Goal: Task Accomplishment & Management: Use online tool/utility

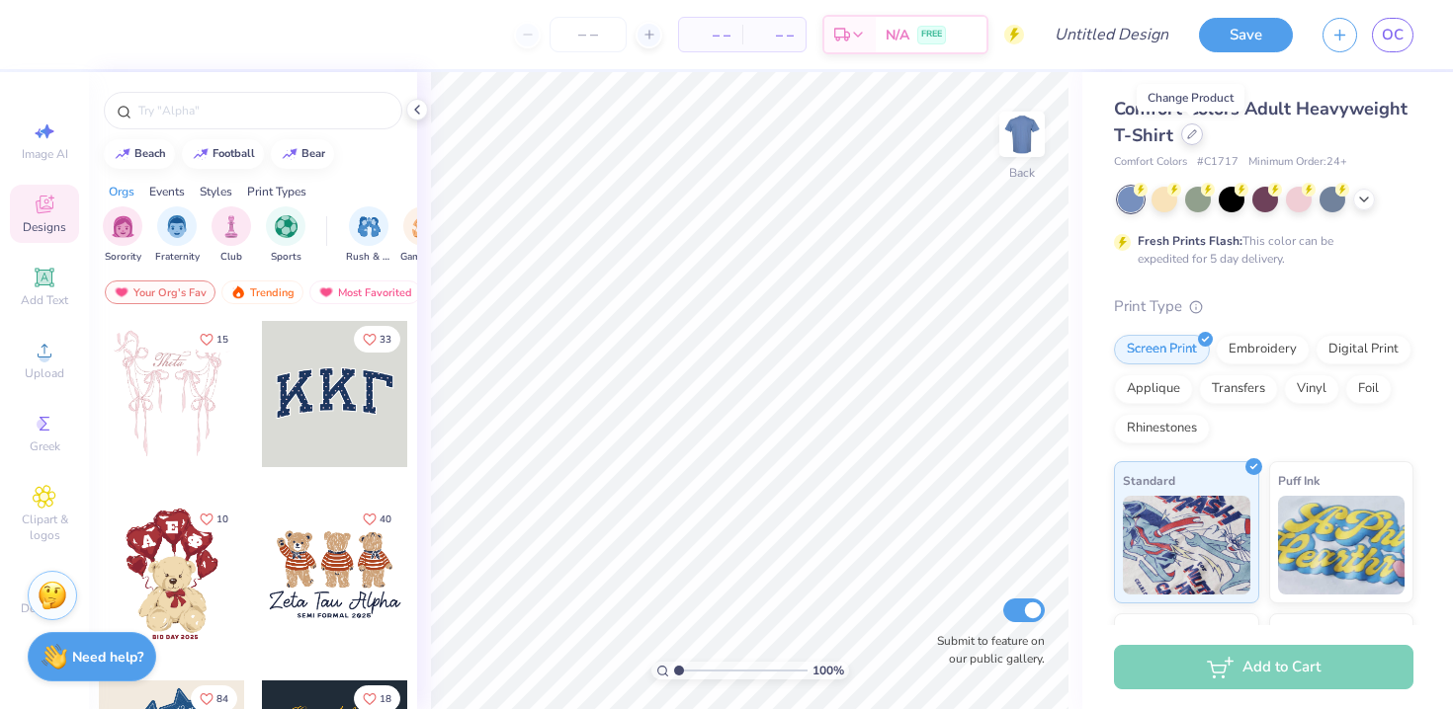
click at [1184, 134] on div at bounding box center [1192, 135] width 22 height 22
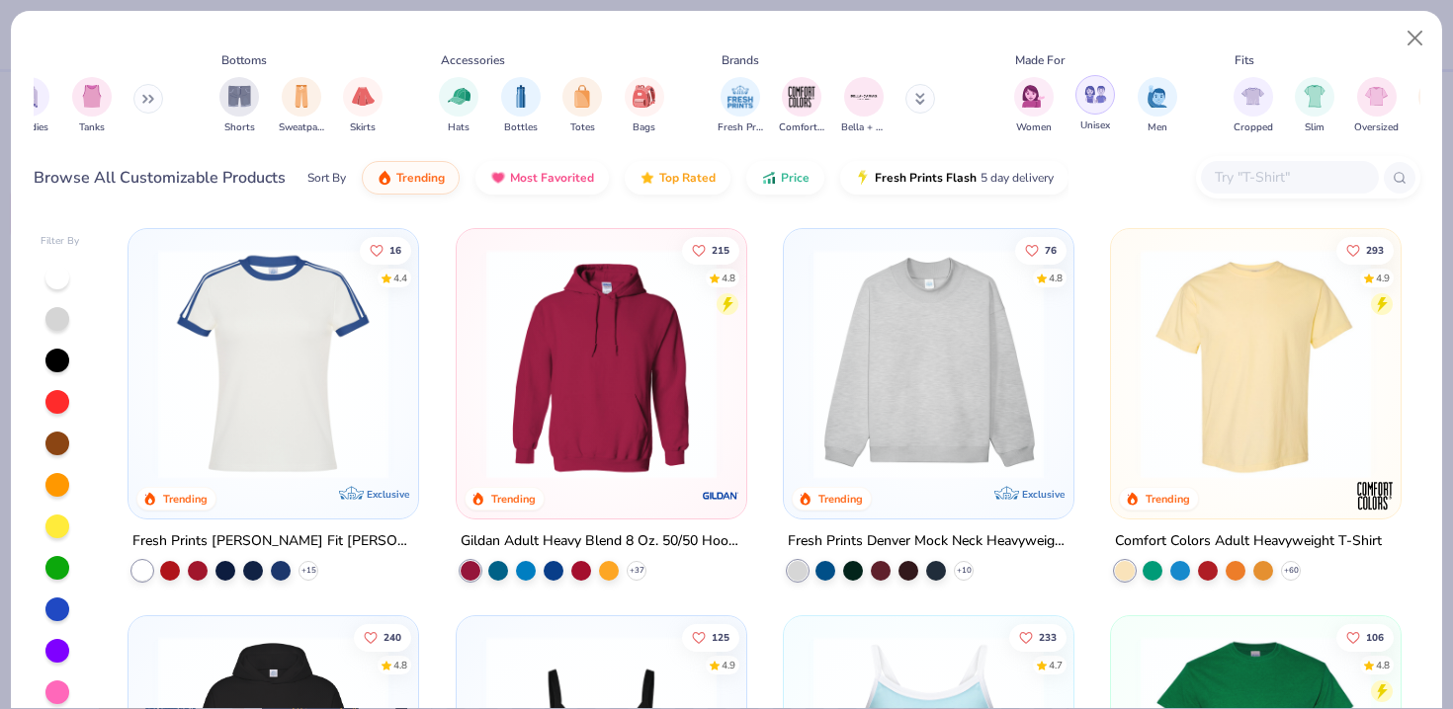
scroll to position [0, 93]
click at [1037, 104] on img "filter for Women" at bounding box center [1031, 94] width 23 height 23
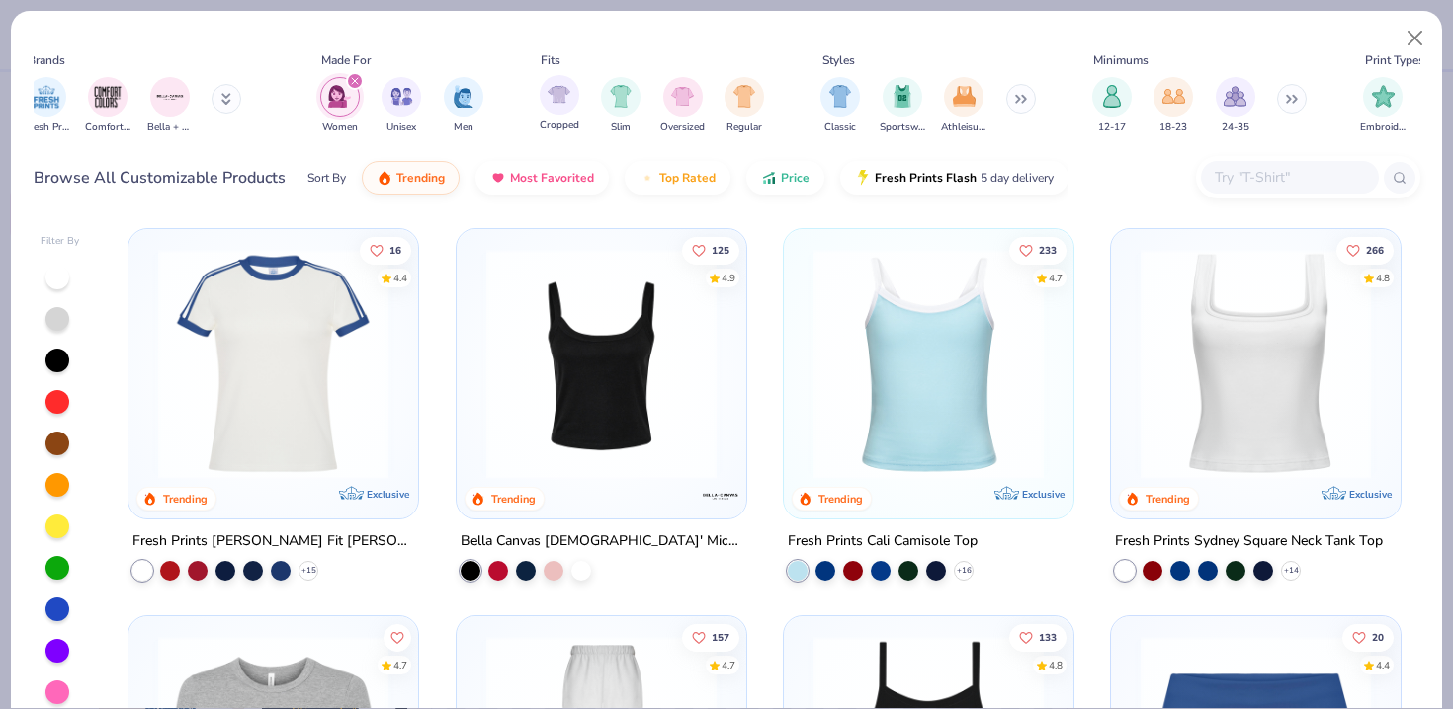
scroll to position [0, 949]
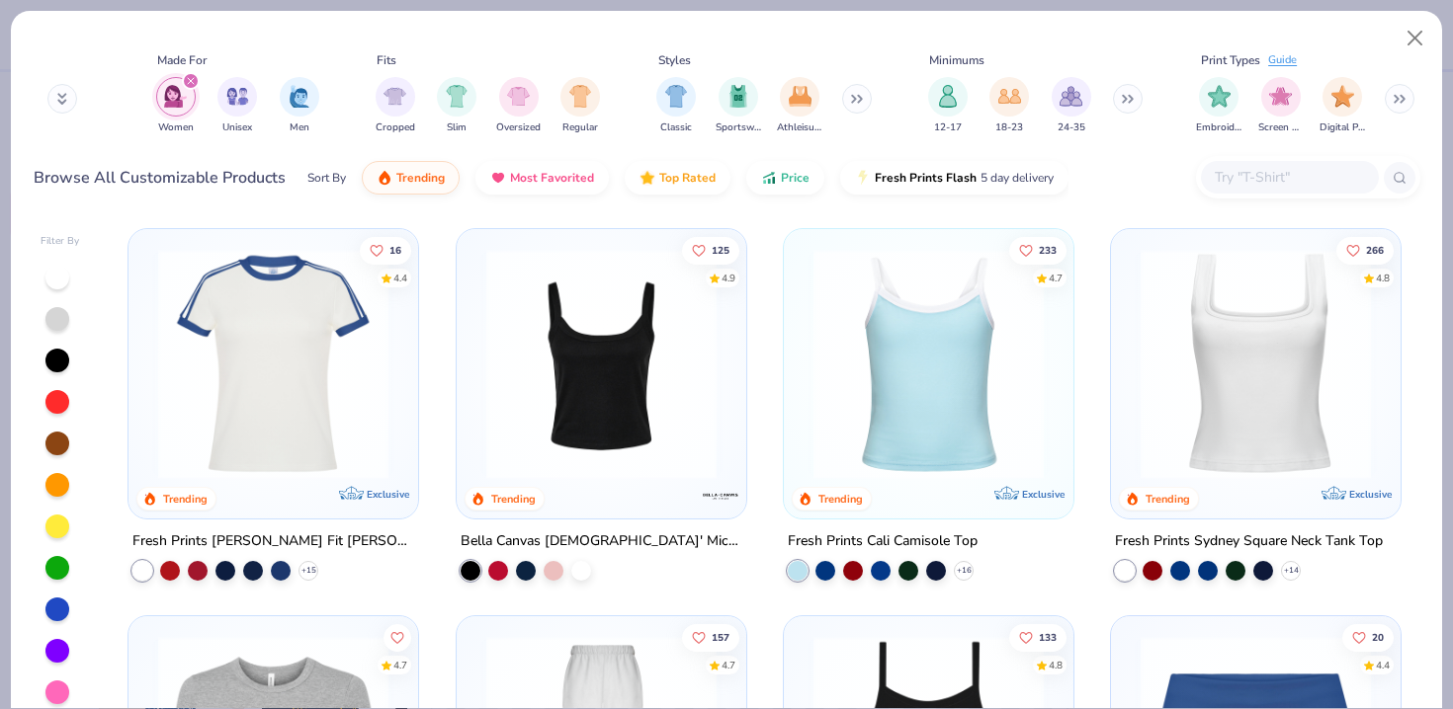
click at [860, 103] on icon at bounding box center [856, 99] width 12 height 10
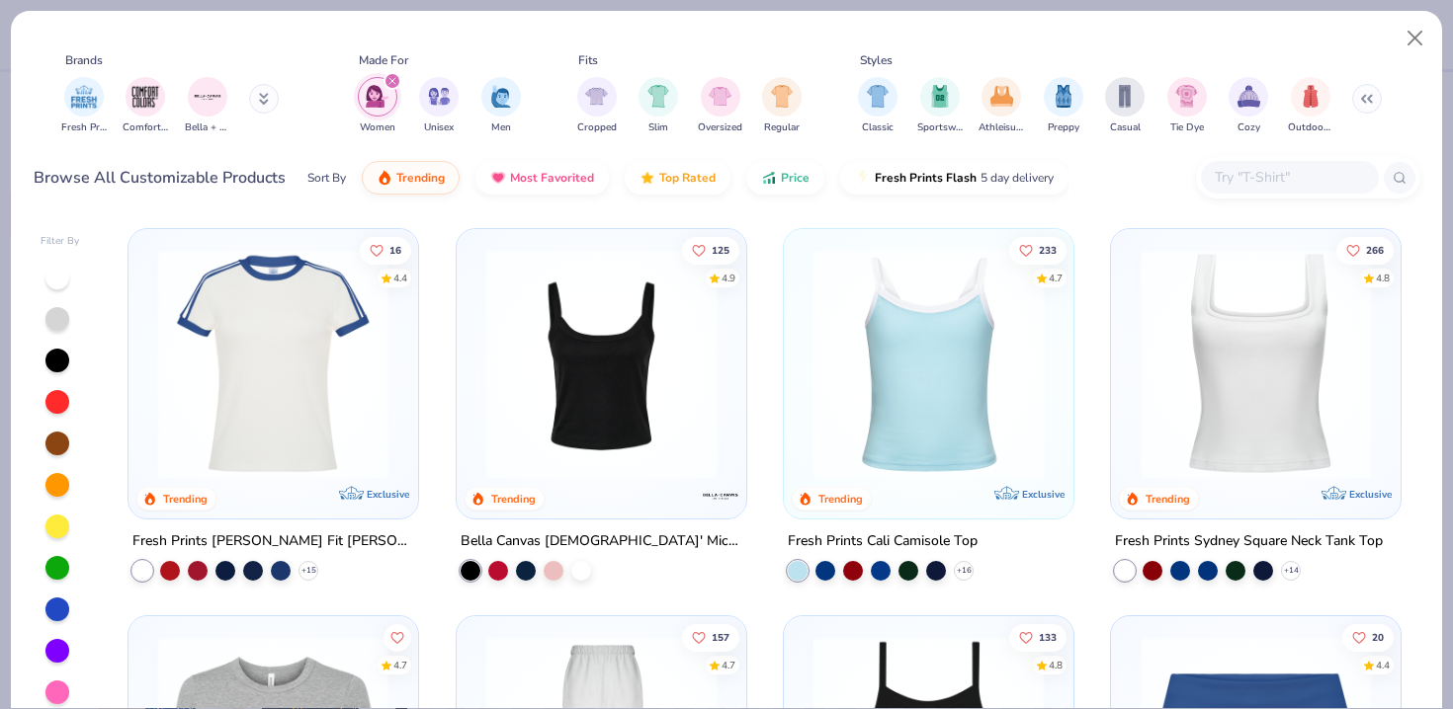
scroll to position [0, 781]
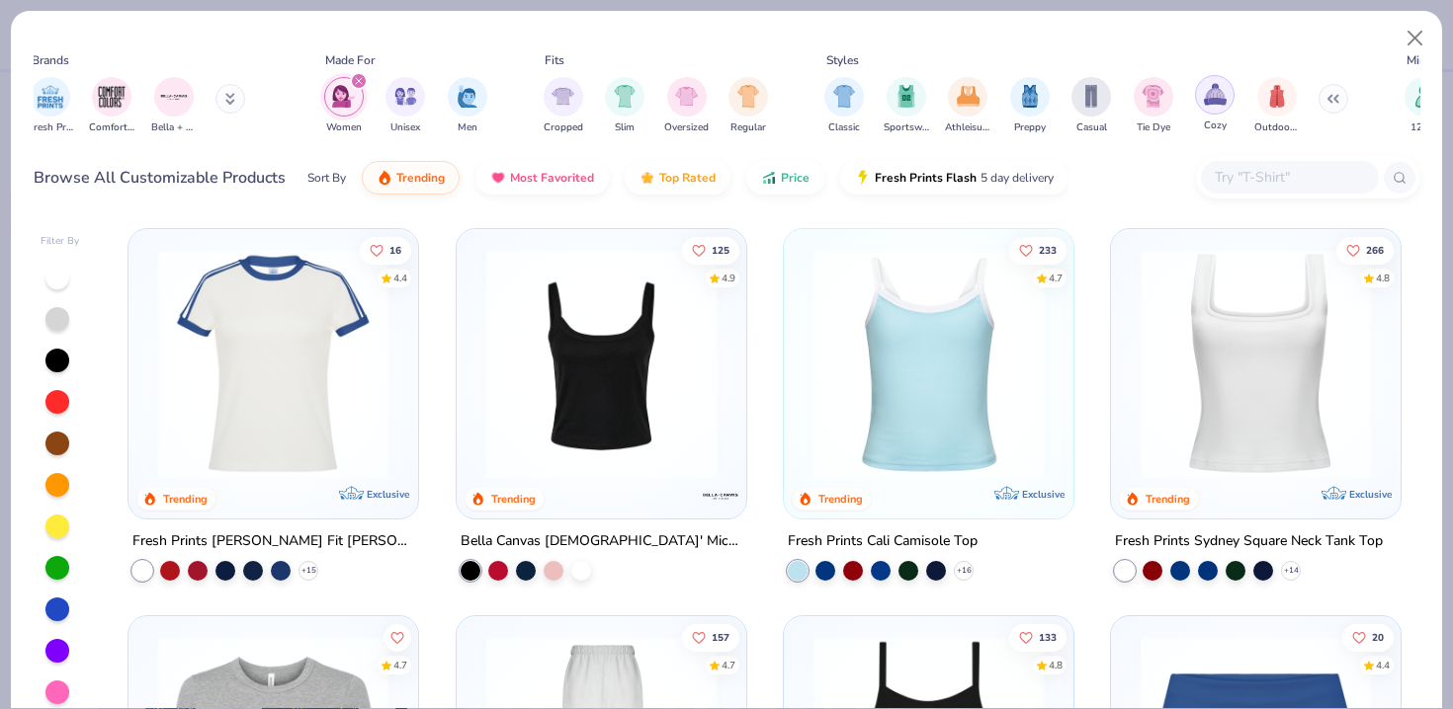
click at [1227, 102] on div "filter for Cozy" at bounding box center [1215, 95] width 40 height 40
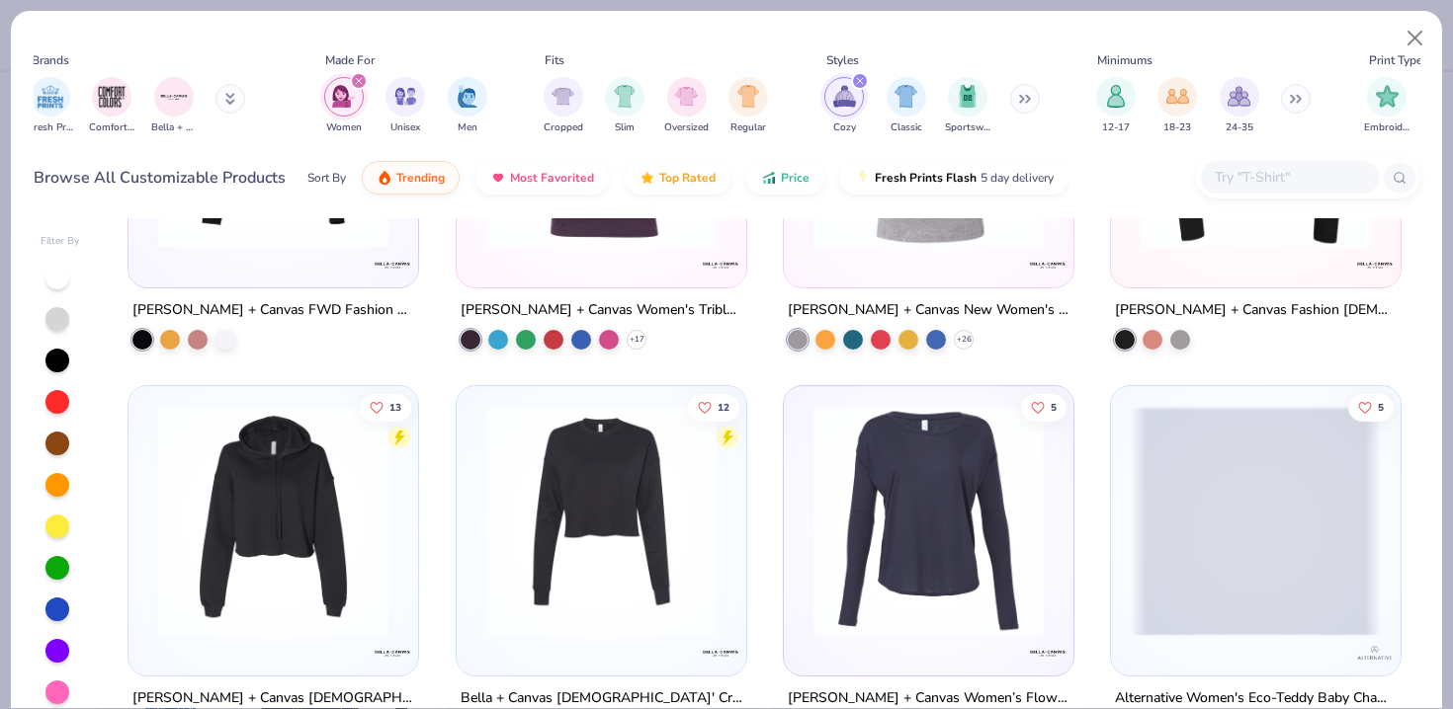
scroll to position [2215, 0]
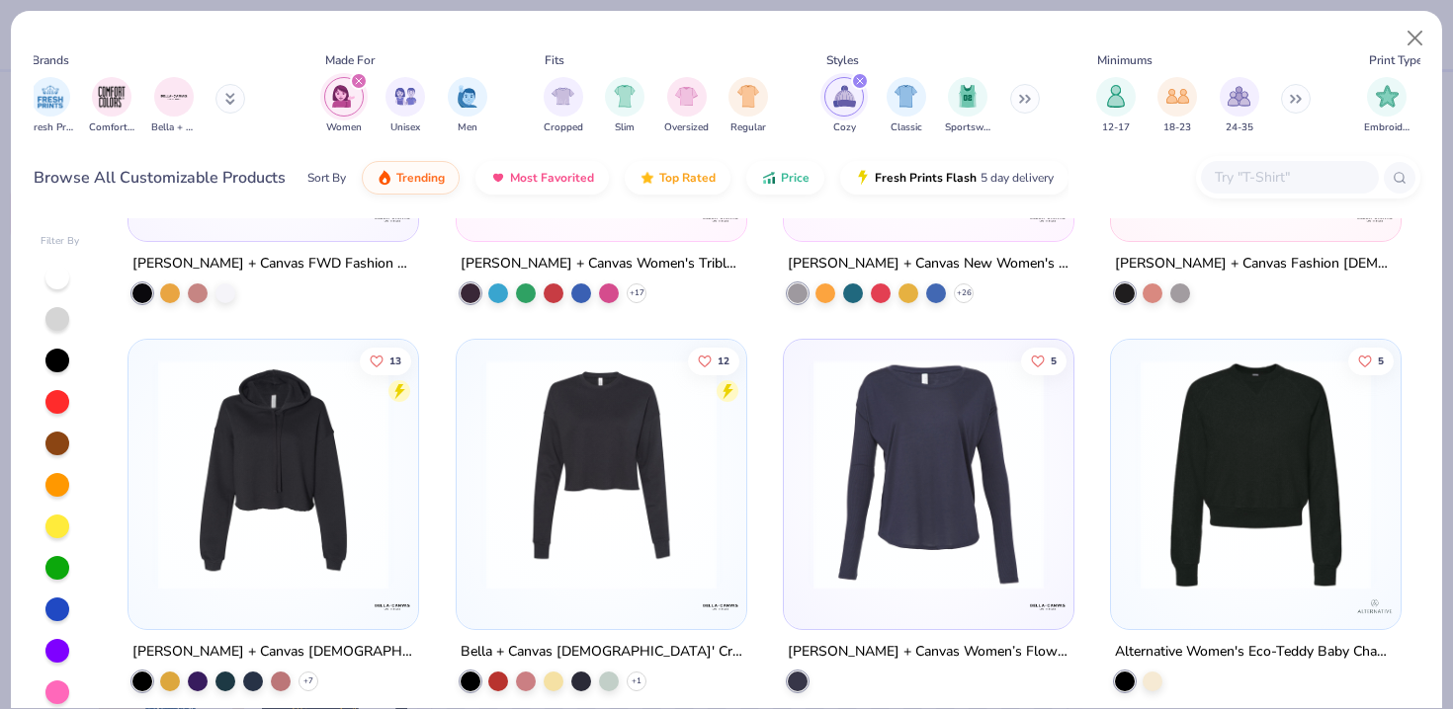
click at [860, 80] on icon "filter for Cozy" at bounding box center [860, 81] width 6 height 6
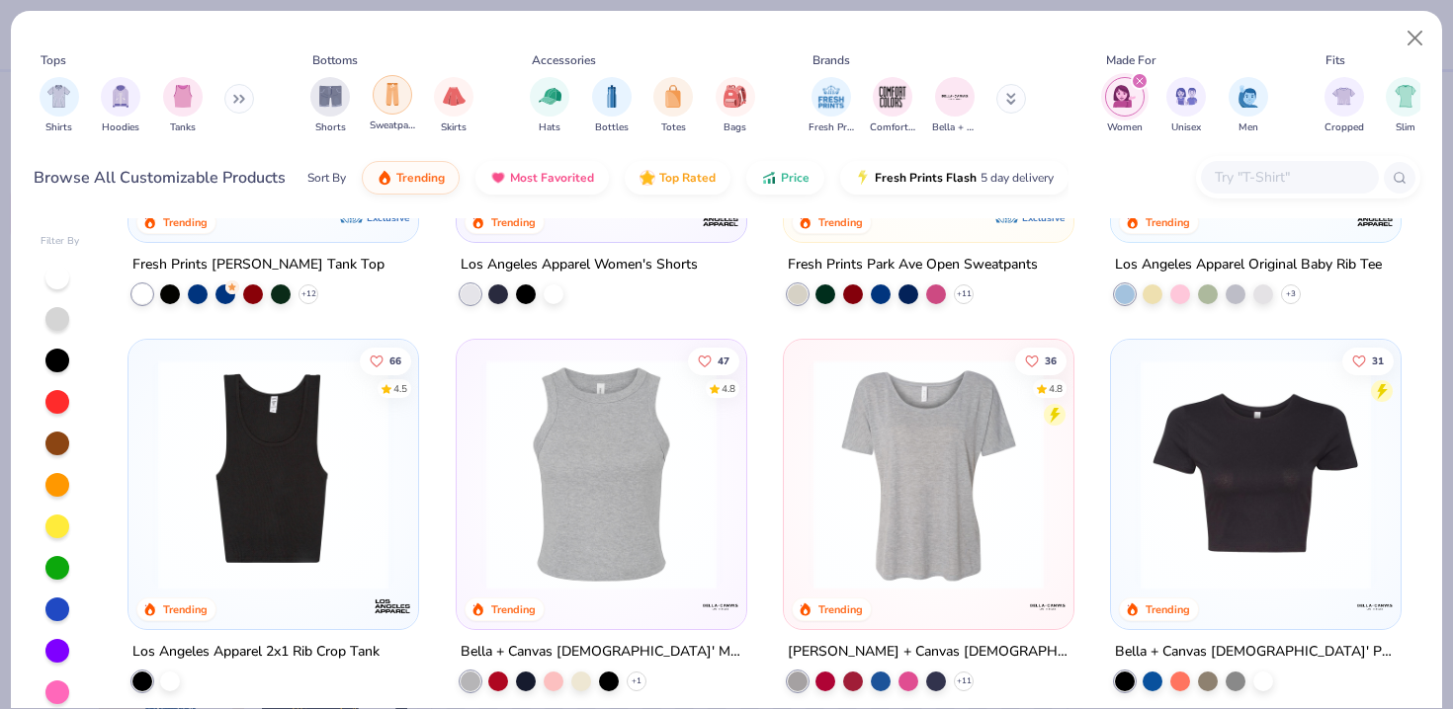
click at [393, 111] on div "filter for Sweatpants" at bounding box center [393, 95] width 40 height 40
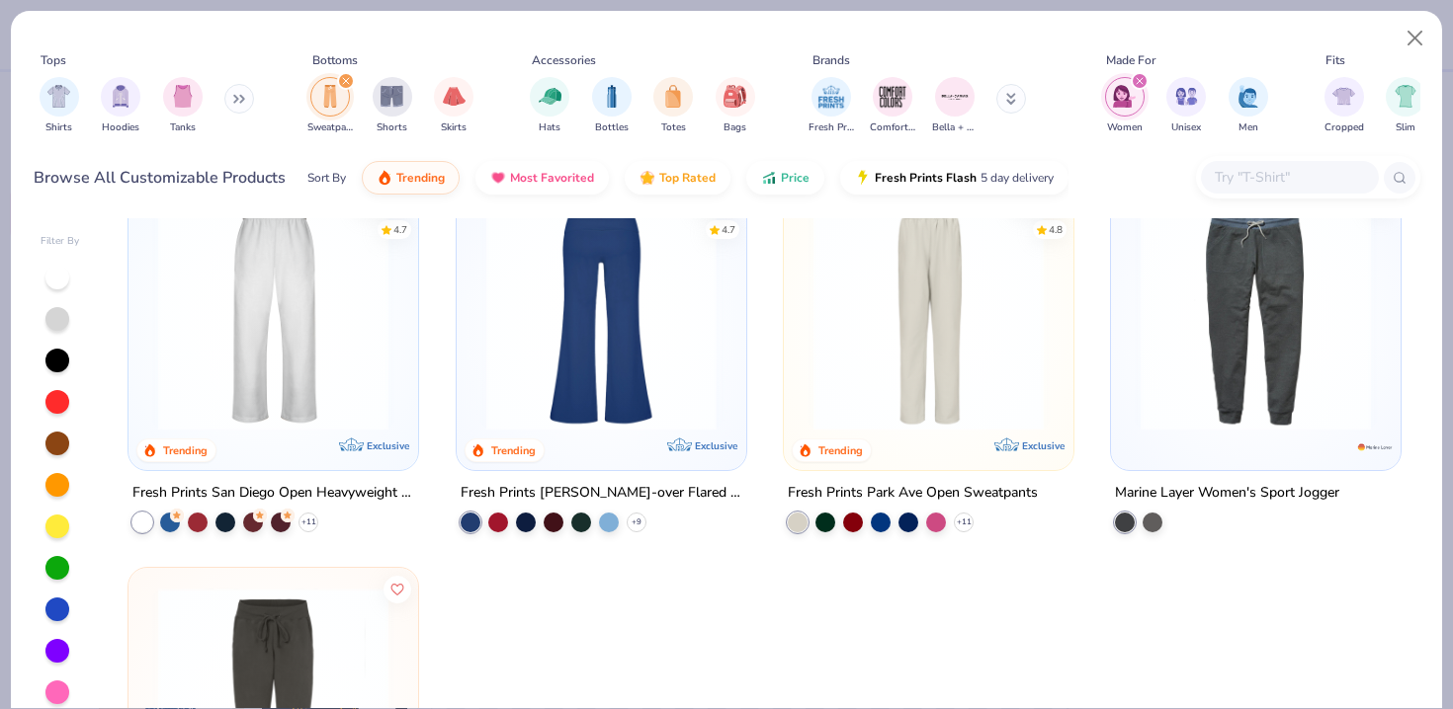
scroll to position [47, 0]
click at [583, 328] on img at bounding box center [600, 317] width 250 height 230
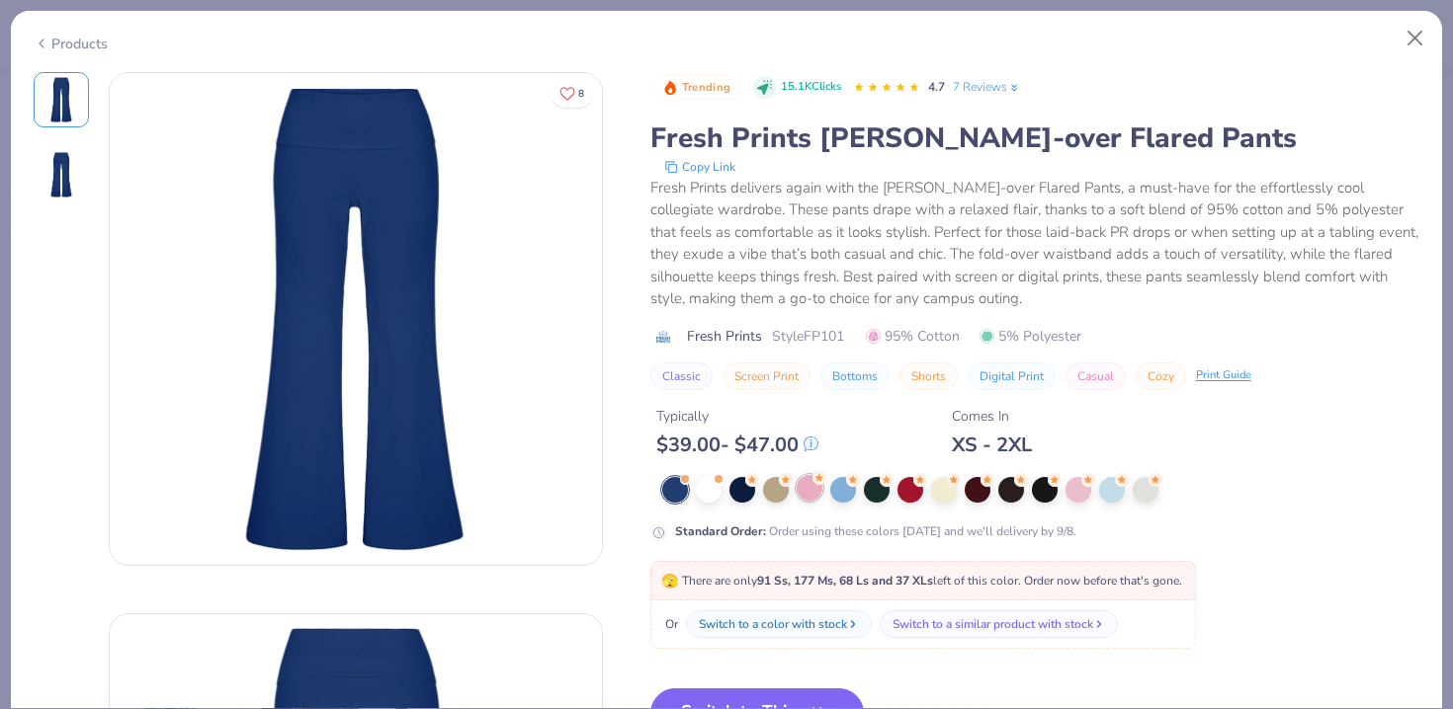
click at [810, 489] on div at bounding box center [809, 488] width 26 height 26
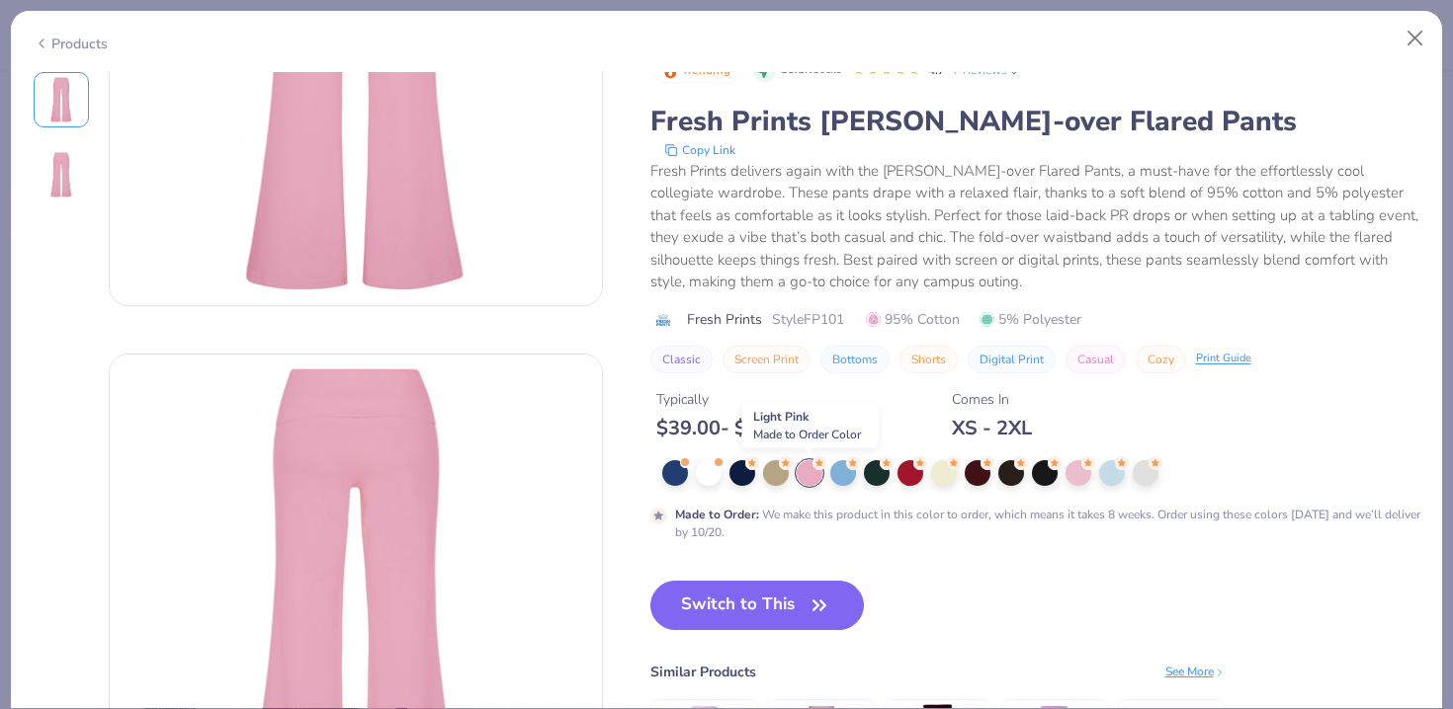
scroll to position [262, 0]
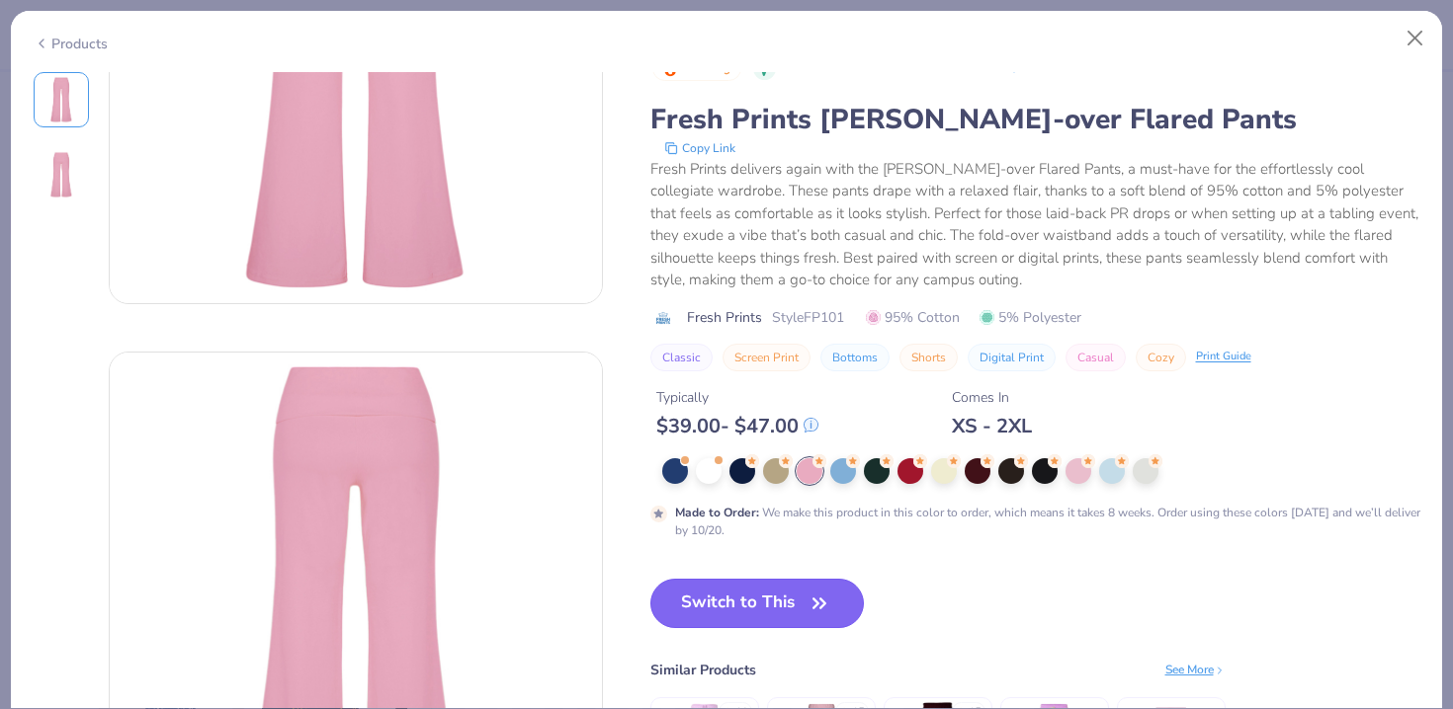
click at [779, 601] on button "Switch to This" at bounding box center [757, 603] width 214 height 49
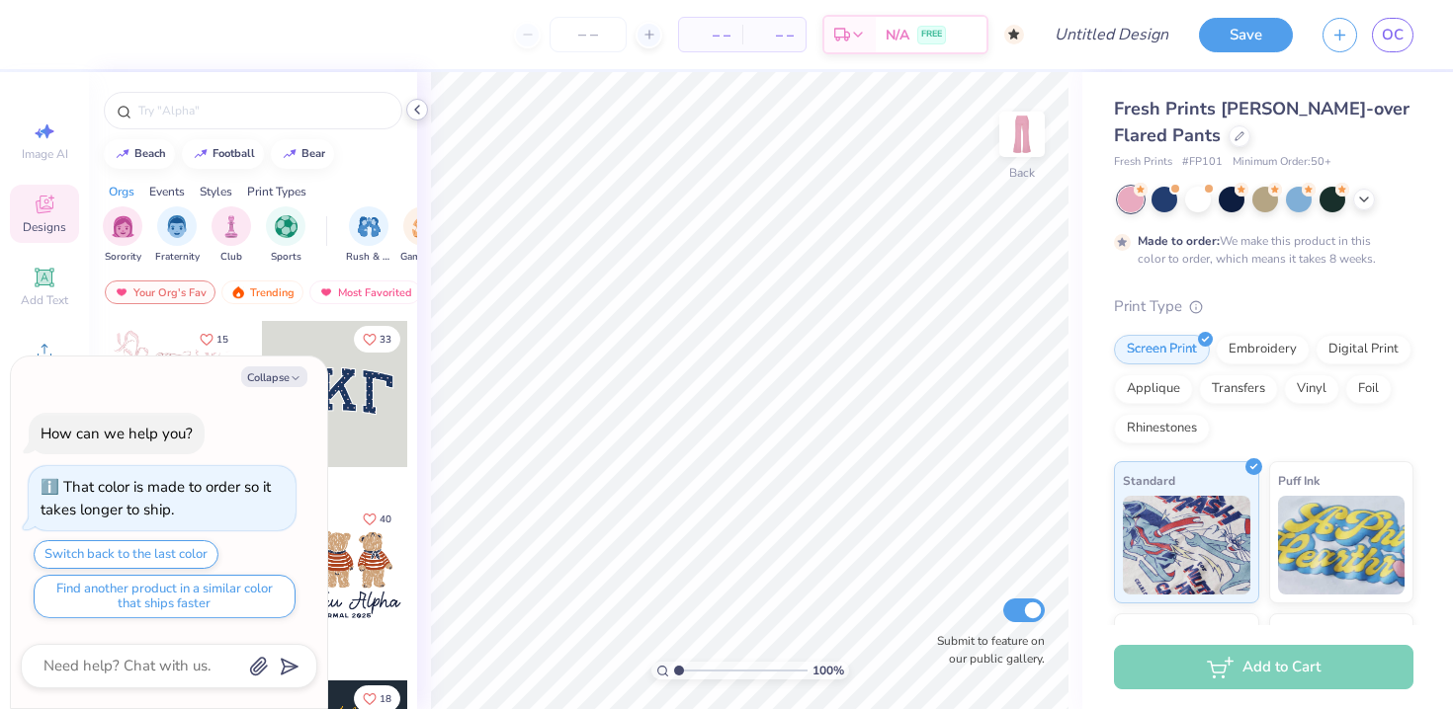
click at [424, 106] on icon at bounding box center [417, 110] width 16 height 16
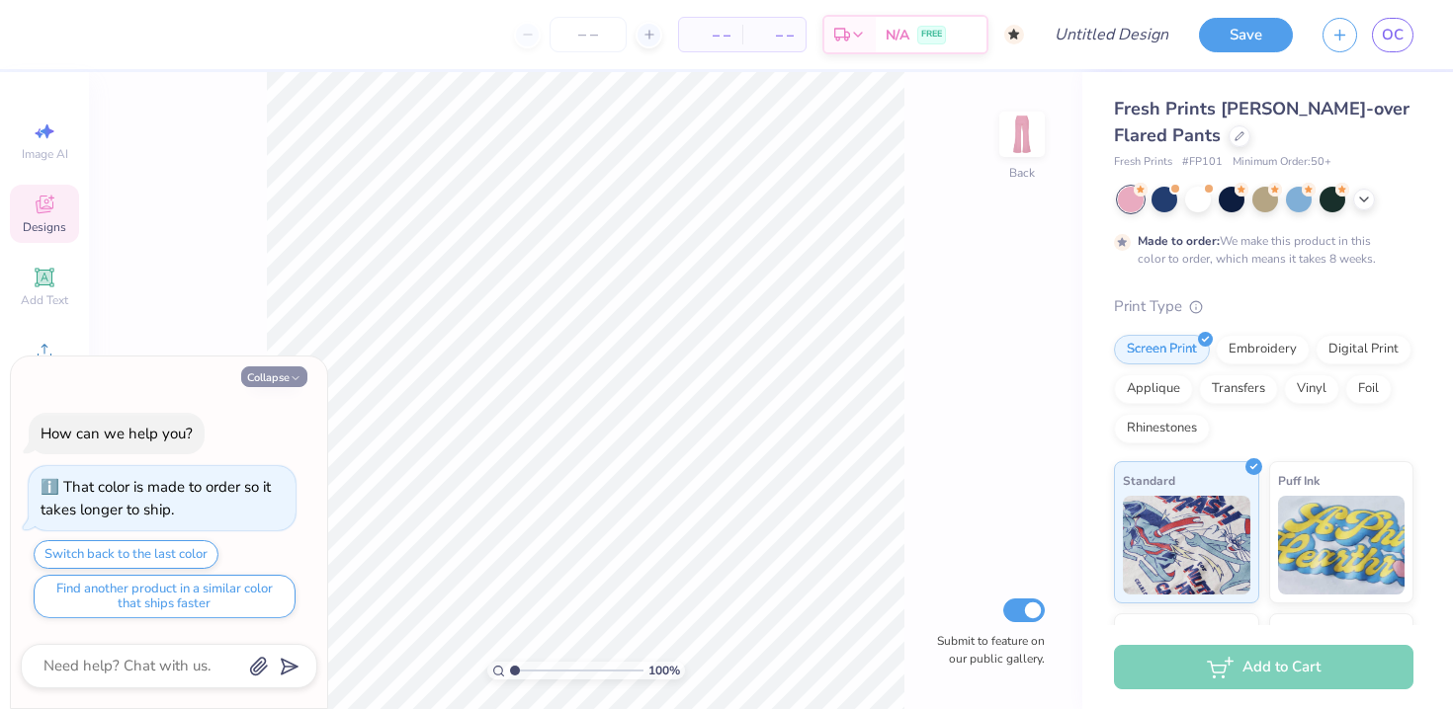
click at [291, 367] on button "Collapse" at bounding box center [274, 377] width 66 height 21
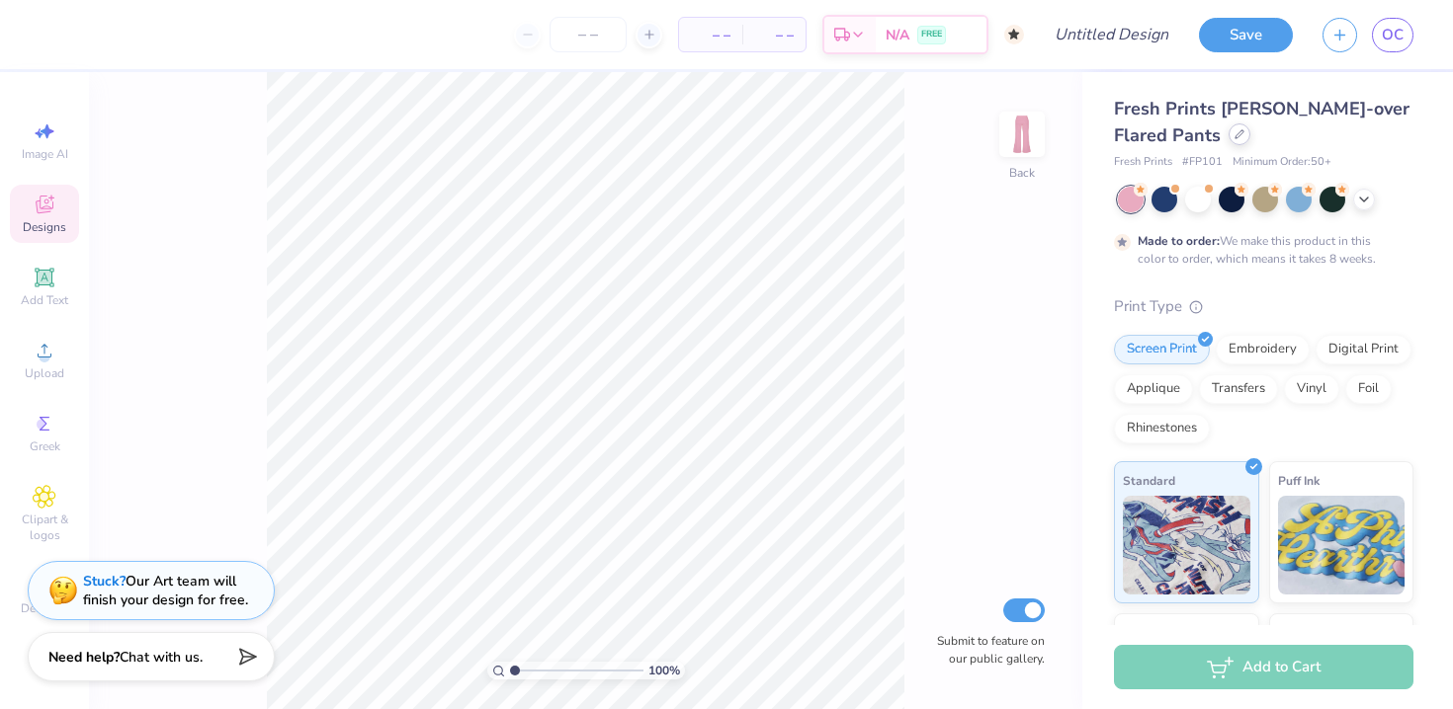
click at [1234, 137] on icon at bounding box center [1239, 134] width 10 height 10
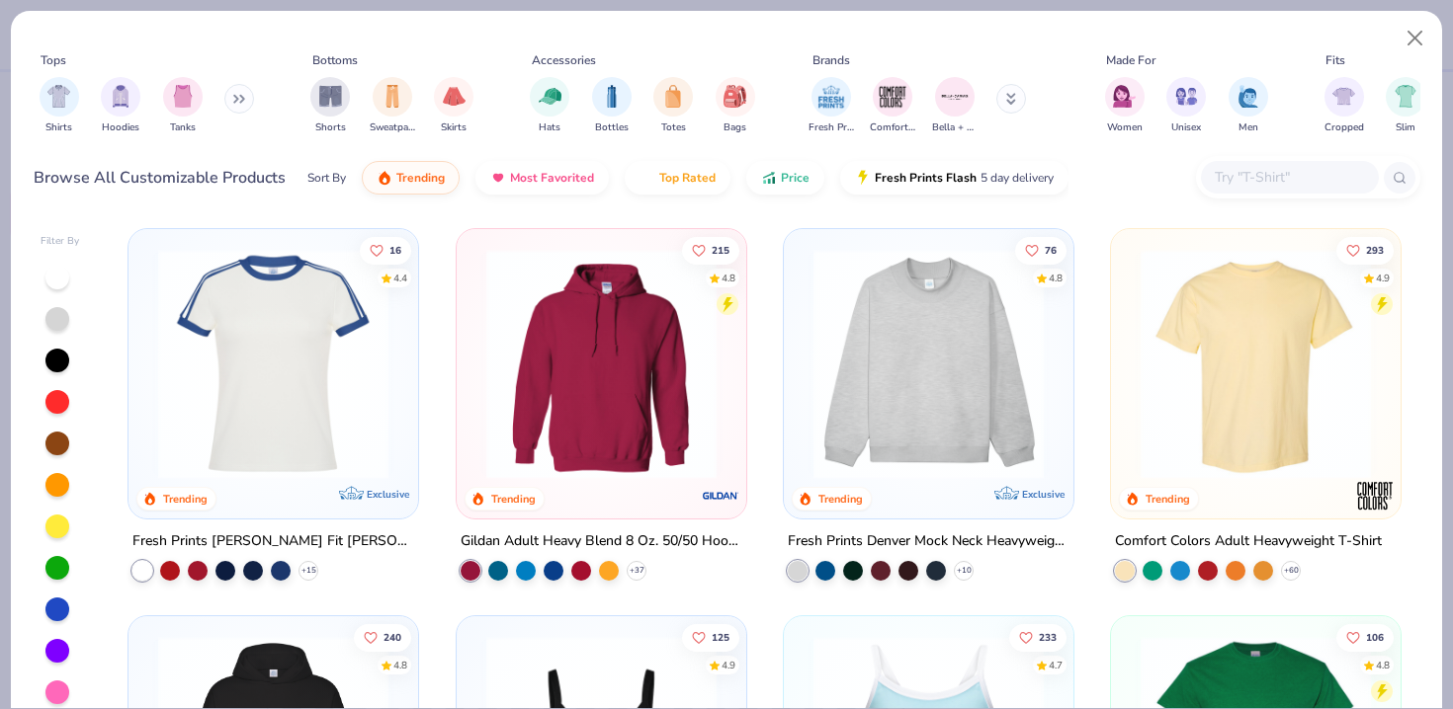
click at [237, 100] on icon at bounding box center [235, 99] width 3 height 7
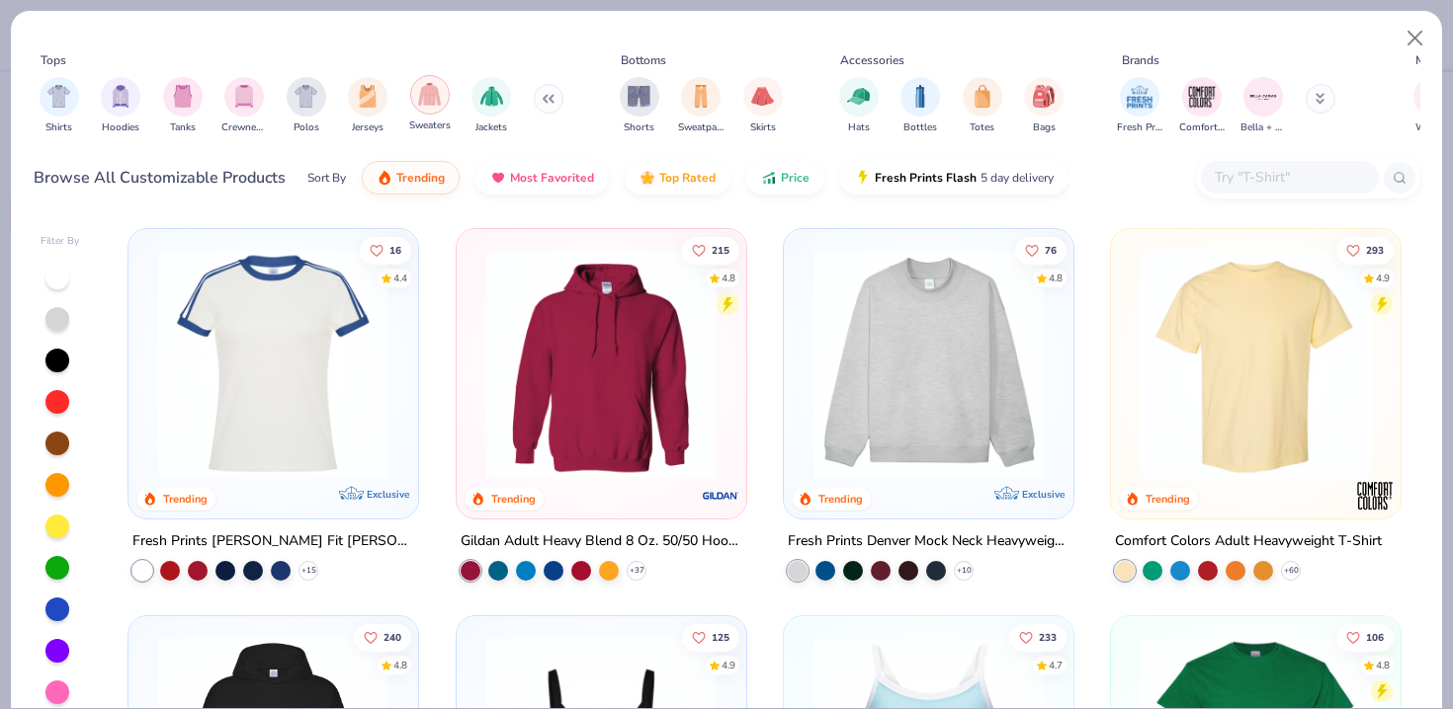
click at [418, 95] on img "filter for Sweaters" at bounding box center [429, 94] width 23 height 23
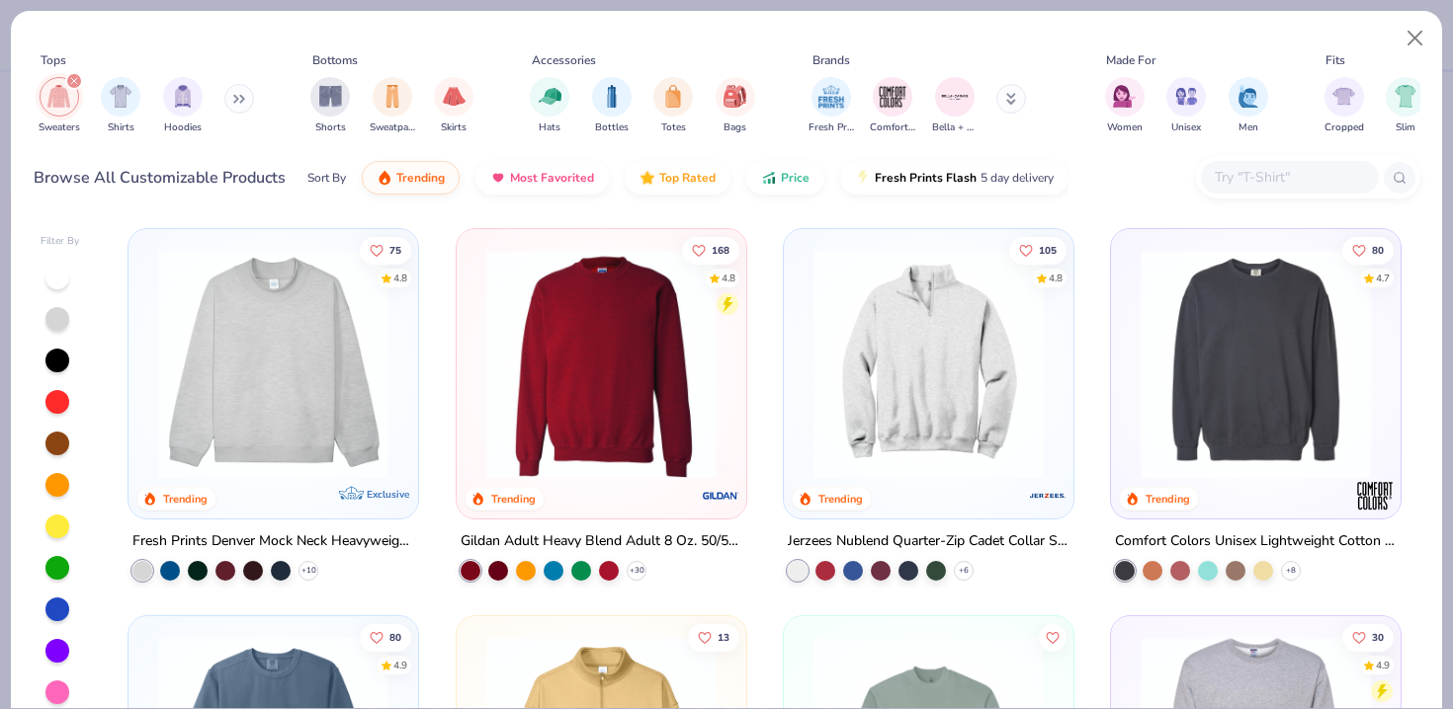
click at [374, 426] on img at bounding box center [273, 364] width 250 height 230
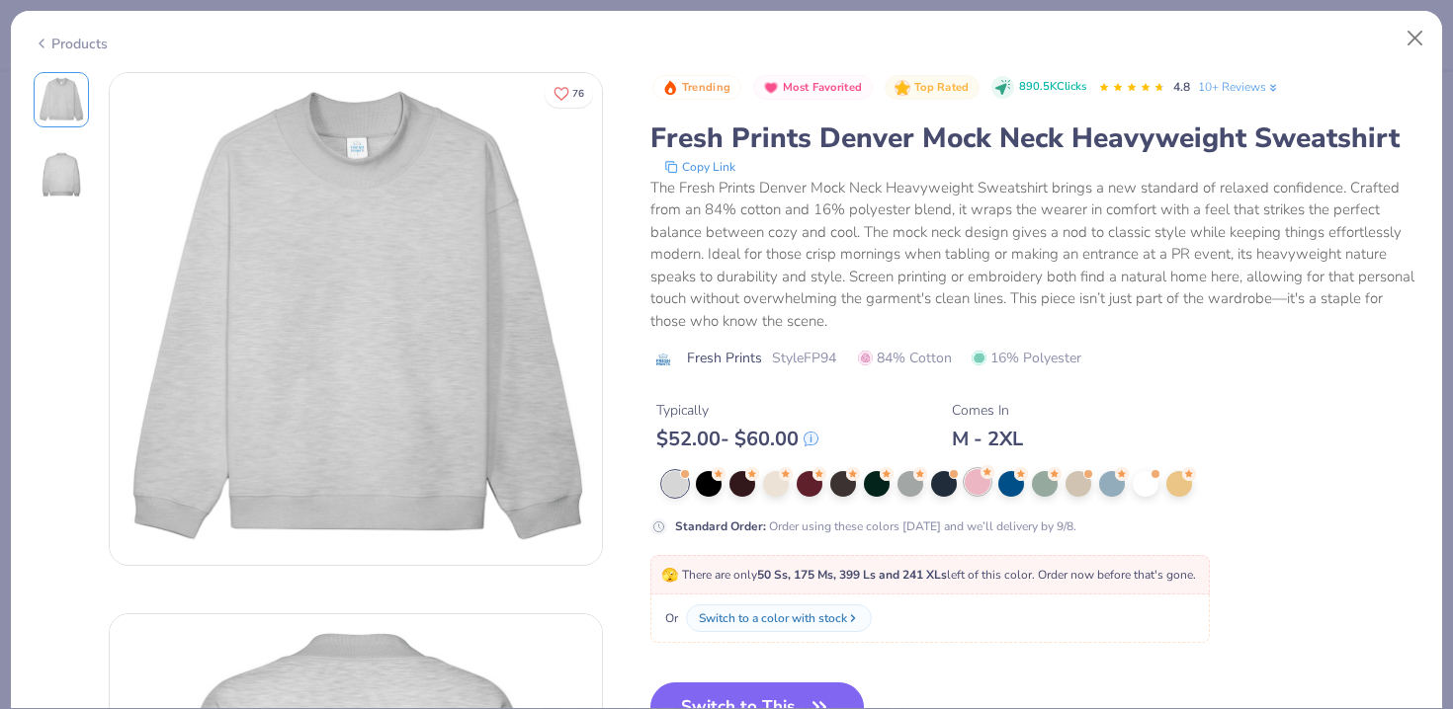
click at [972, 486] on div at bounding box center [977, 482] width 26 height 26
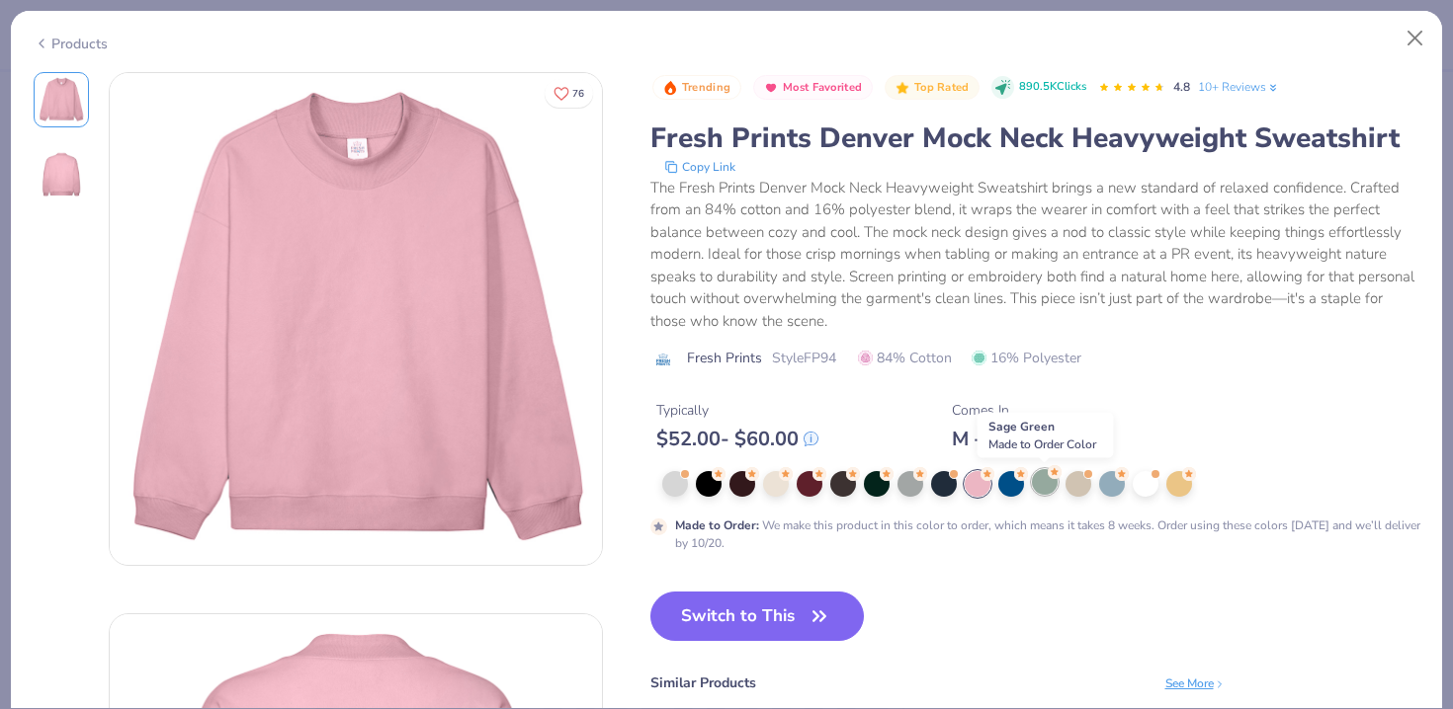
click at [1055, 484] on div at bounding box center [1045, 482] width 26 height 26
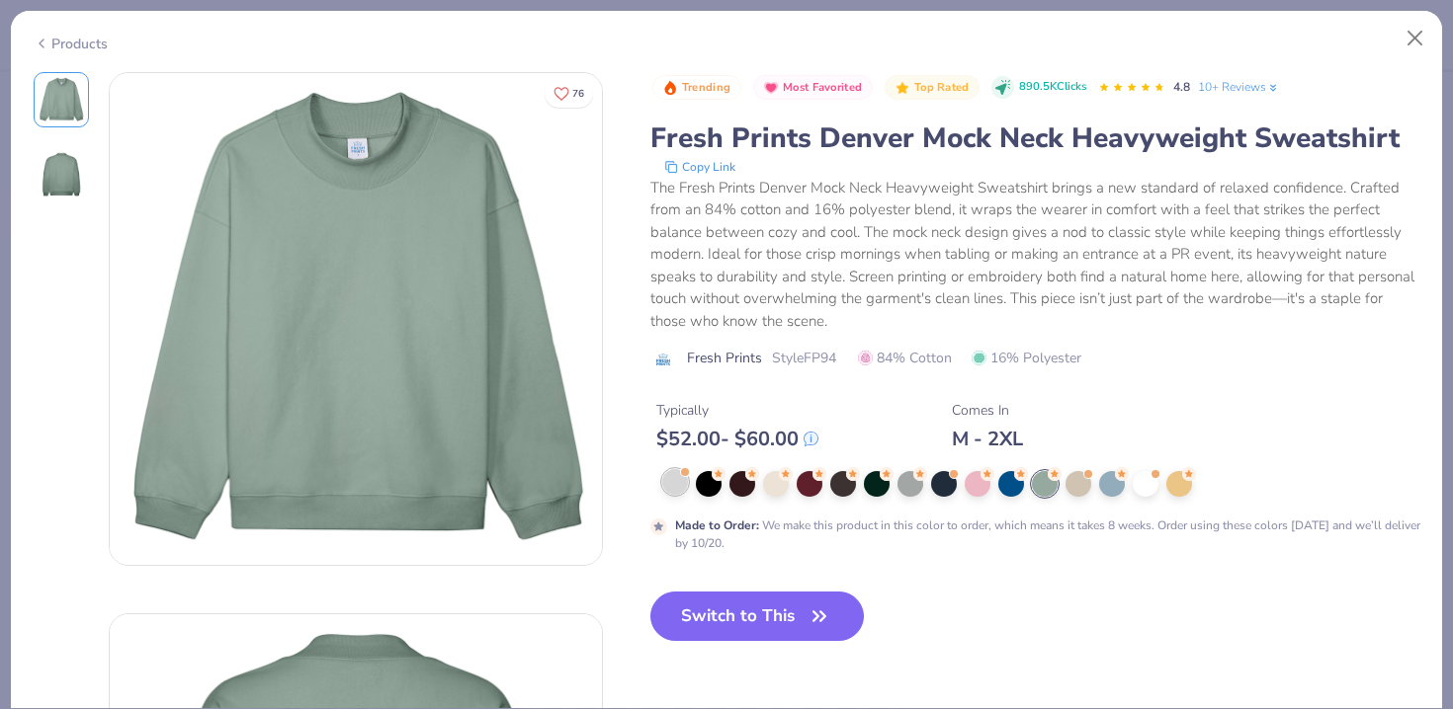
click at [675, 487] on div at bounding box center [675, 482] width 26 height 26
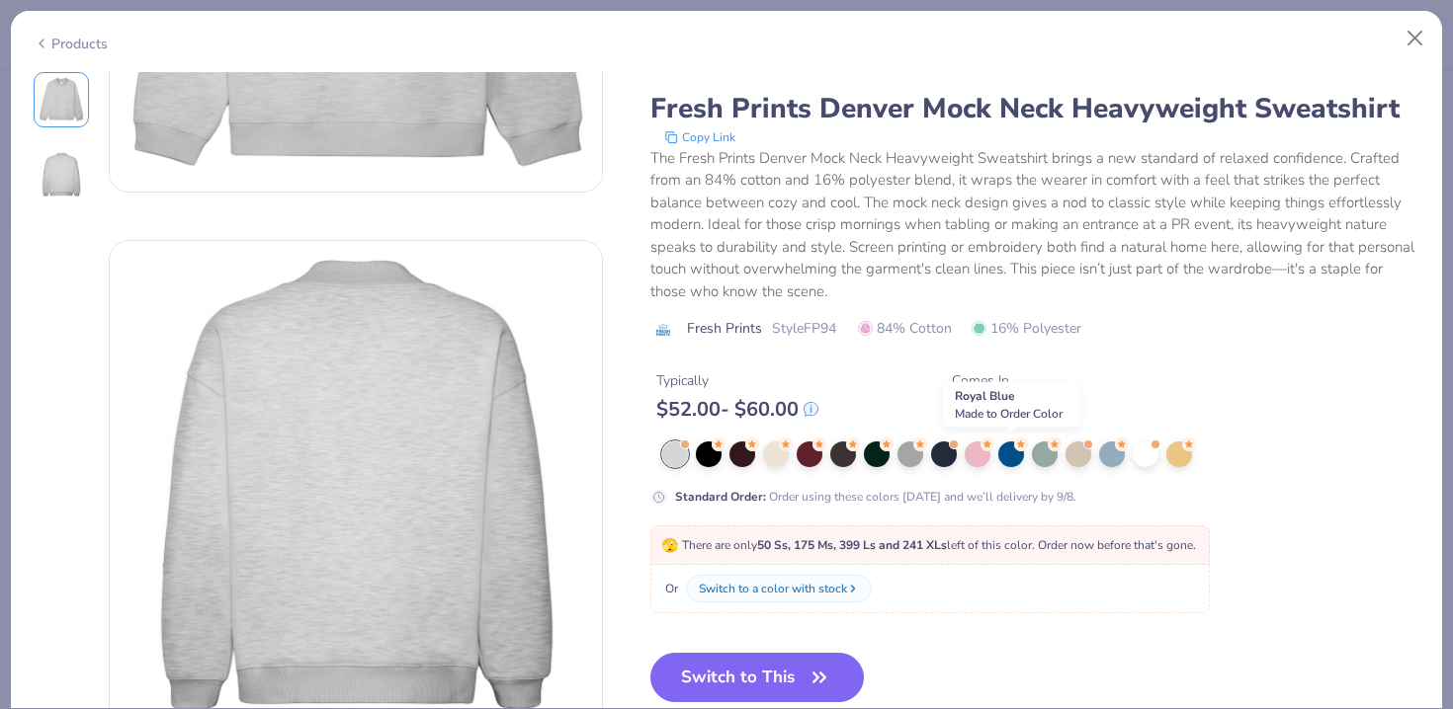
scroll to position [372, 0]
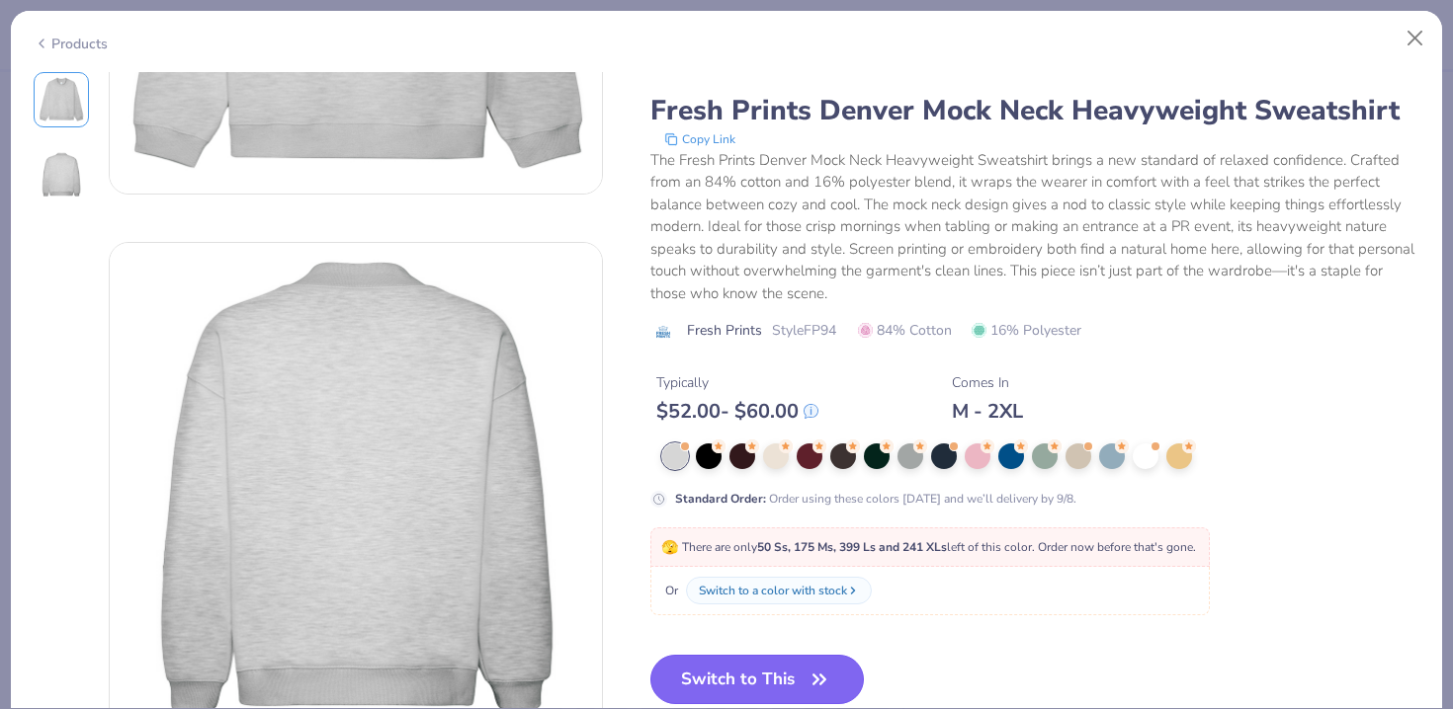
click at [791, 690] on button "Switch to This" at bounding box center [757, 679] width 214 height 49
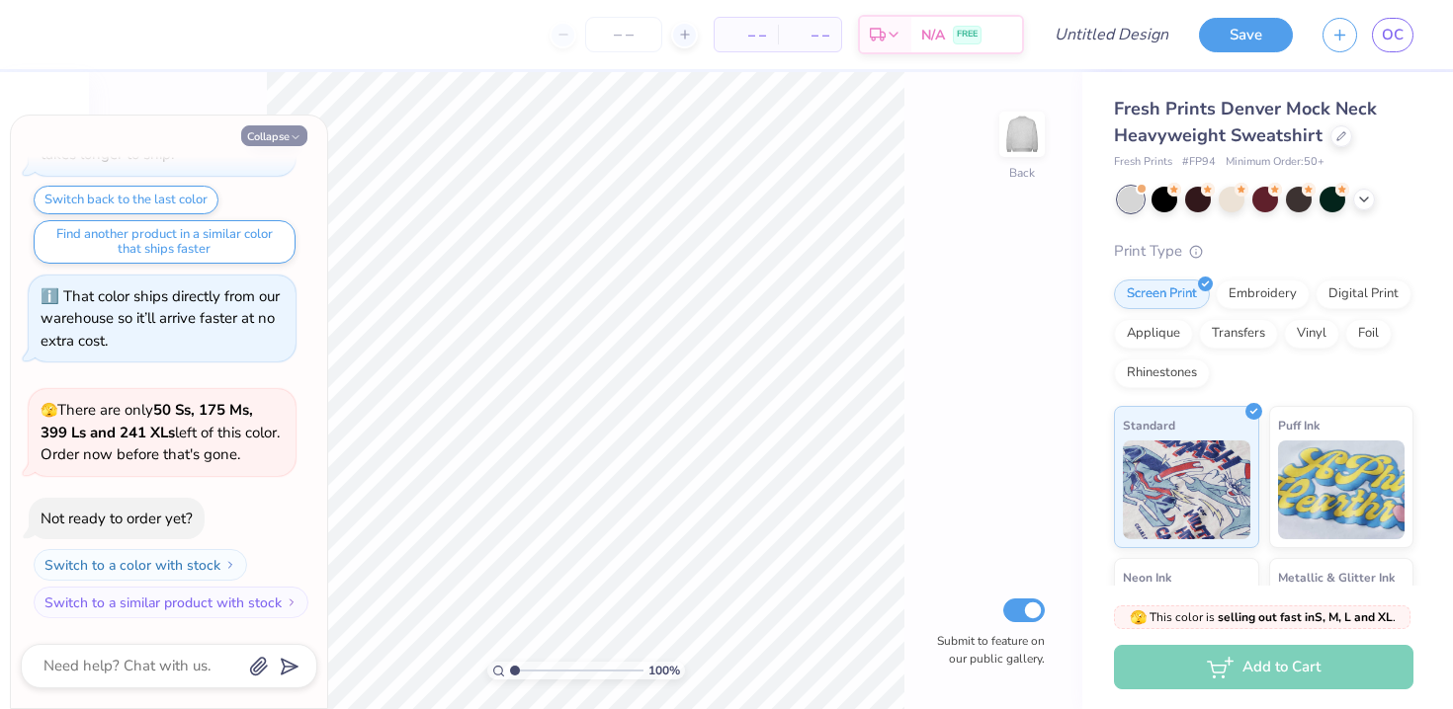
click at [279, 133] on button "Collapse" at bounding box center [274, 135] width 66 height 21
type textarea "x"
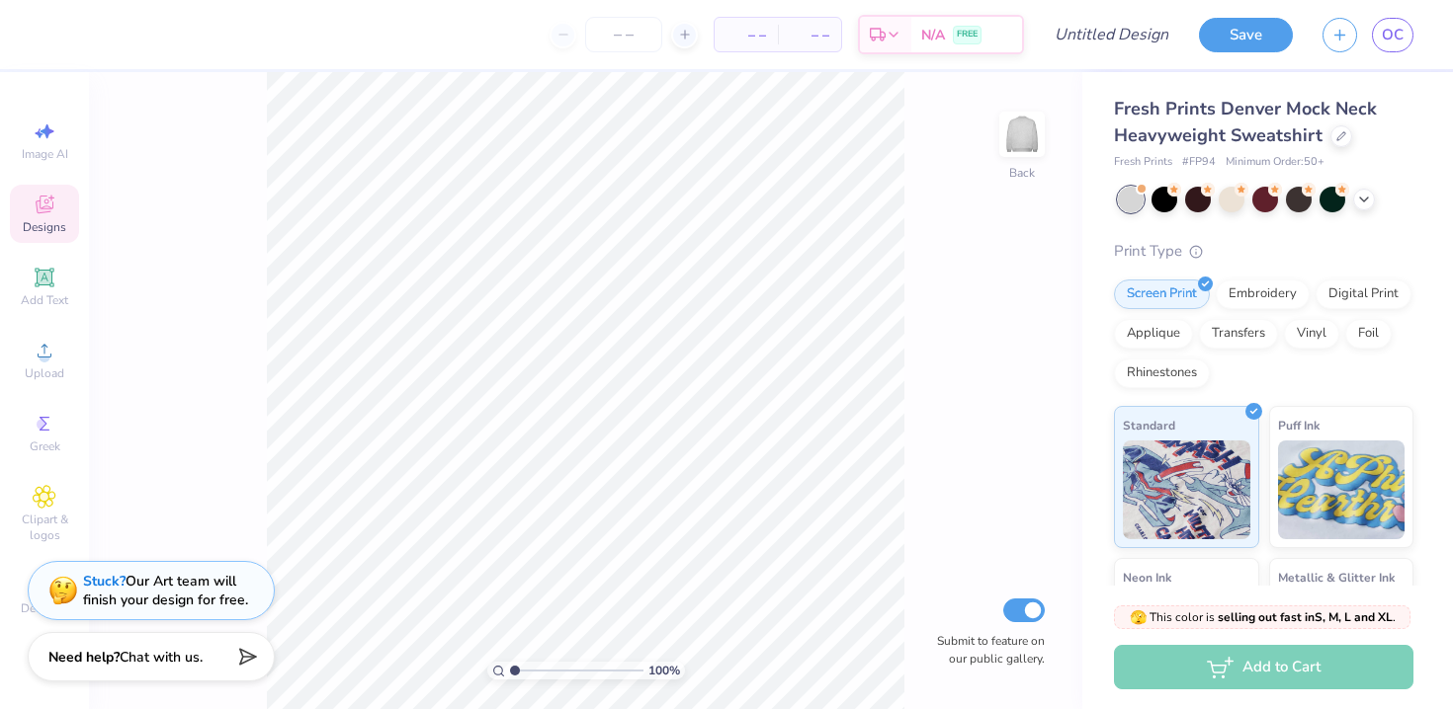
click at [42, 208] on icon at bounding box center [45, 205] width 18 height 18
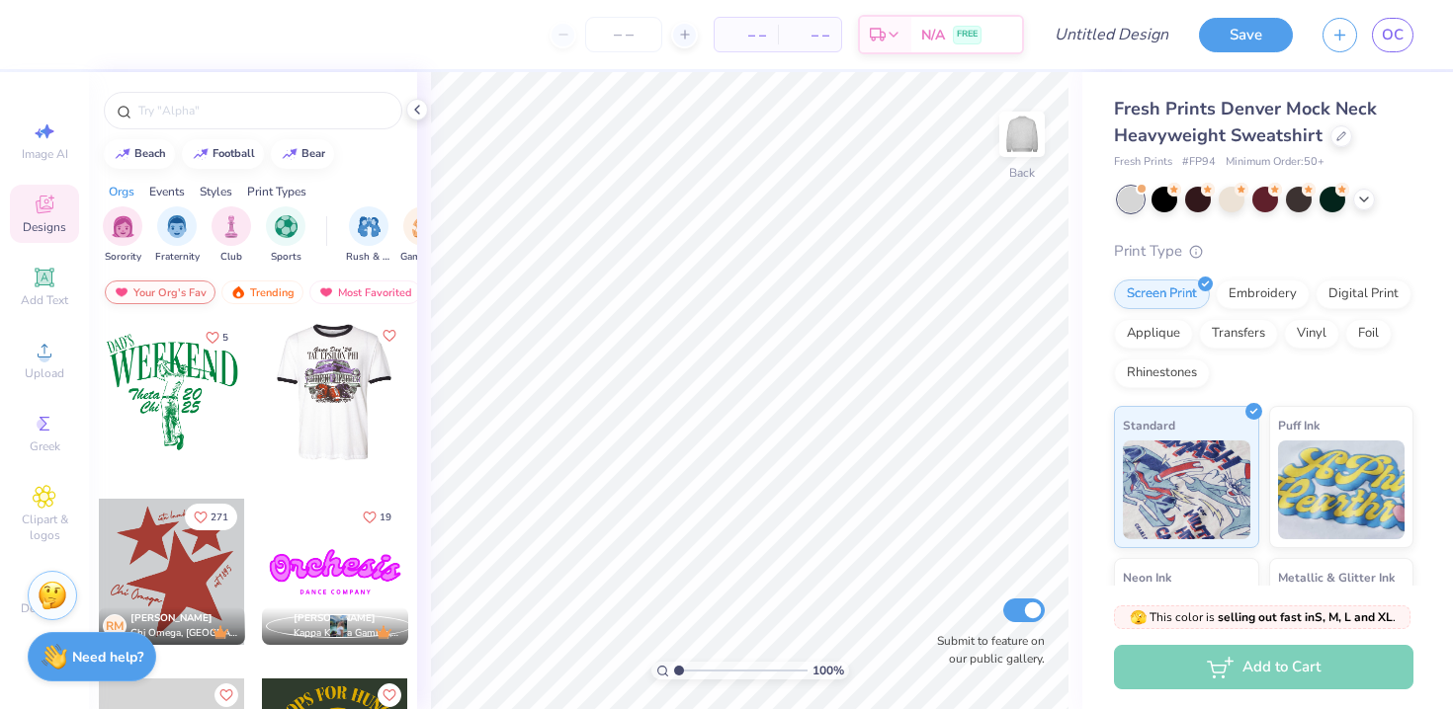
scroll to position [1088, 0]
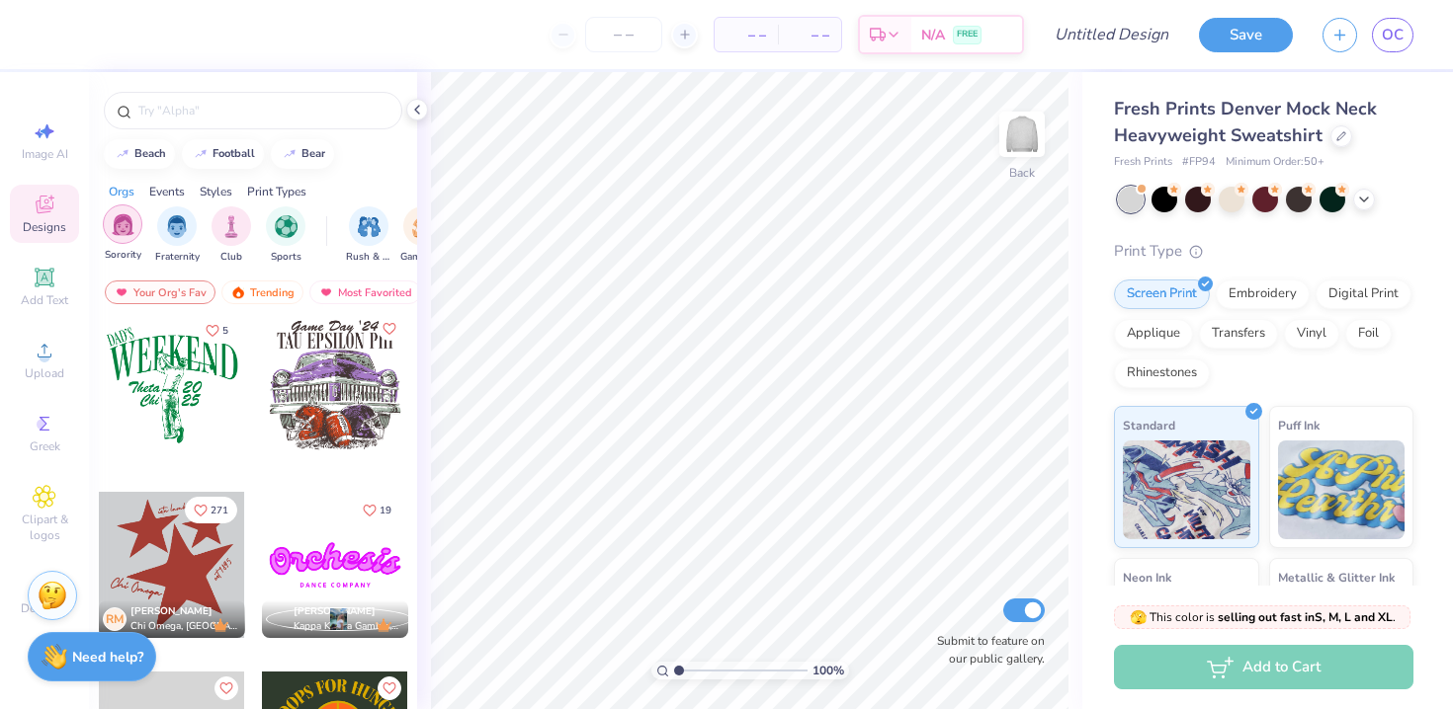
click at [124, 232] on img "filter for Sorority" at bounding box center [123, 224] width 23 height 23
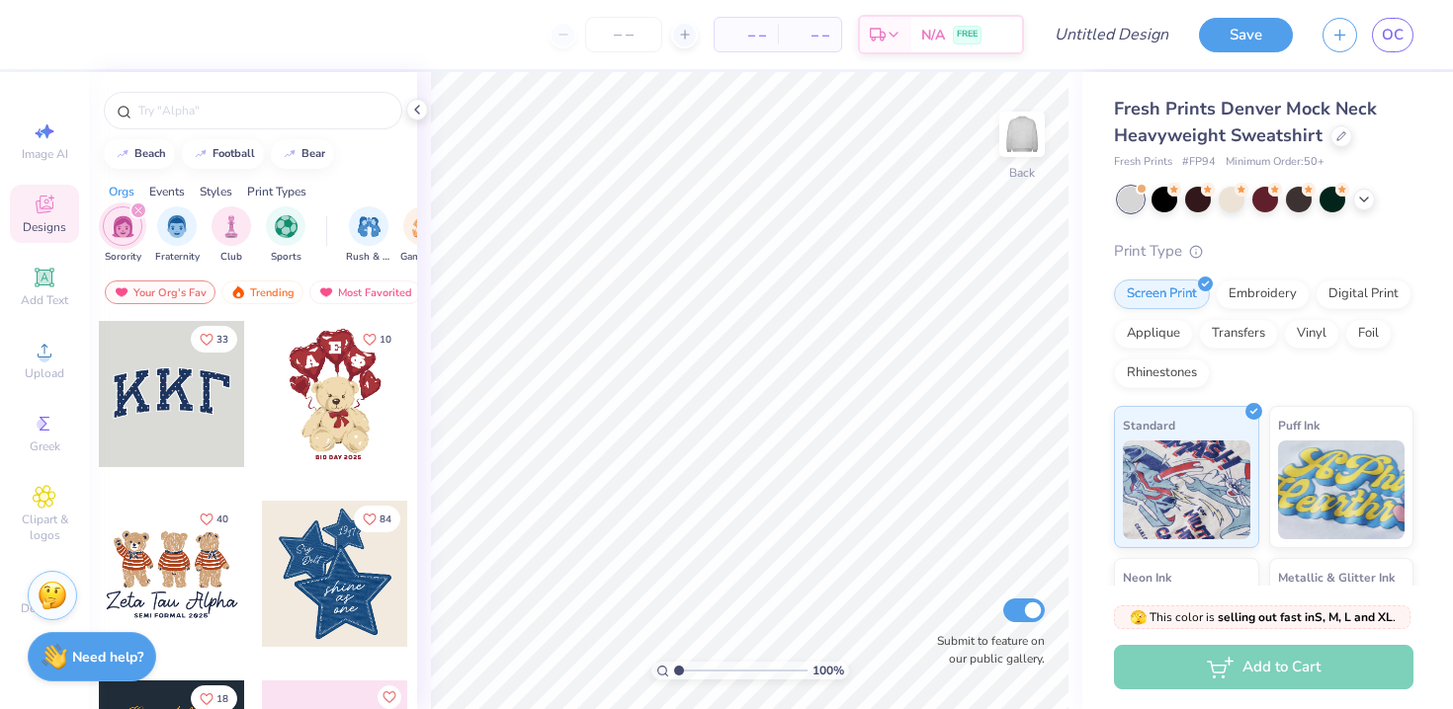
click at [135, 212] on icon "filter for Sorority" at bounding box center [138, 211] width 6 height 6
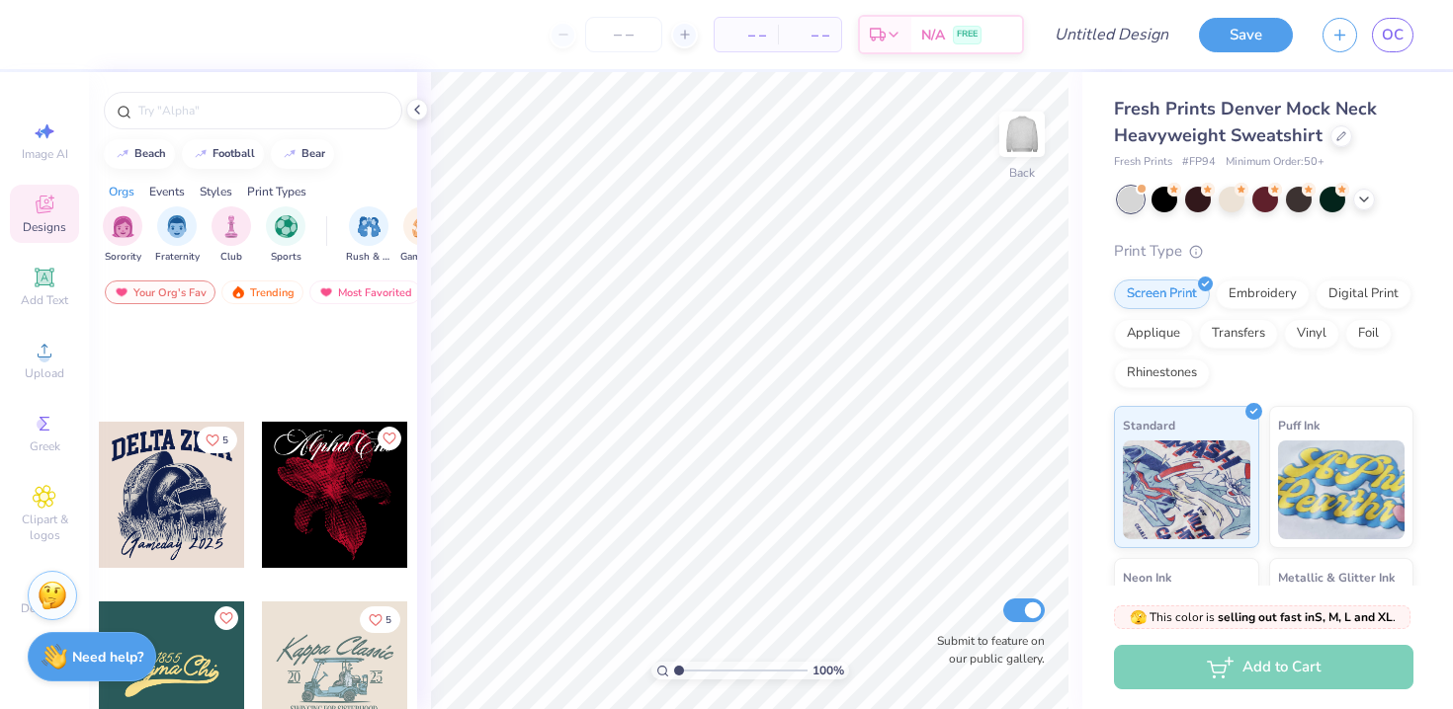
scroll to position [2516, 0]
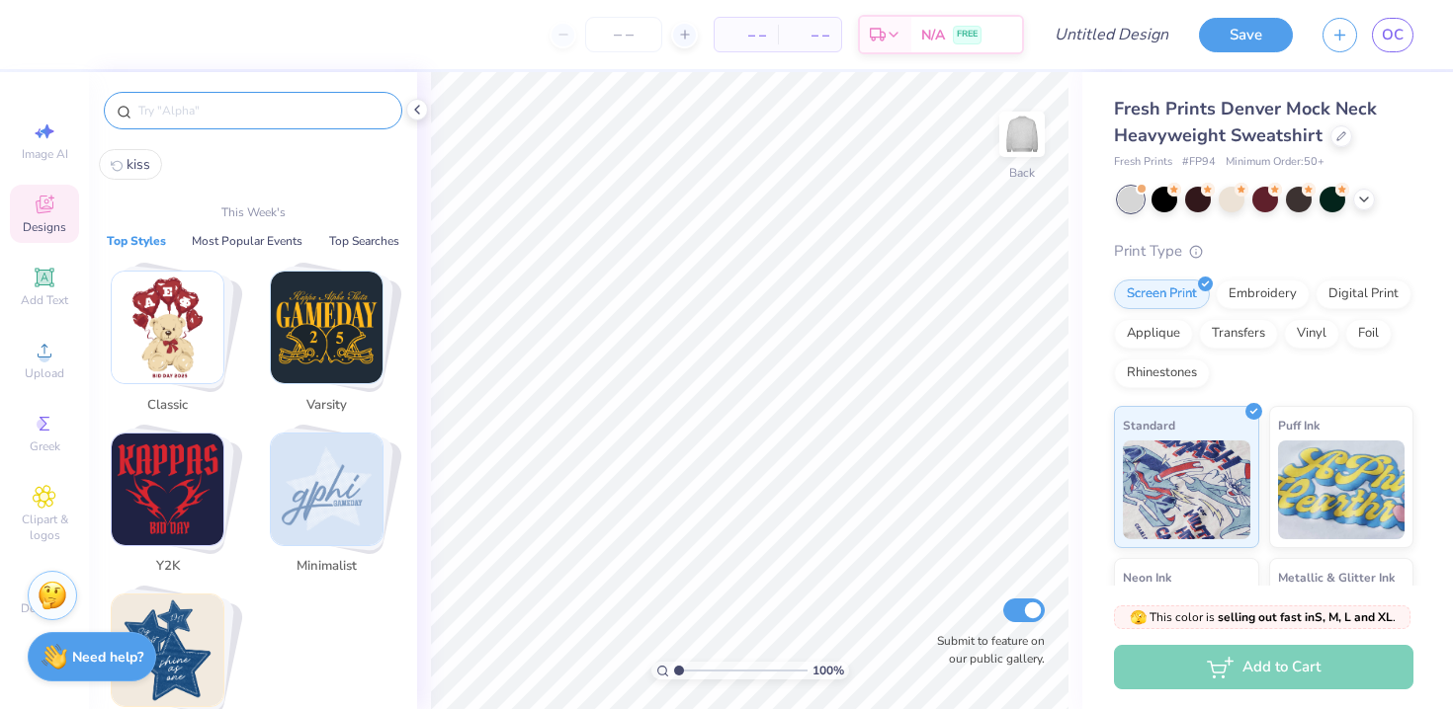
click at [220, 112] on input "text" at bounding box center [262, 111] width 253 height 20
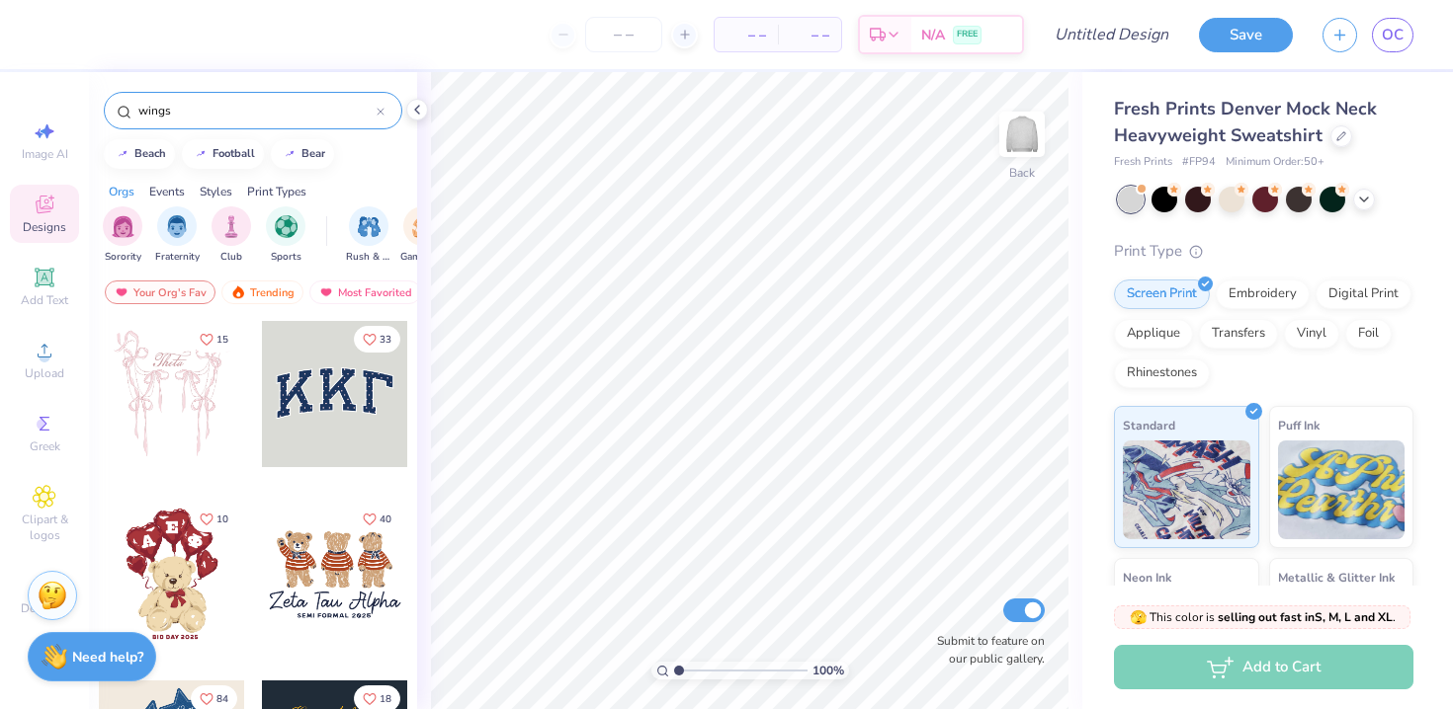
type input "wings"
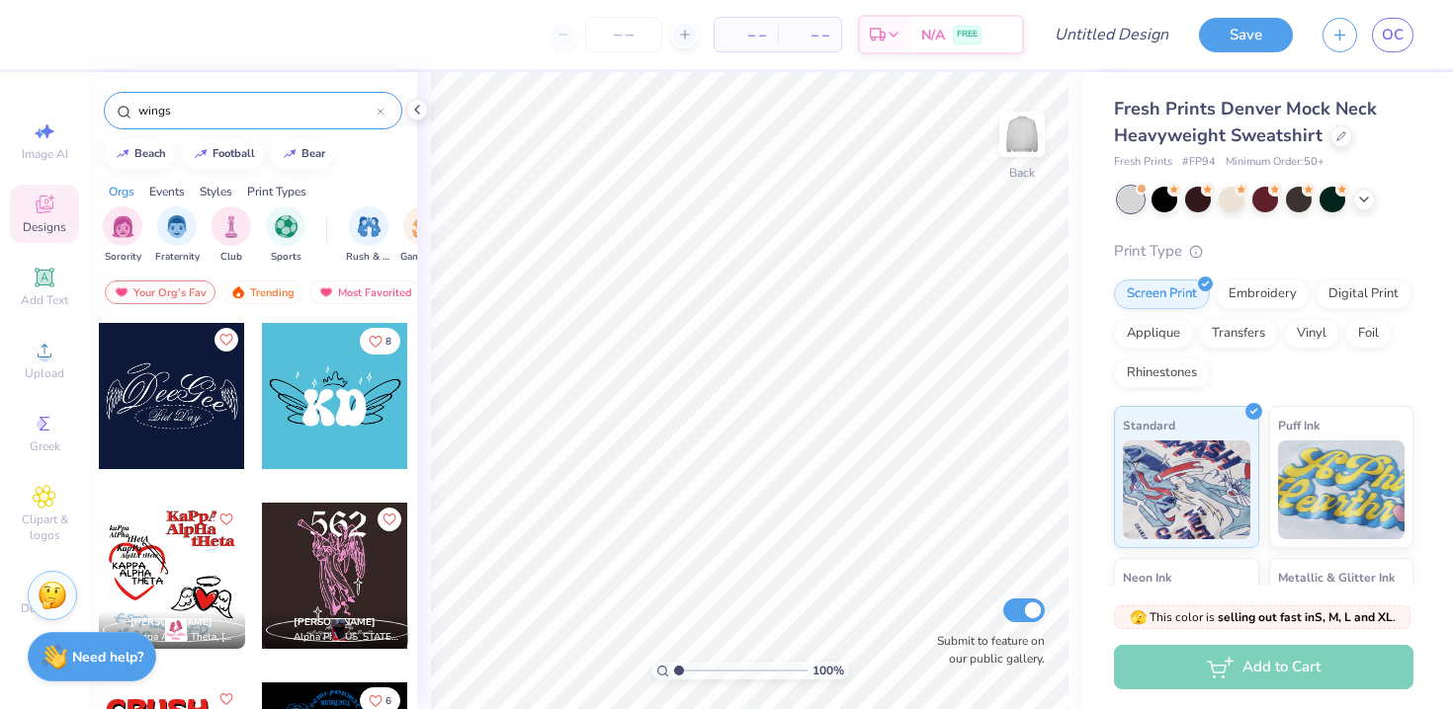
scroll to position [707, 0]
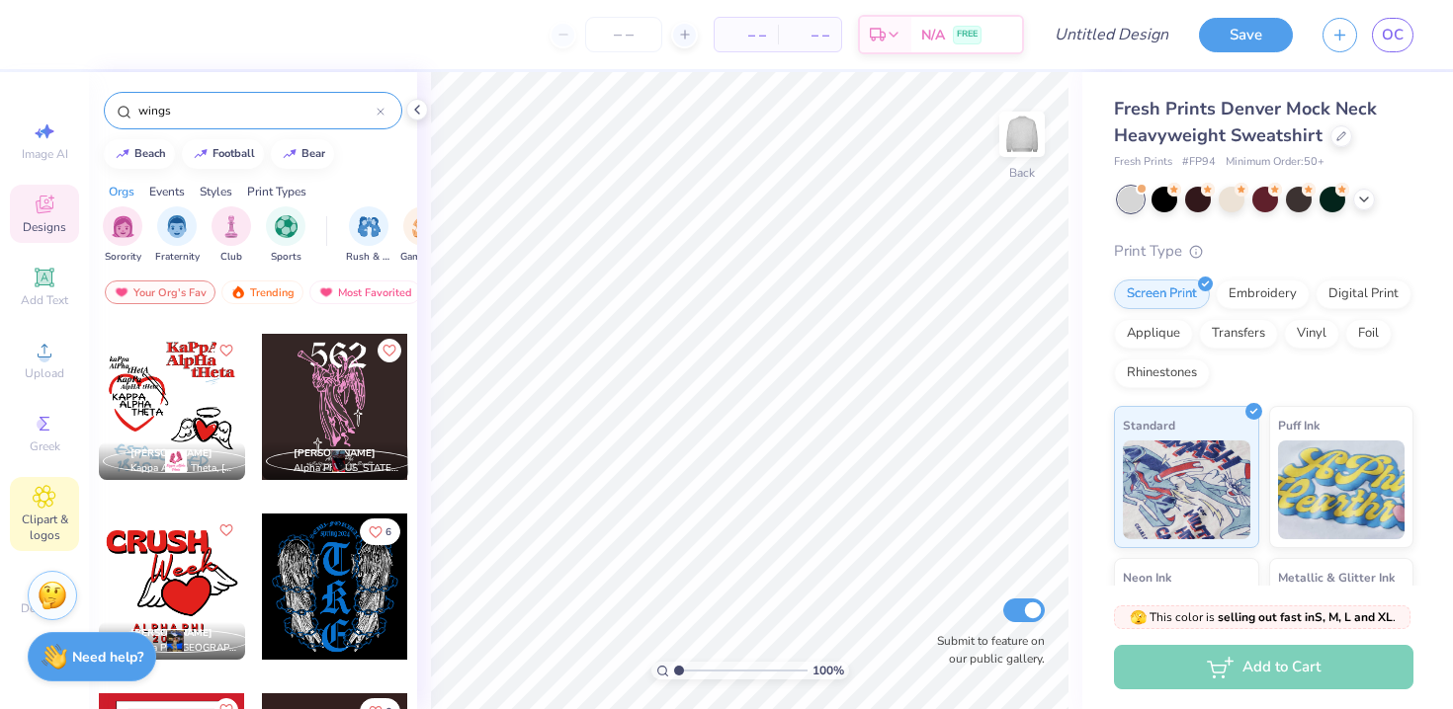
click at [36, 524] on span "Clipart & logos" at bounding box center [44, 528] width 69 height 32
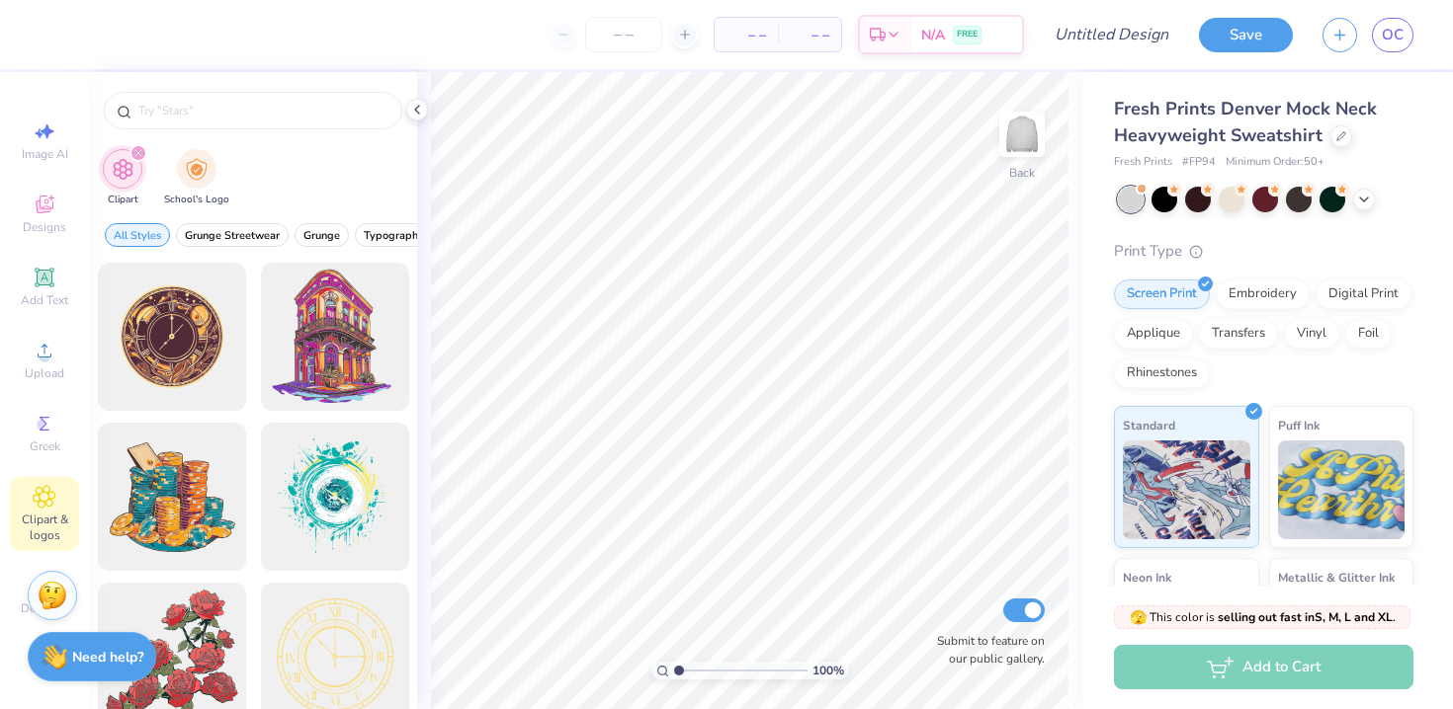
click at [139, 150] on icon "filter for Clipart" at bounding box center [138, 153] width 8 height 8
click at [135, 153] on icon "filter for Clipart" at bounding box center [138, 153] width 8 height 8
click at [171, 115] on input "text" at bounding box center [262, 111] width 253 height 20
type input "wings"
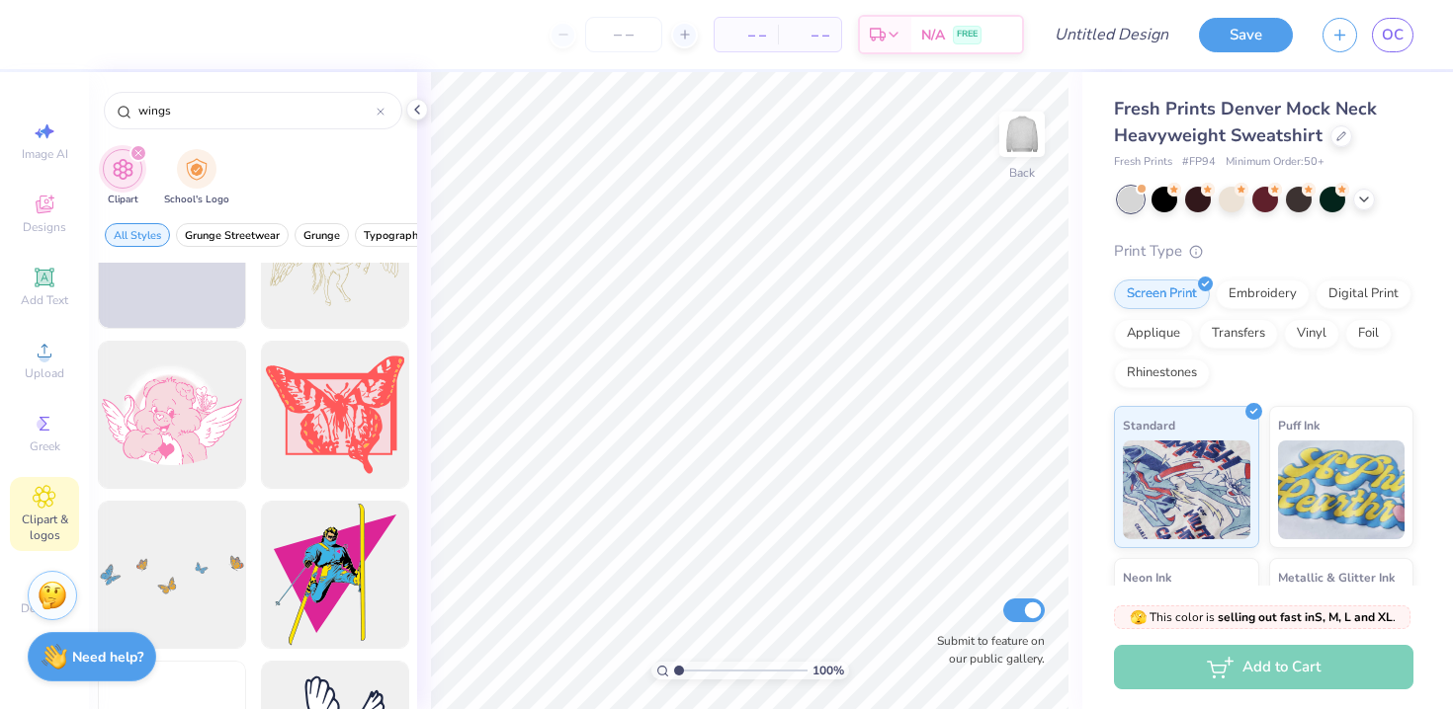
scroll to position [2911, 0]
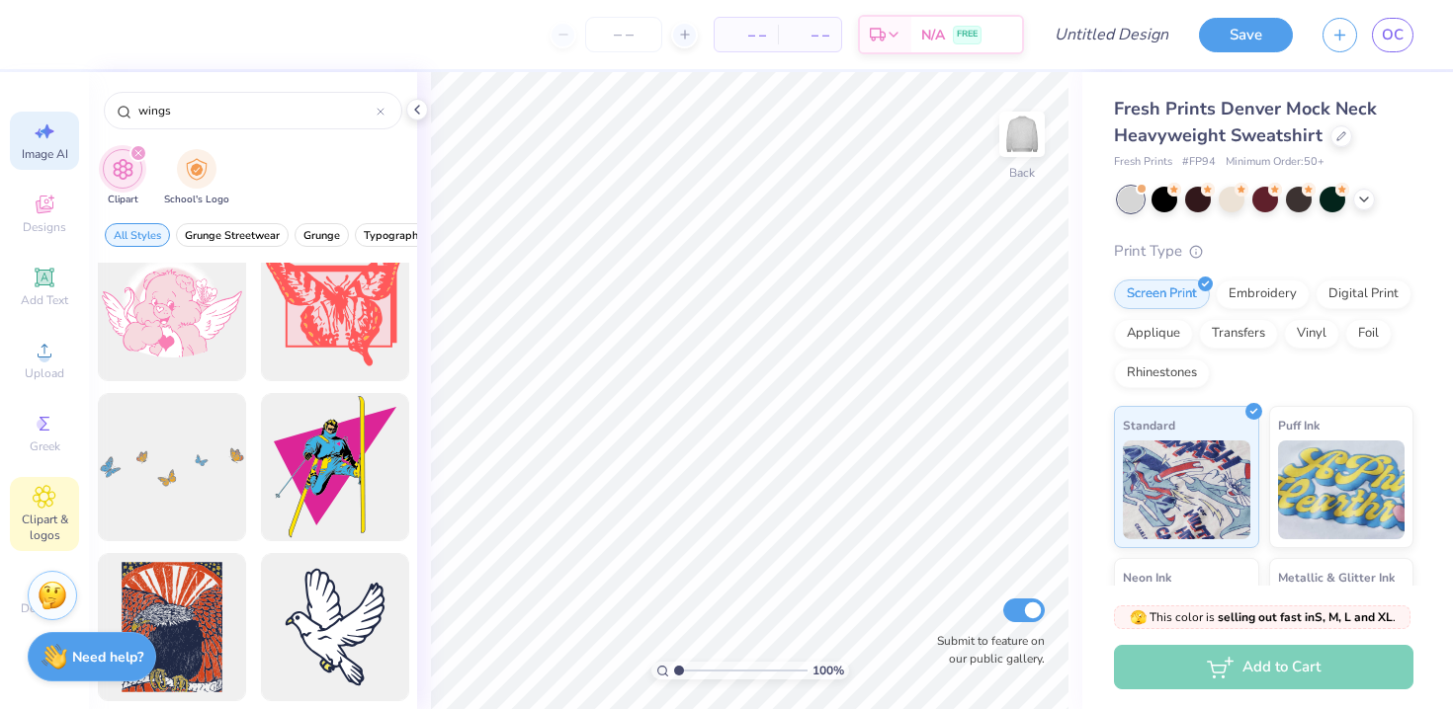
click at [58, 143] on div "Image AI" at bounding box center [44, 141] width 69 height 58
select select "4"
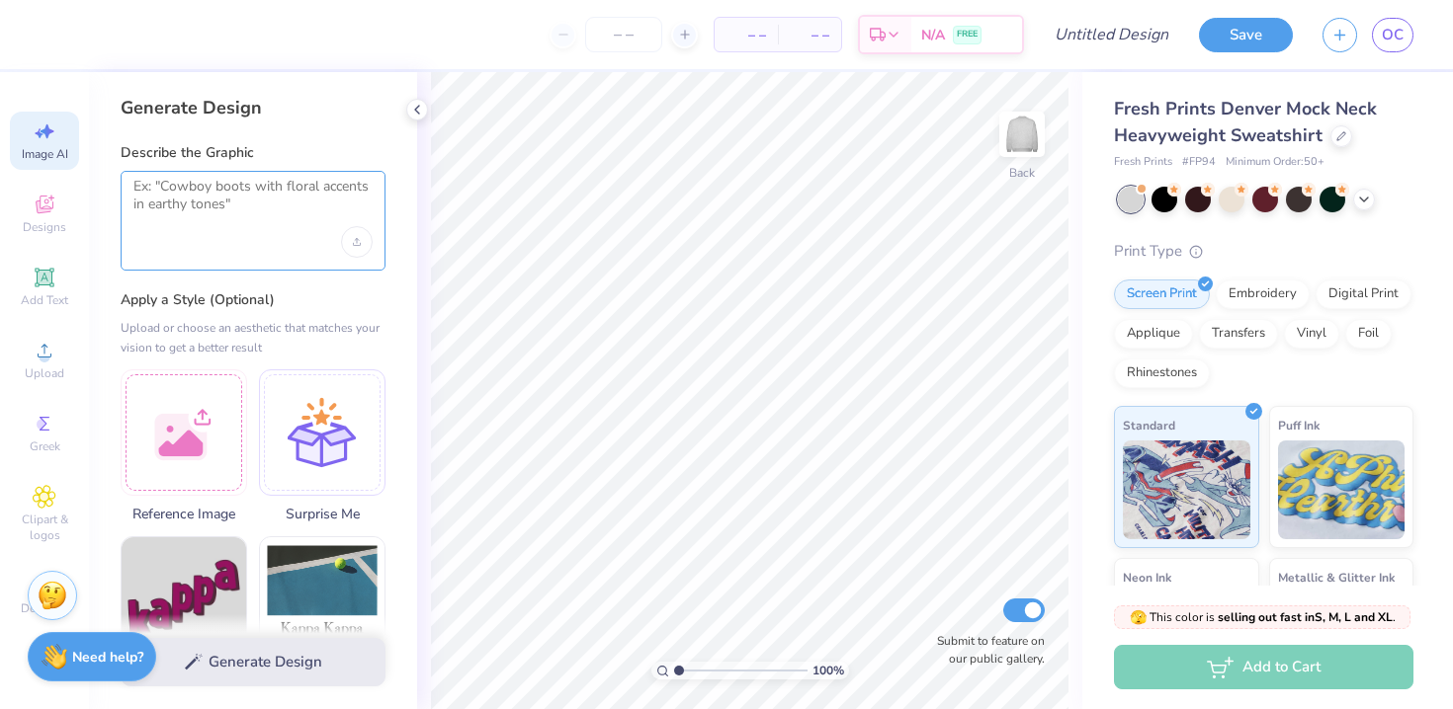
click at [218, 216] on textarea at bounding box center [252, 202] width 239 height 49
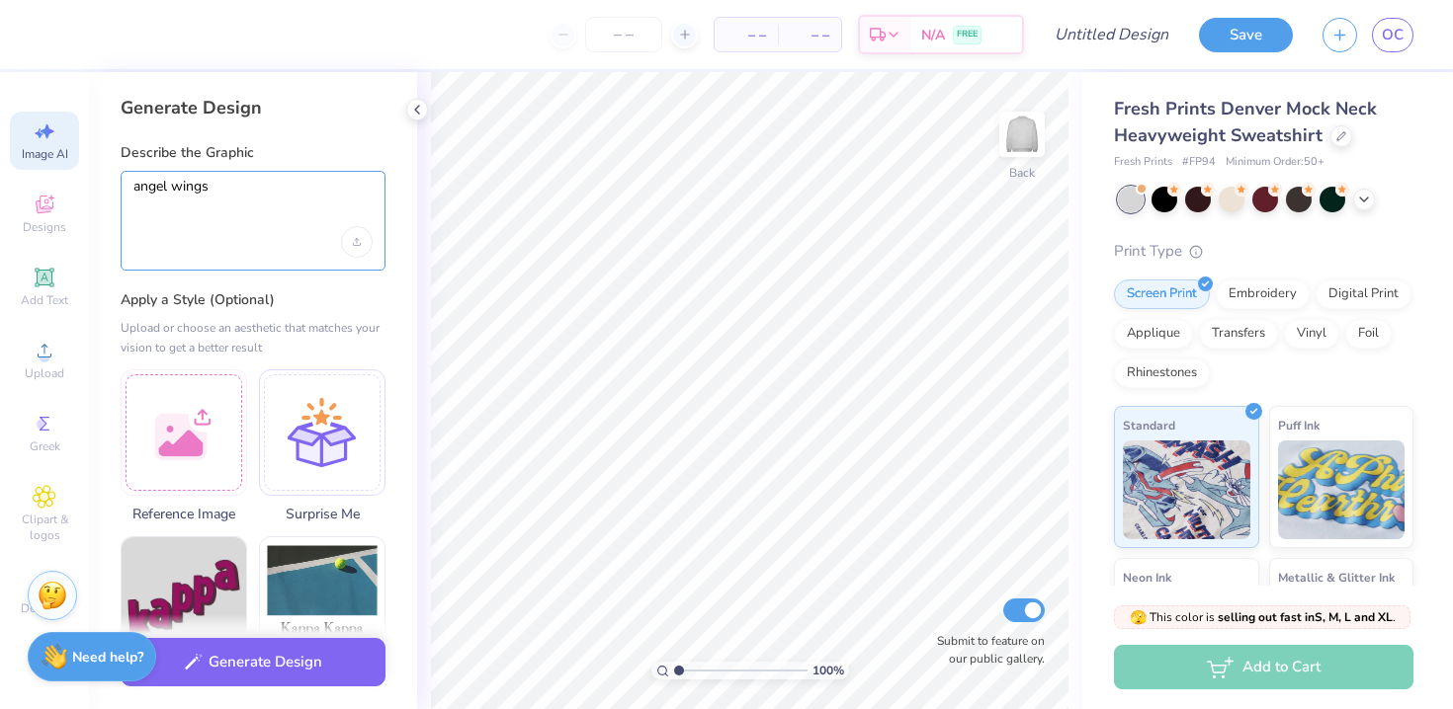
type textarea "angel wings"
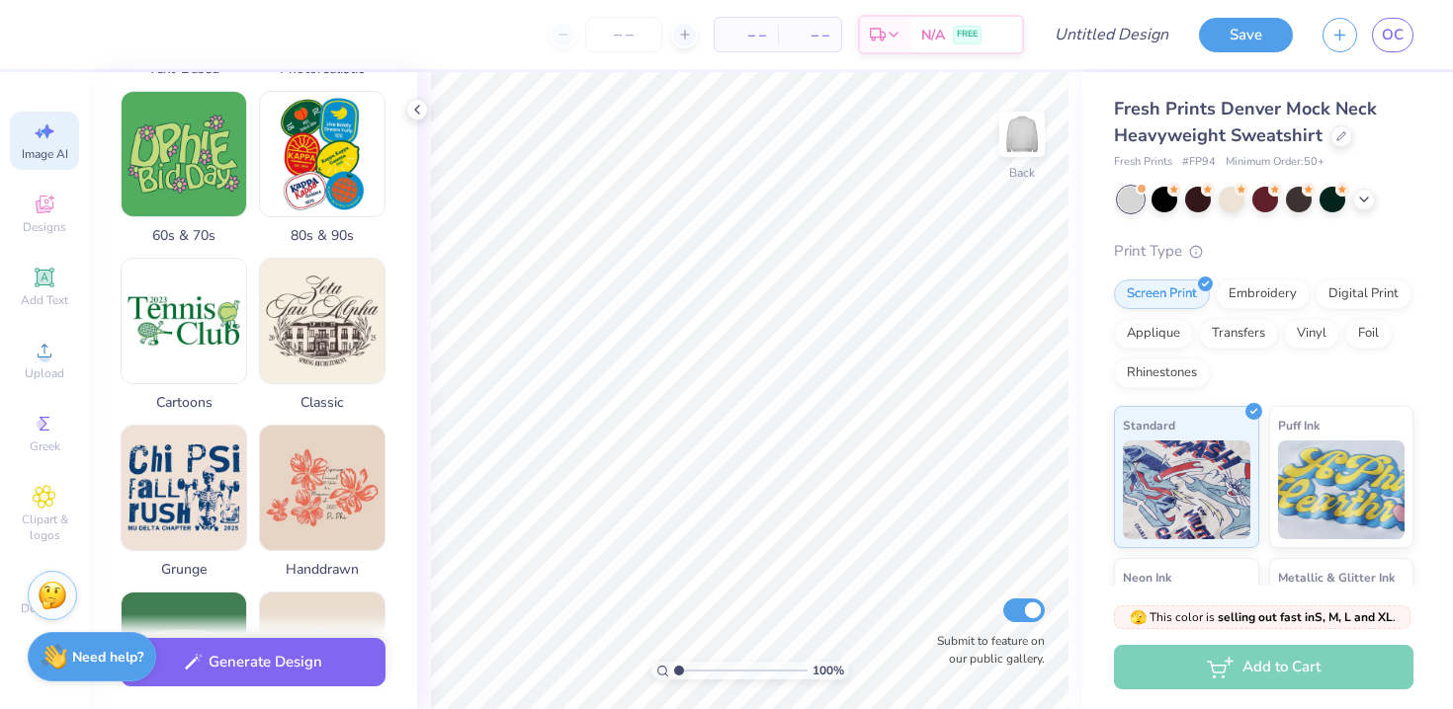
scroll to position [688, 0]
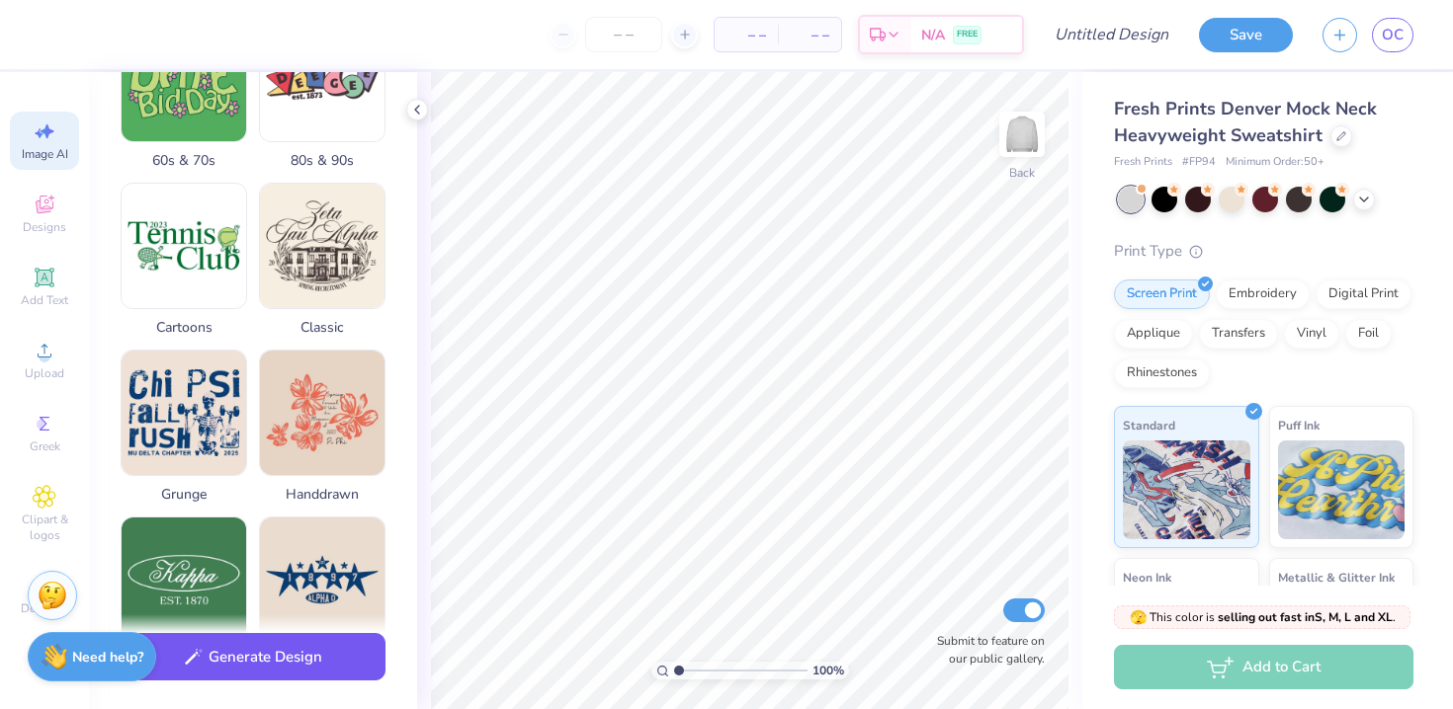
click at [255, 659] on button "Generate Design" at bounding box center [253, 657] width 265 height 48
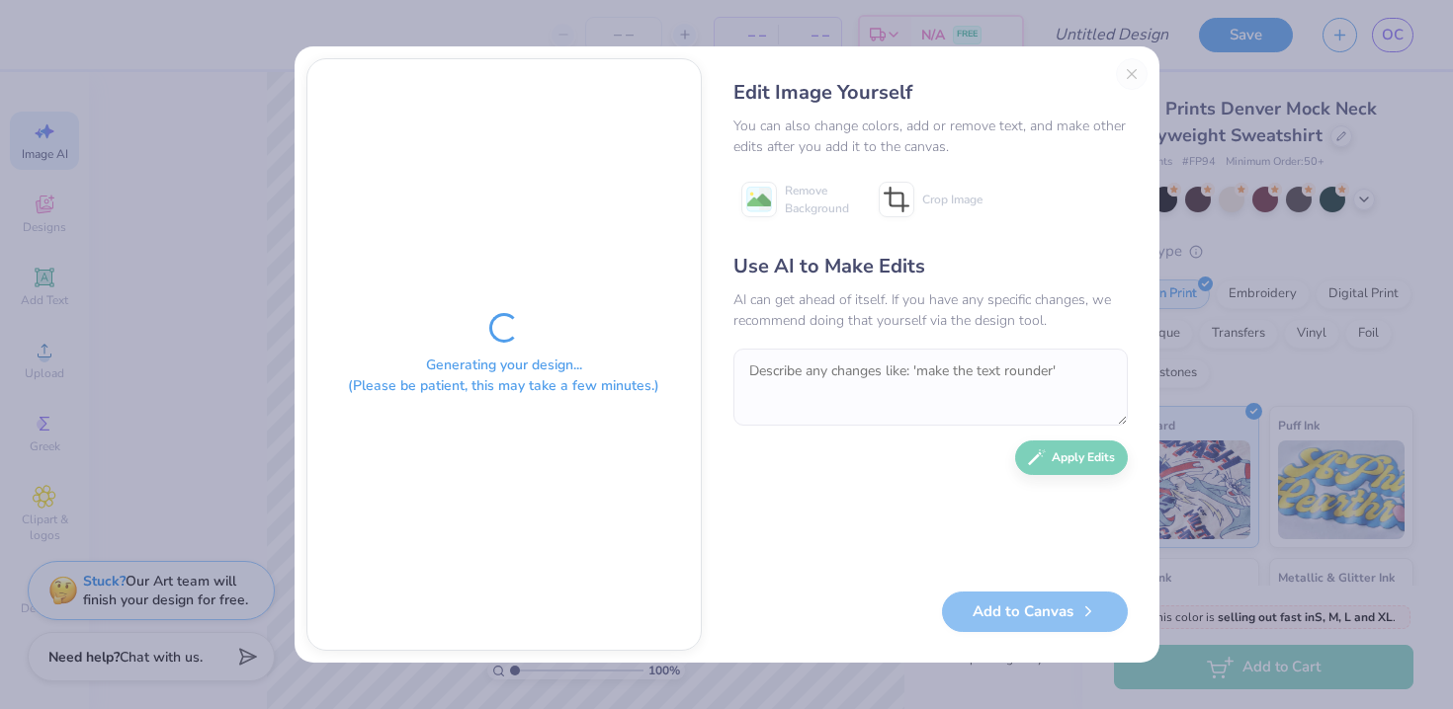
click at [1131, 74] on div "Edit Image Yourself You can also change colors, add or remove text, and make ot…" at bounding box center [930, 354] width 434 height 593
click at [1053, 114] on div "Edit Image Yourself" at bounding box center [930, 97] width 394 height 38
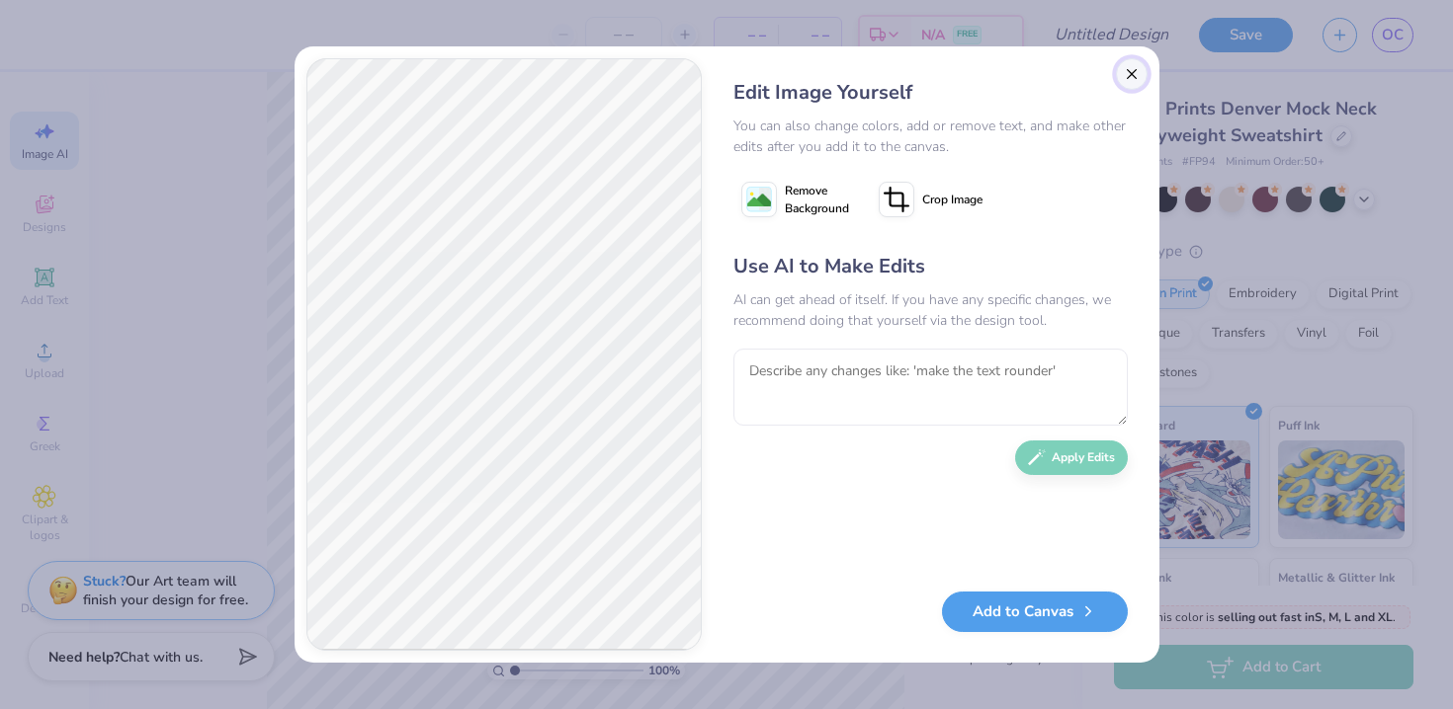
click at [1132, 68] on button "Close" at bounding box center [1132, 74] width 32 height 32
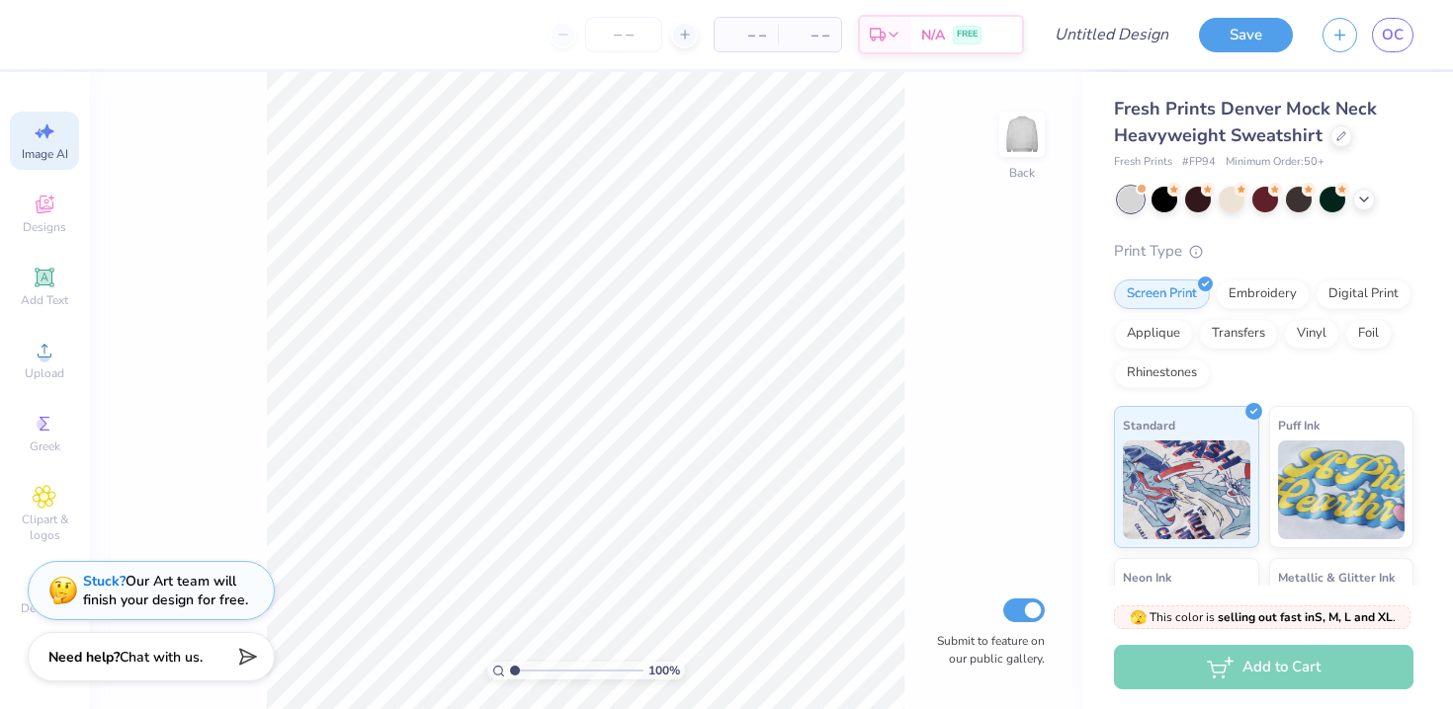
scroll to position [0, 44]
click at [1035, 127] on img at bounding box center [1021, 134] width 79 height 79
click at [51, 222] on span "Designs" at bounding box center [44, 227] width 43 height 16
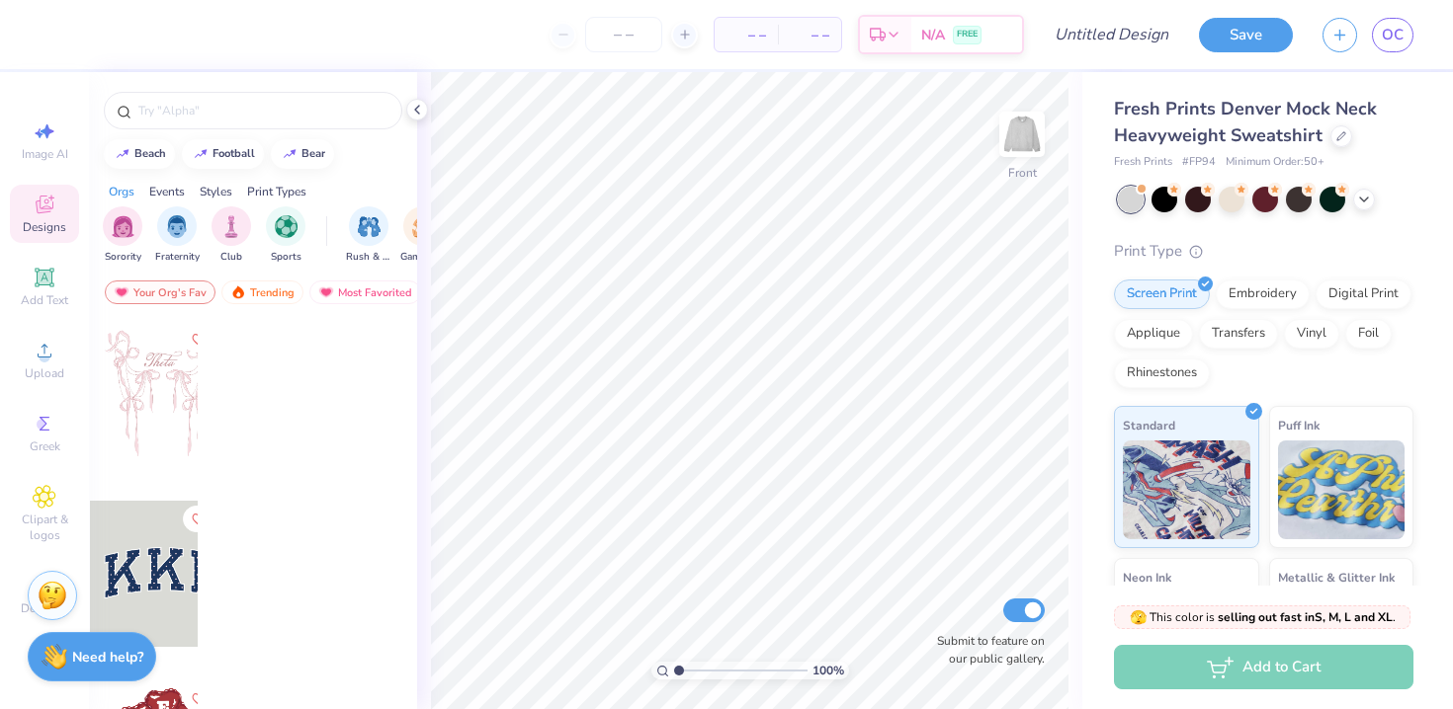
scroll to position [0, 0]
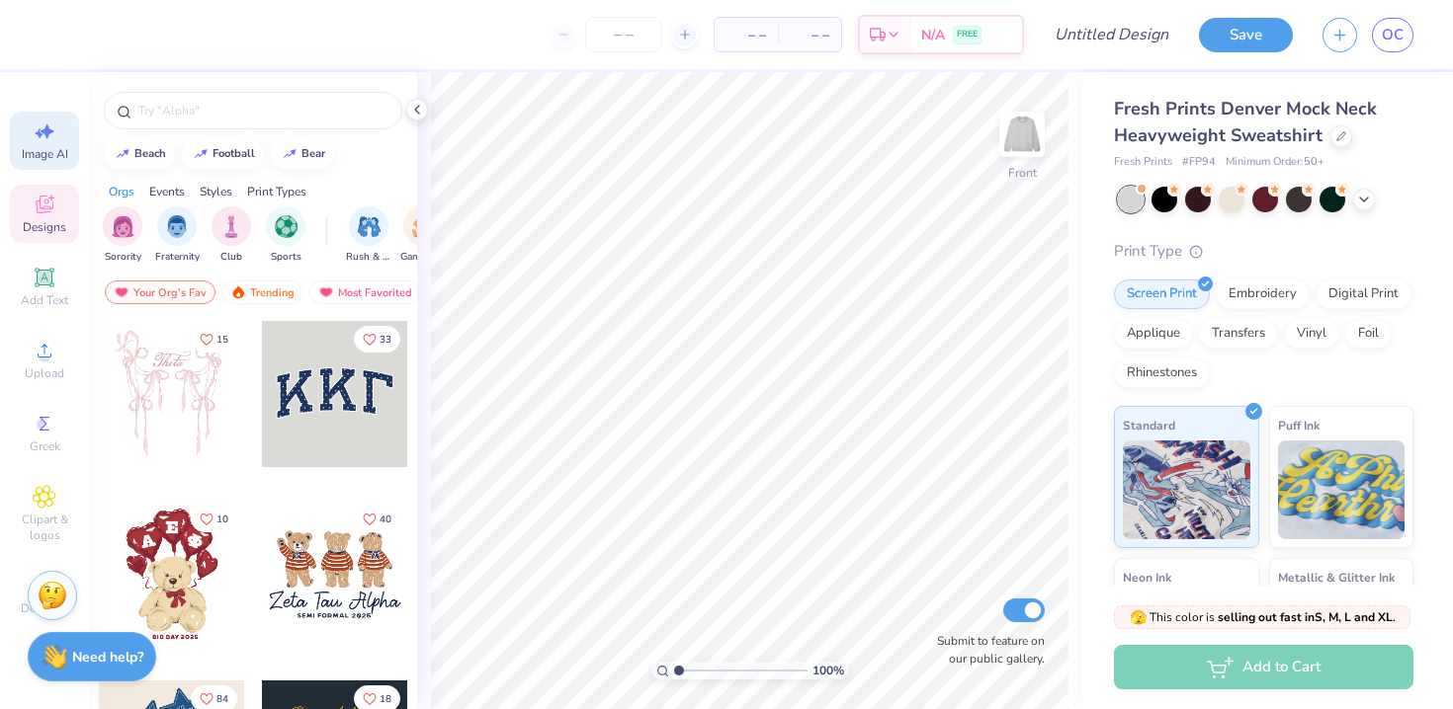
click at [49, 146] on span "Image AI" at bounding box center [45, 154] width 46 height 16
select select "4"
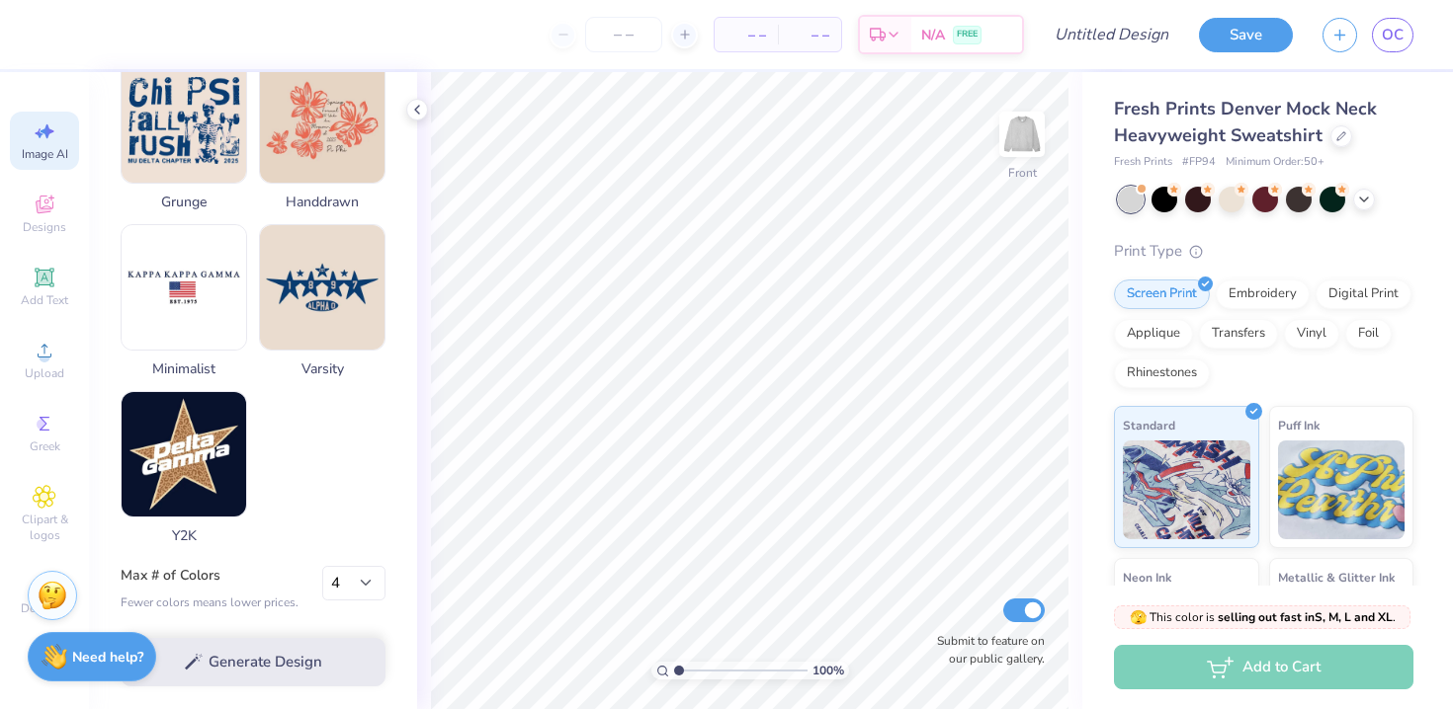
scroll to position [908, 0]
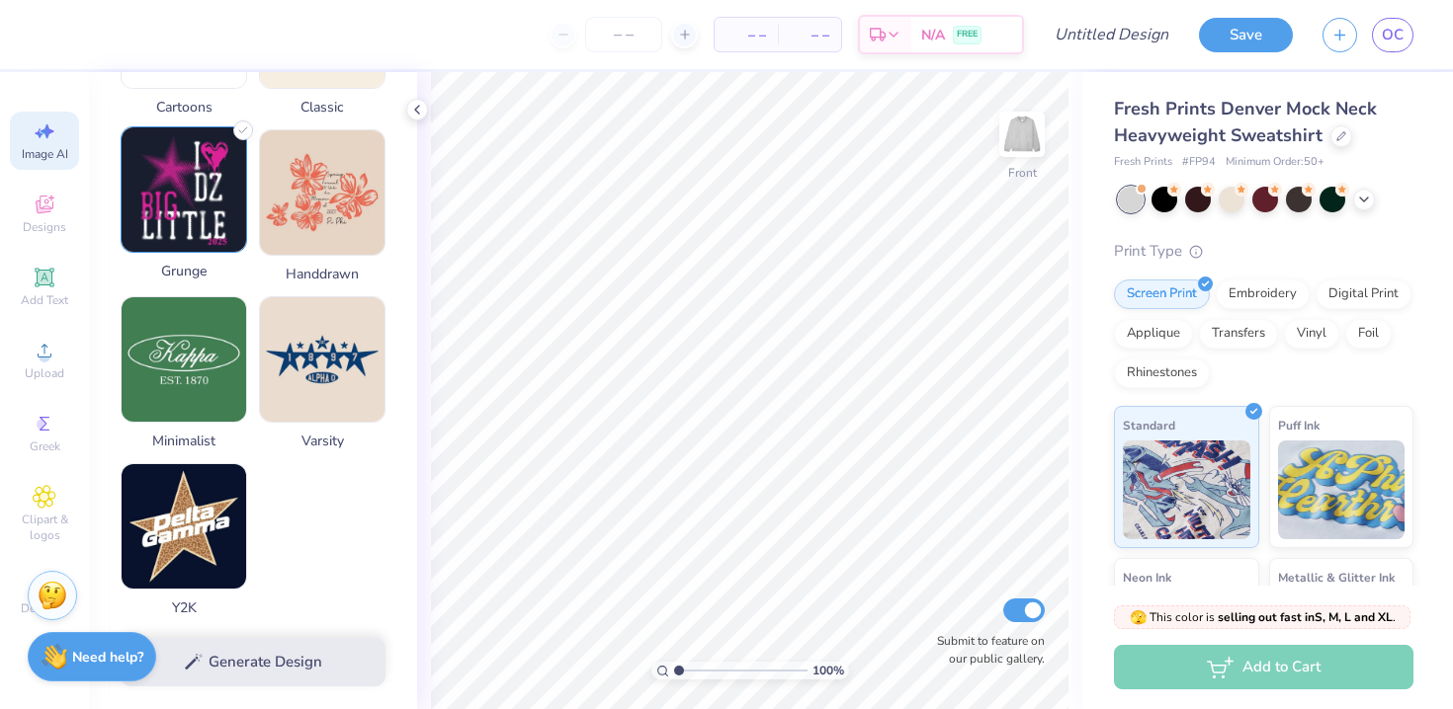
click at [185, 236] on img at bounding box center [184, 189] width 125 height 125
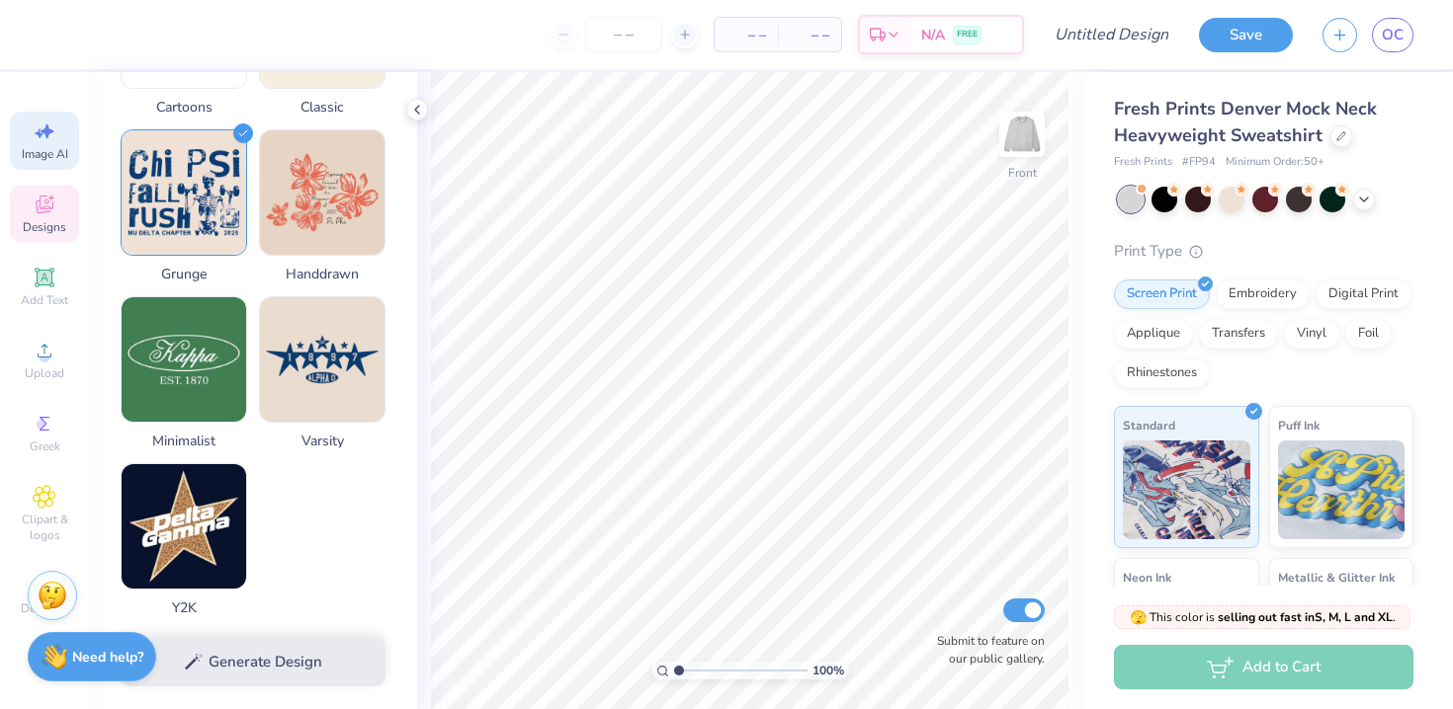
click at [43, 212] on icon at bounding box center [45, 205] width 24 height 24
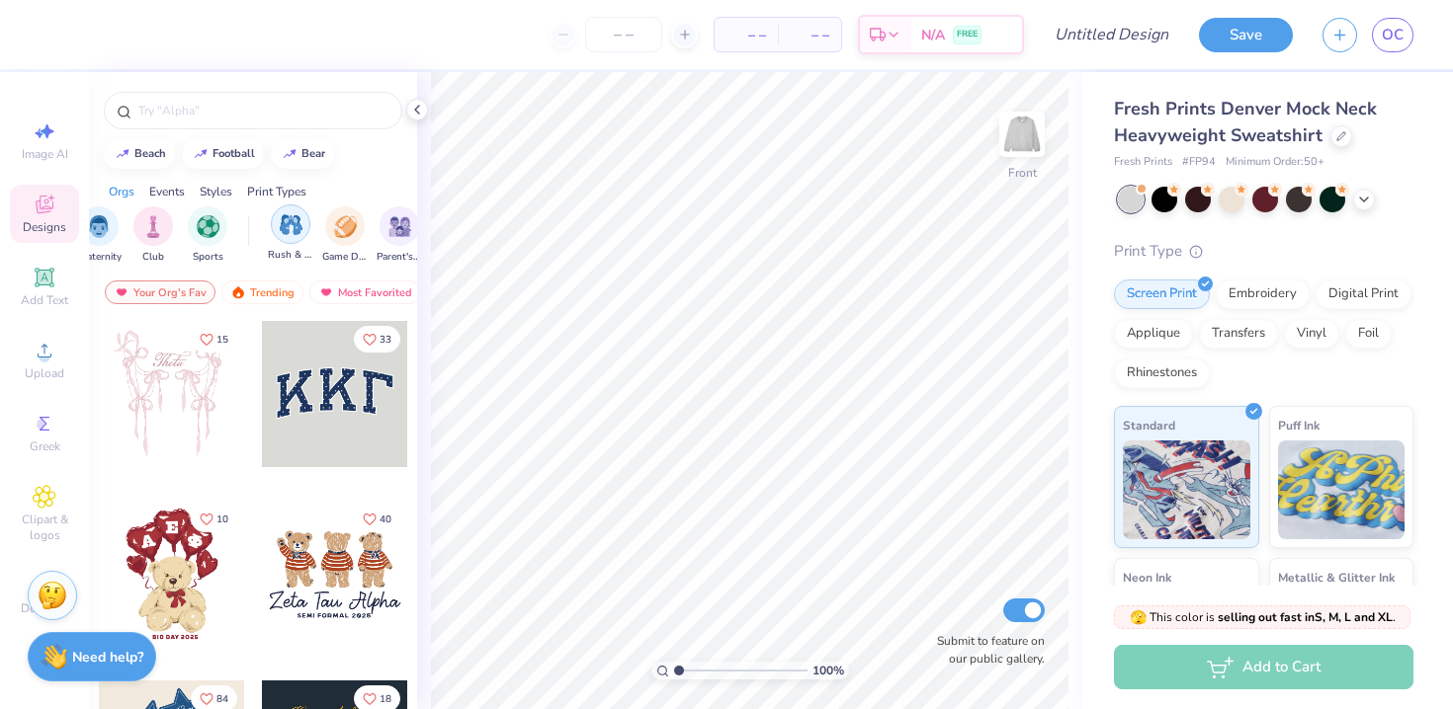
scroll to position [0, 112]
click at [168, 295] on div "Your Org's Fav" at bounding box center [160, 293] width 111 height 24
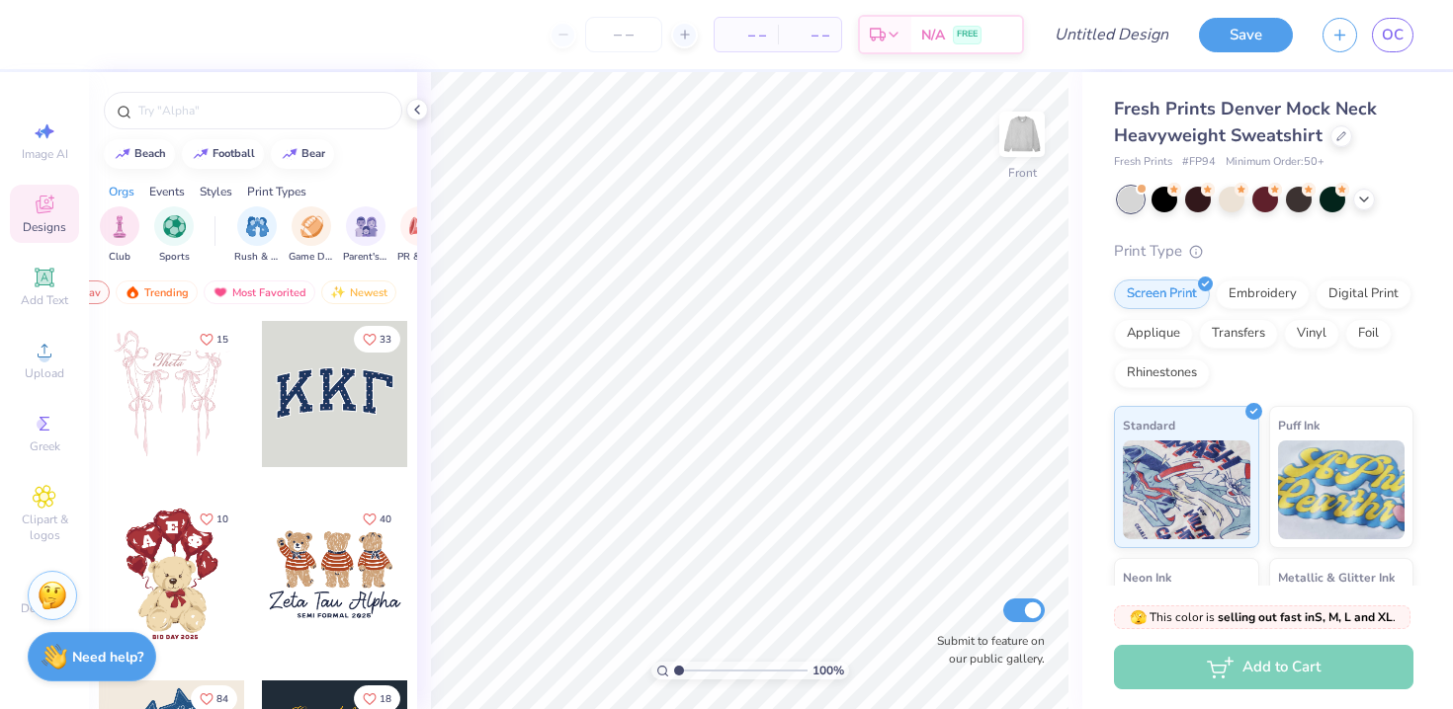
scroll to position [0, 115]
click at [160, 290] on div "Trending" at bounding box center [148, 293] width 82 height 24
click at [151, 282] on div "Your Org's Fav" at bounding box center [160, 293] width 111 height 24
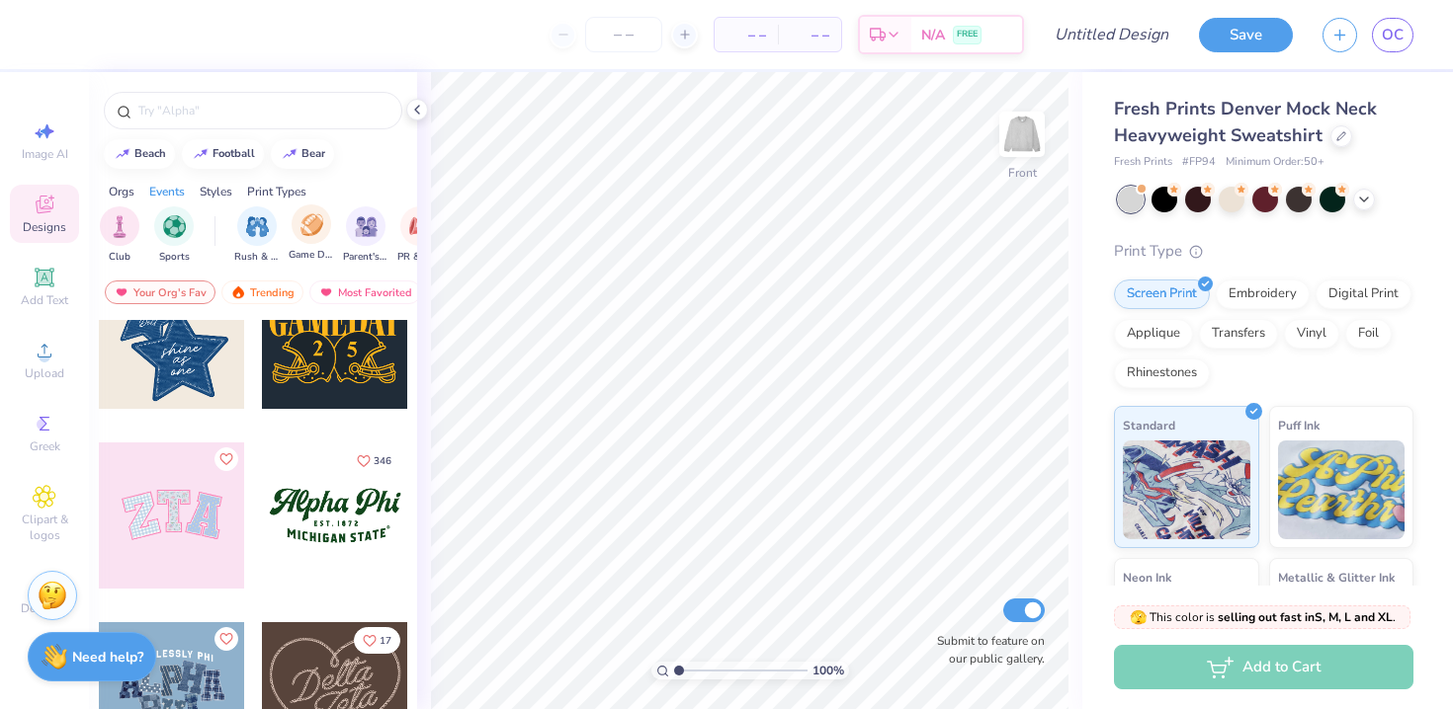
scroll to position [0, 216]
click at [192, 221] on div "filter for Game Day" at bounding box center [207, 225] width 40 height 40
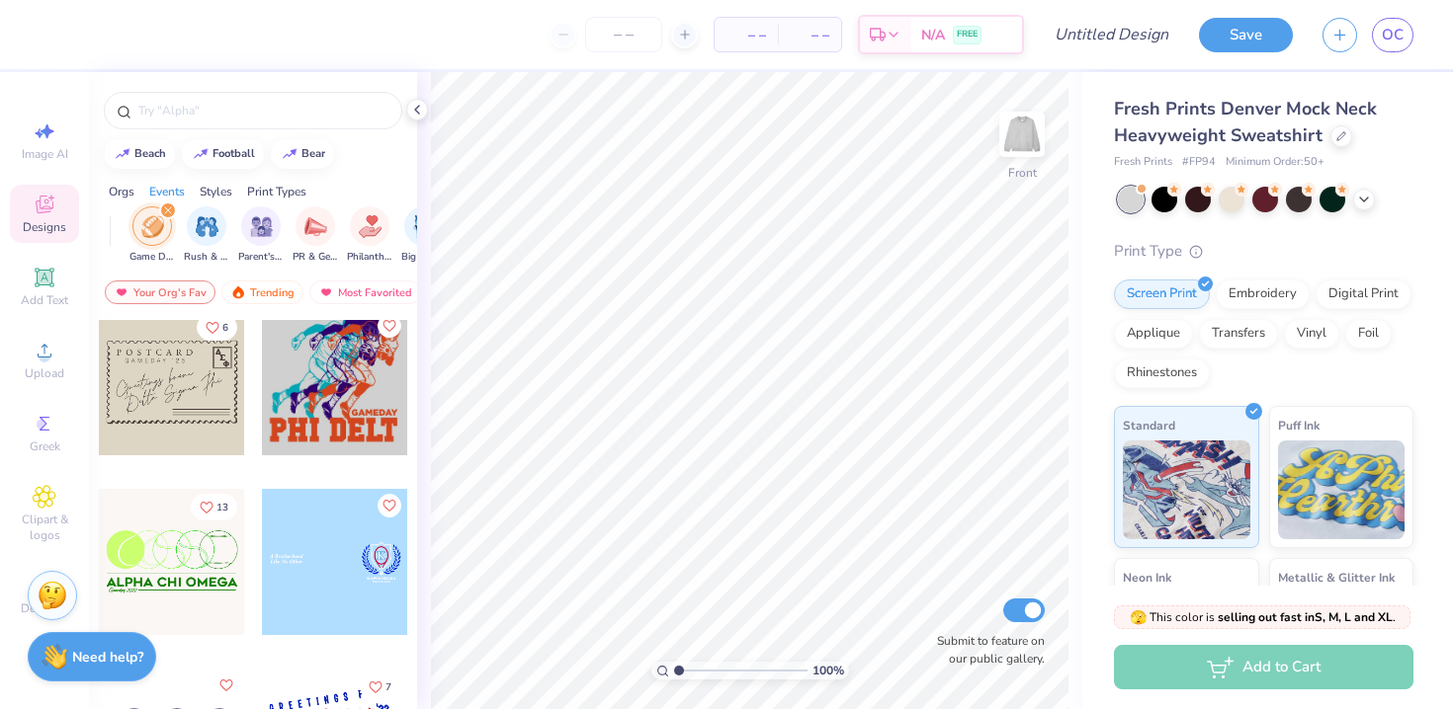
scroll to position [1631, 0]
click at [155, 396] on div at bounding box center [172, 381] width 146 height 146
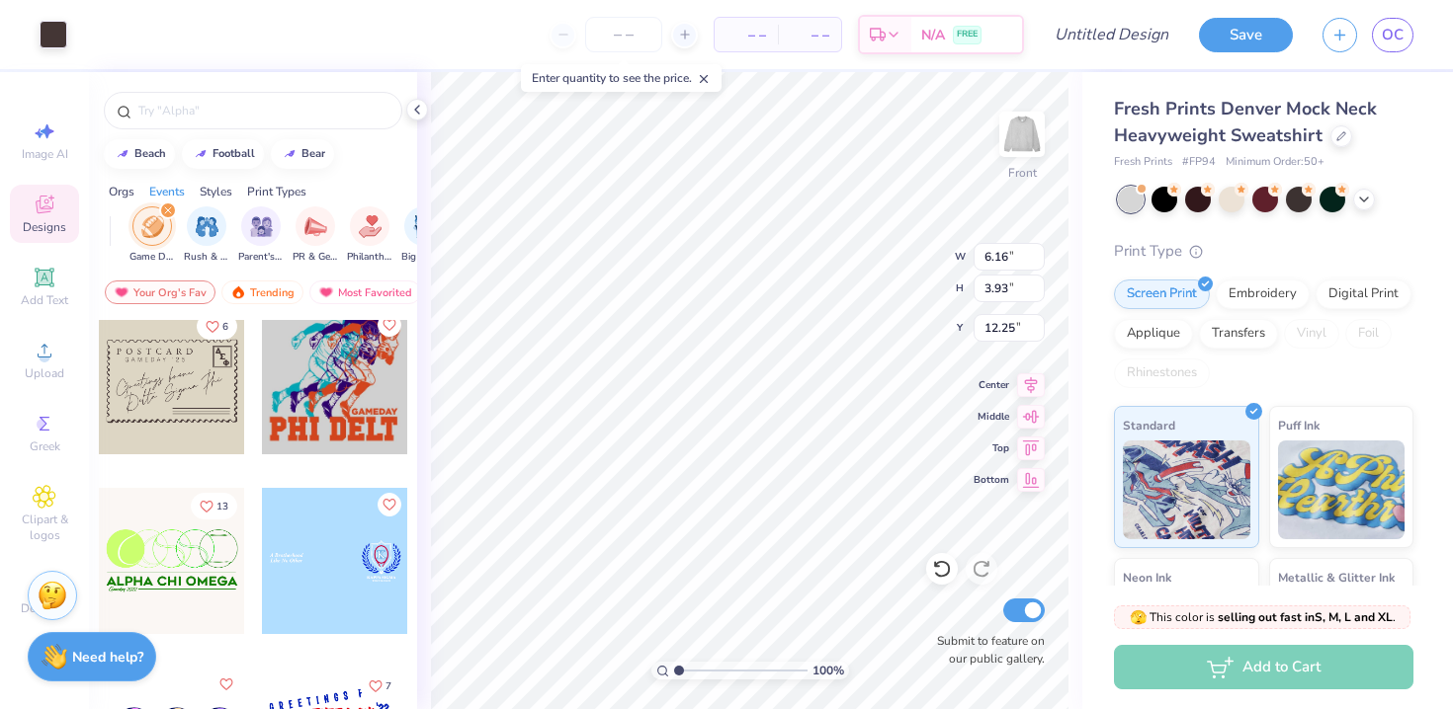
type input "12.25"
type input "7.17"
type input "6.35"
type input "8.79"
type input "8.80"
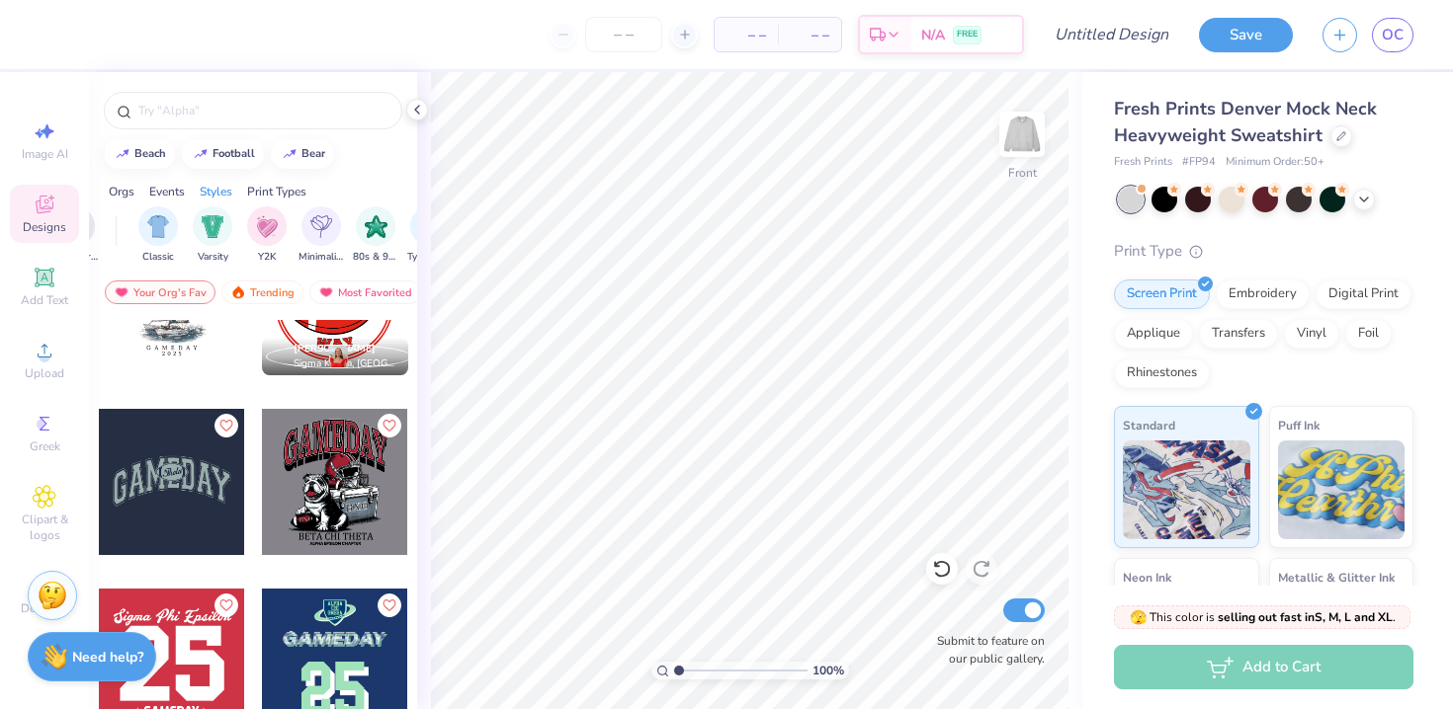
scroll to position [0, 1005]
click at [274, 229] on div "filter for Y2K" at bounding box center [262, 225] width 40 height 40
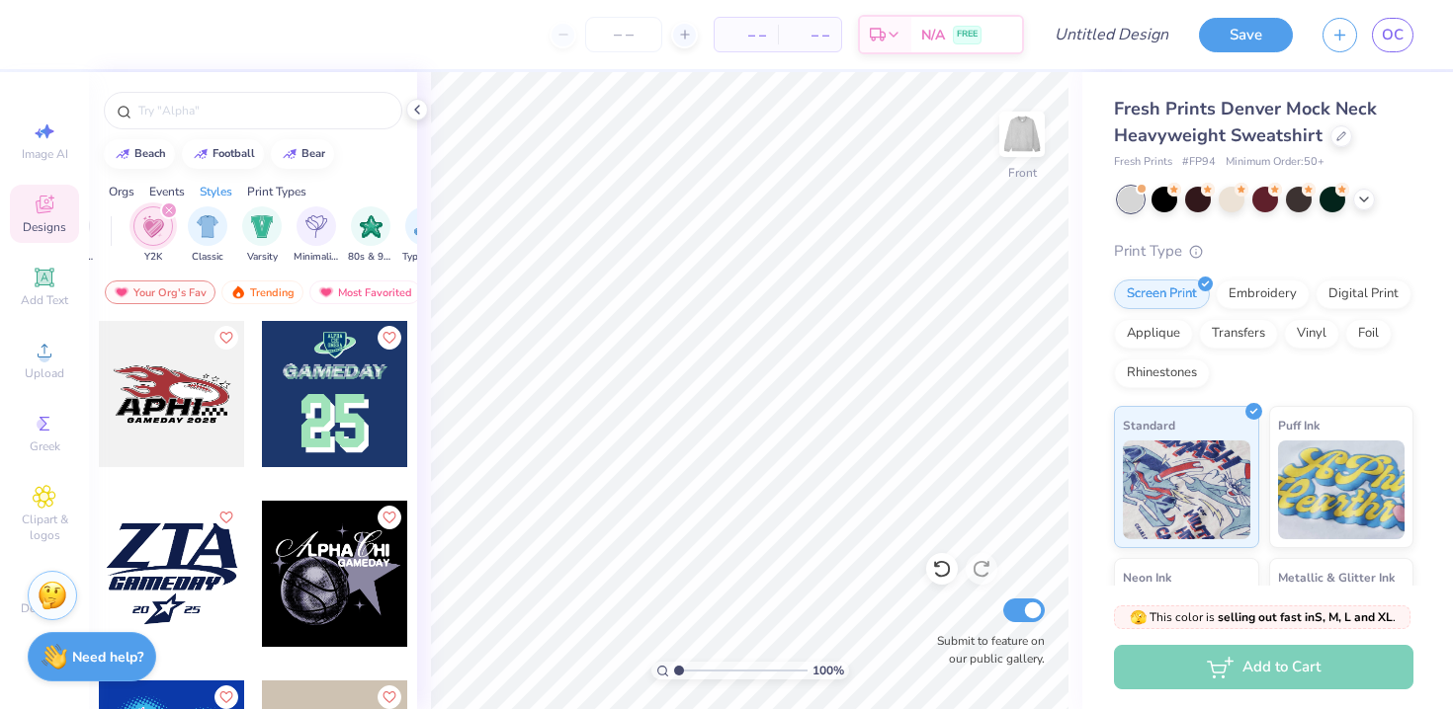
scroll to position [0, 0]
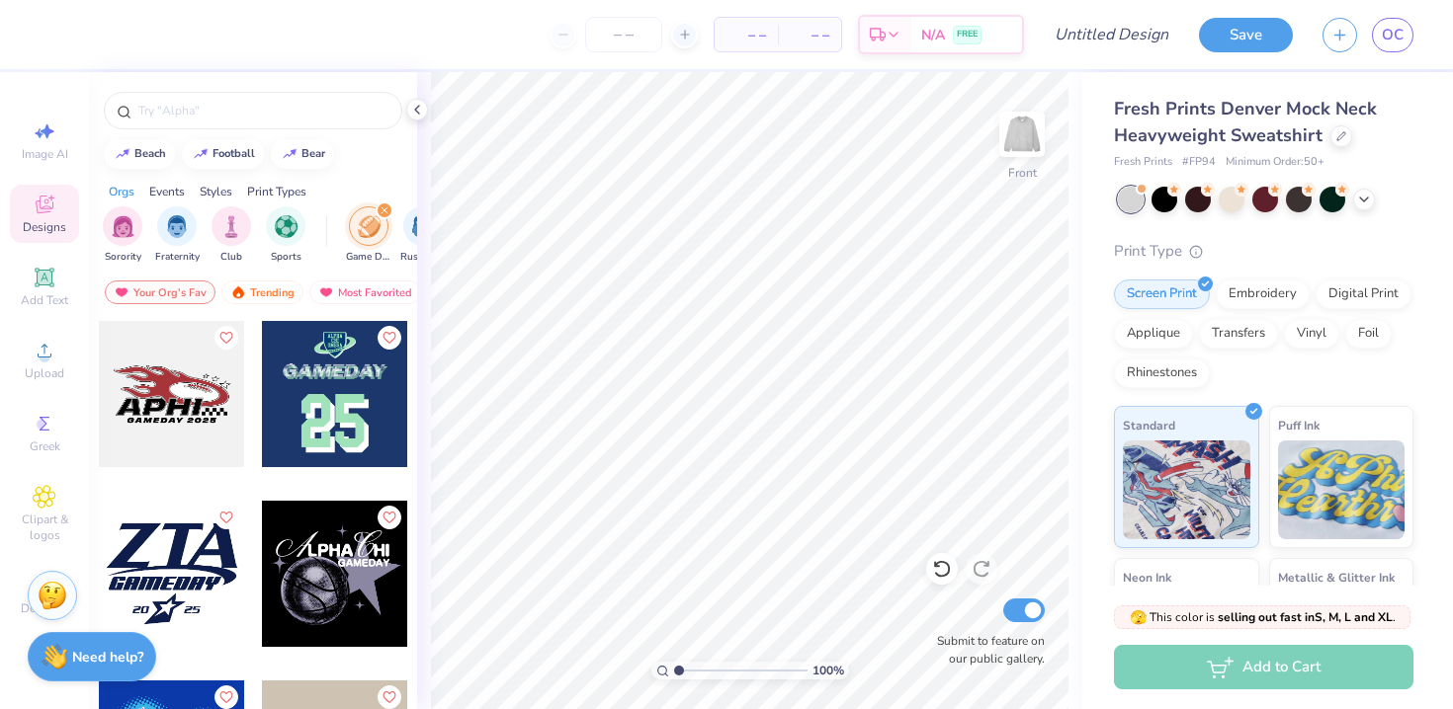
click at [383, 212] on icon "filter for Game Day" at bounding box center [384, 211] width 8 height 8
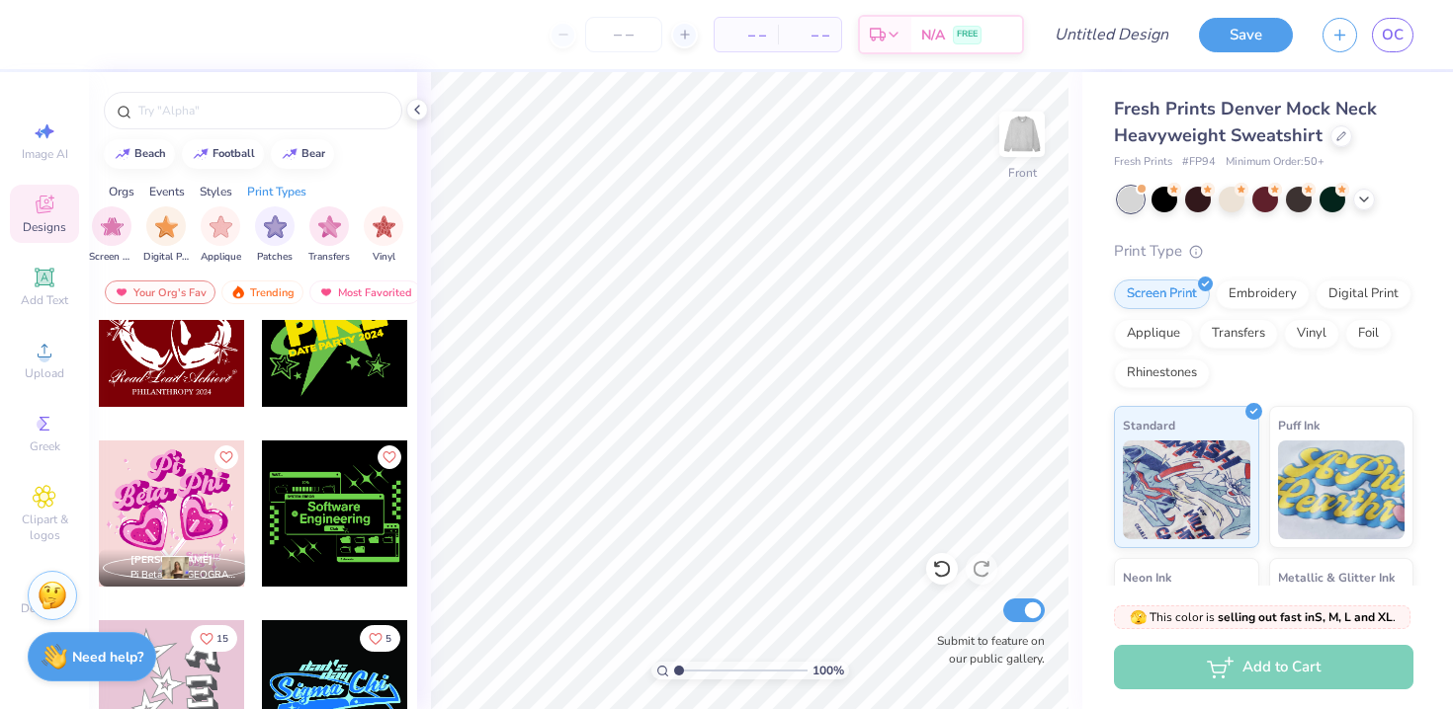
scroll to position [2291, 0]
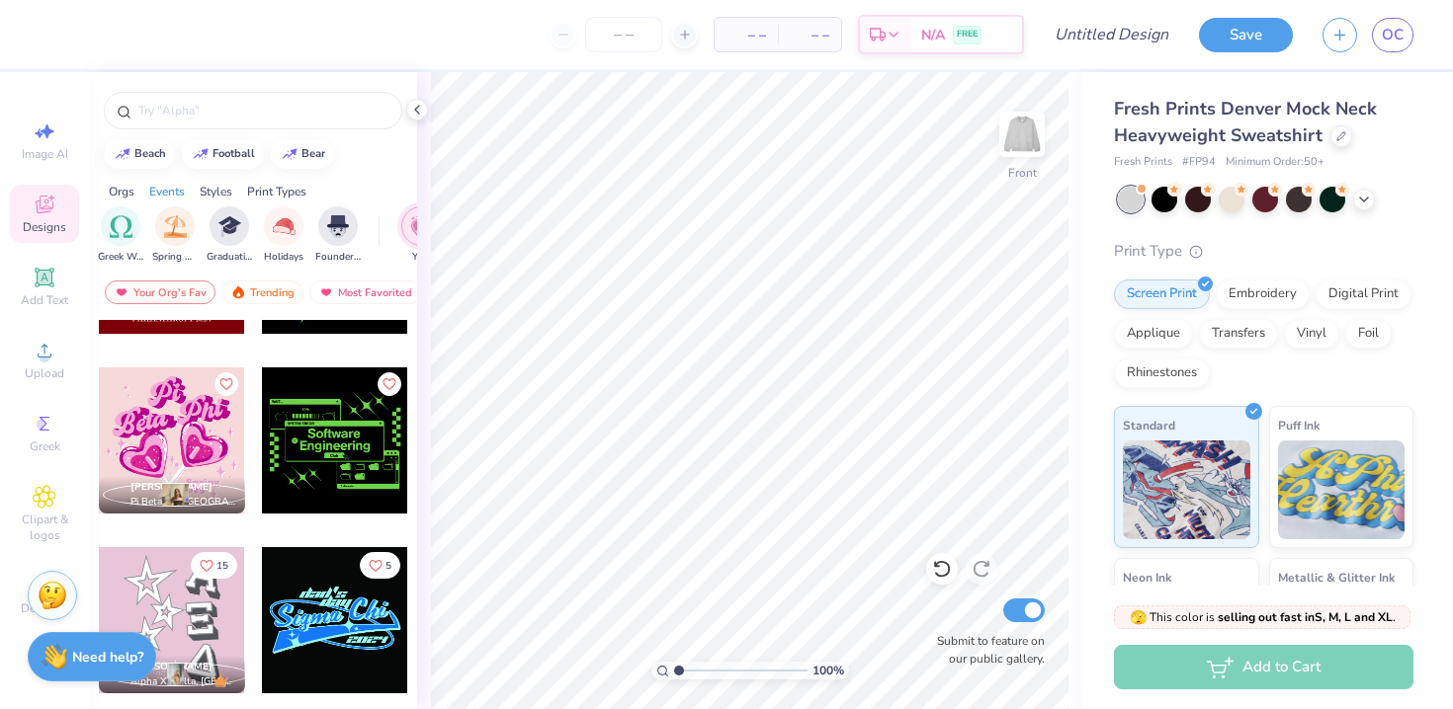
click at [220, 190] on div "Styles" at bounding box center [216, 192] width 33 height 18
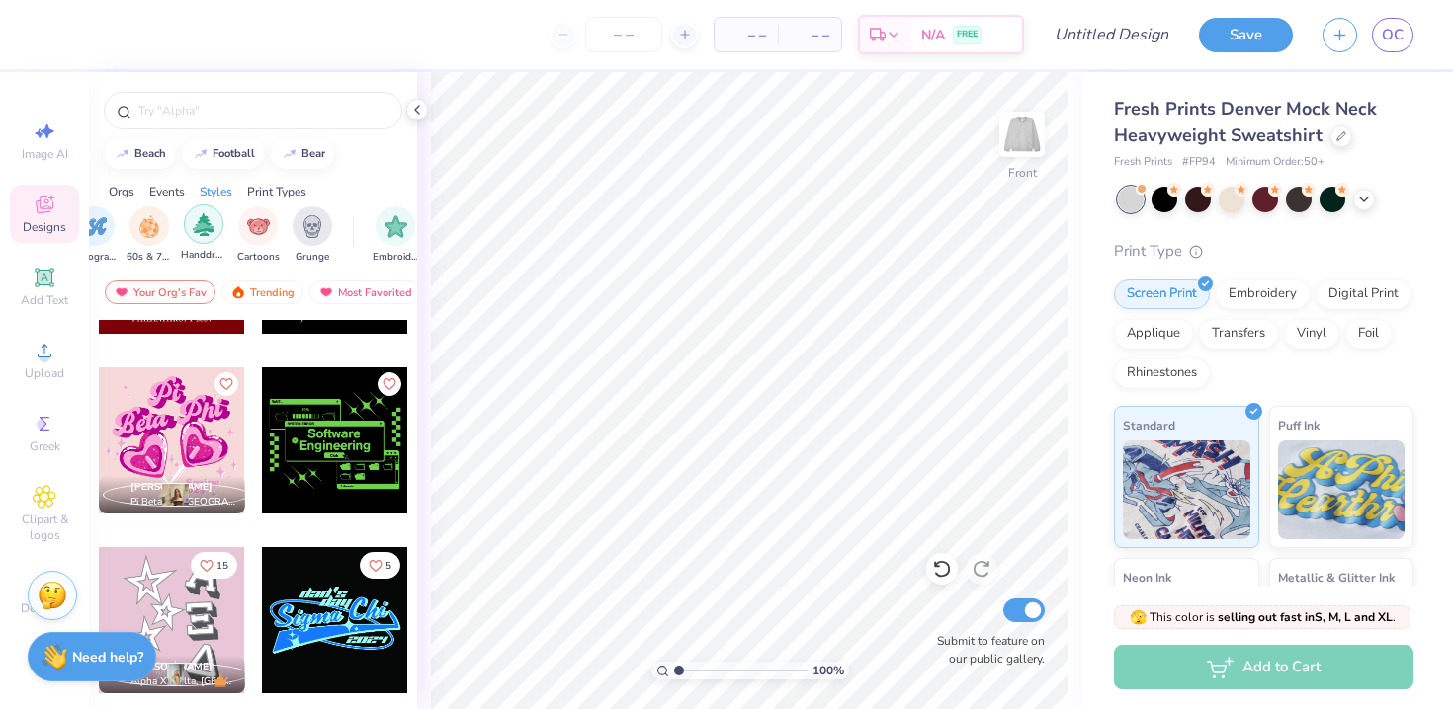
scroll to position [0, 1337]
click at [312, 249] on span "Grunge" at bounding box center [310, 255] width 34 height 15
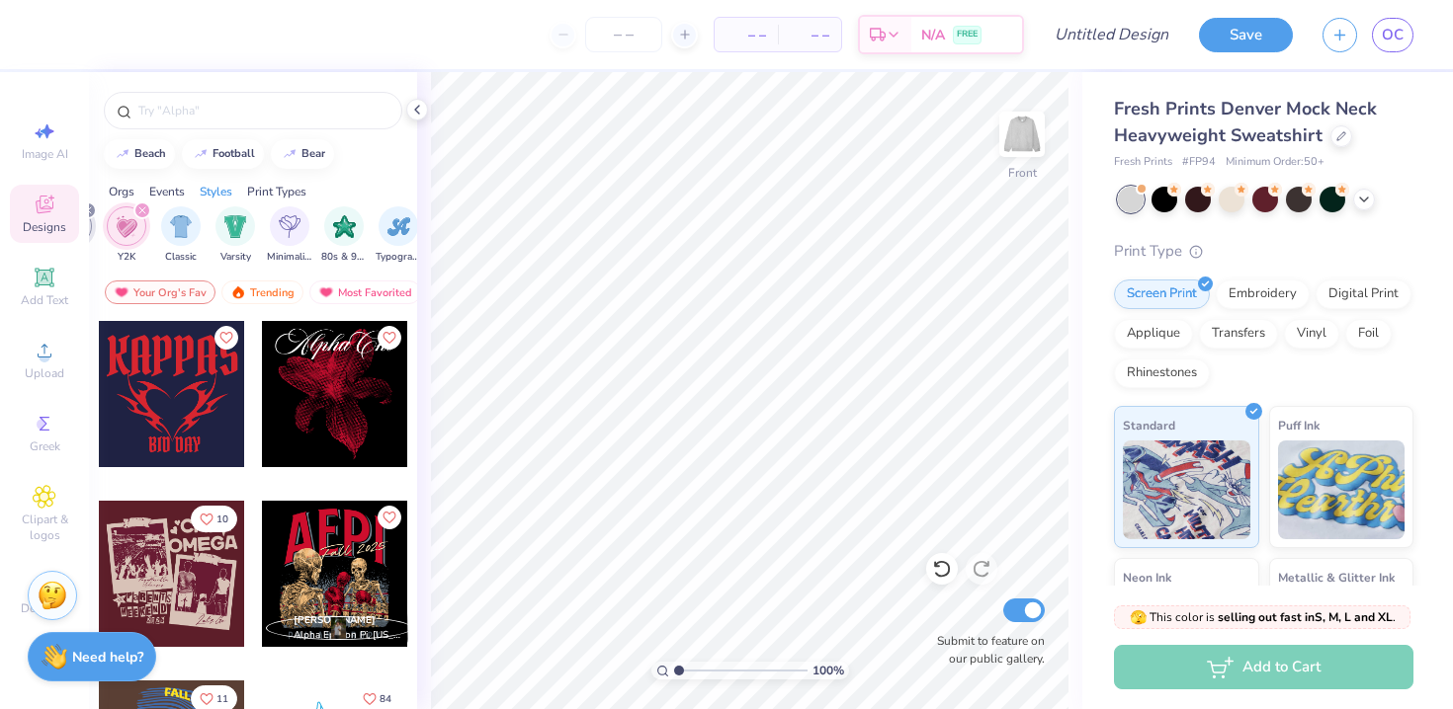
scroll to position [0, 1085]
click at [142, 208] on icon "filter for Y2K" at bounding box center [143, 211] width 8 height 8
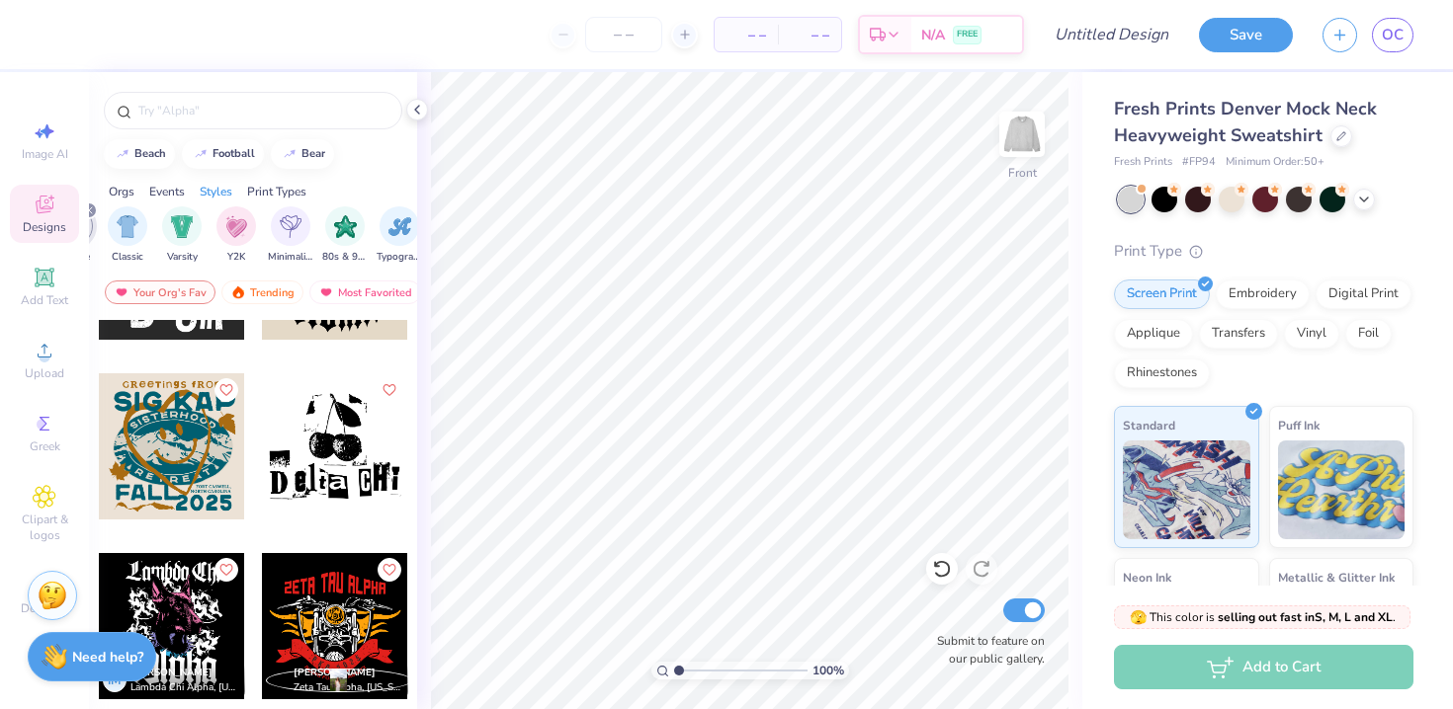
scroll to position [855, 0]
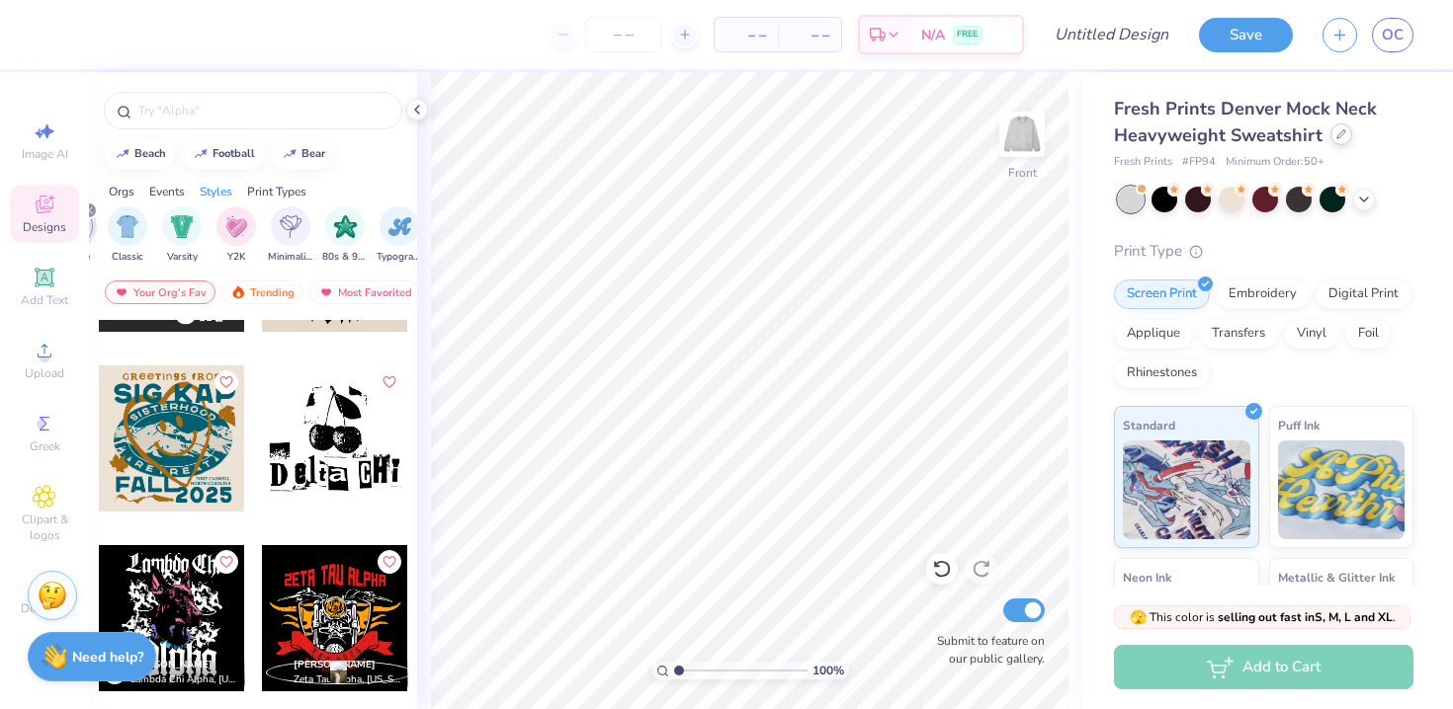
click at [1338, 135] on icon at bounding box center [1341, 134] width 8 height 8
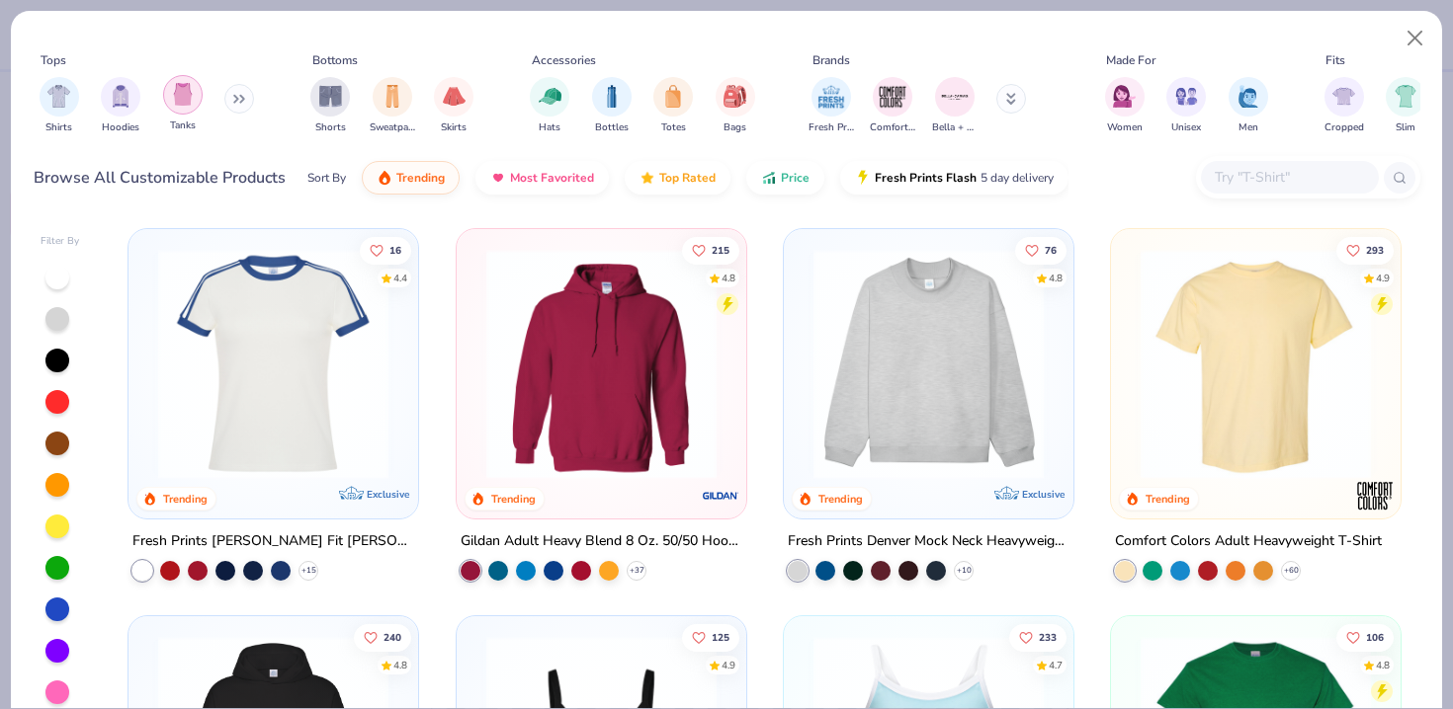
click at [196, 100] on div "filter for Tanks" at bounding box center [183, 95] width 40 height 40
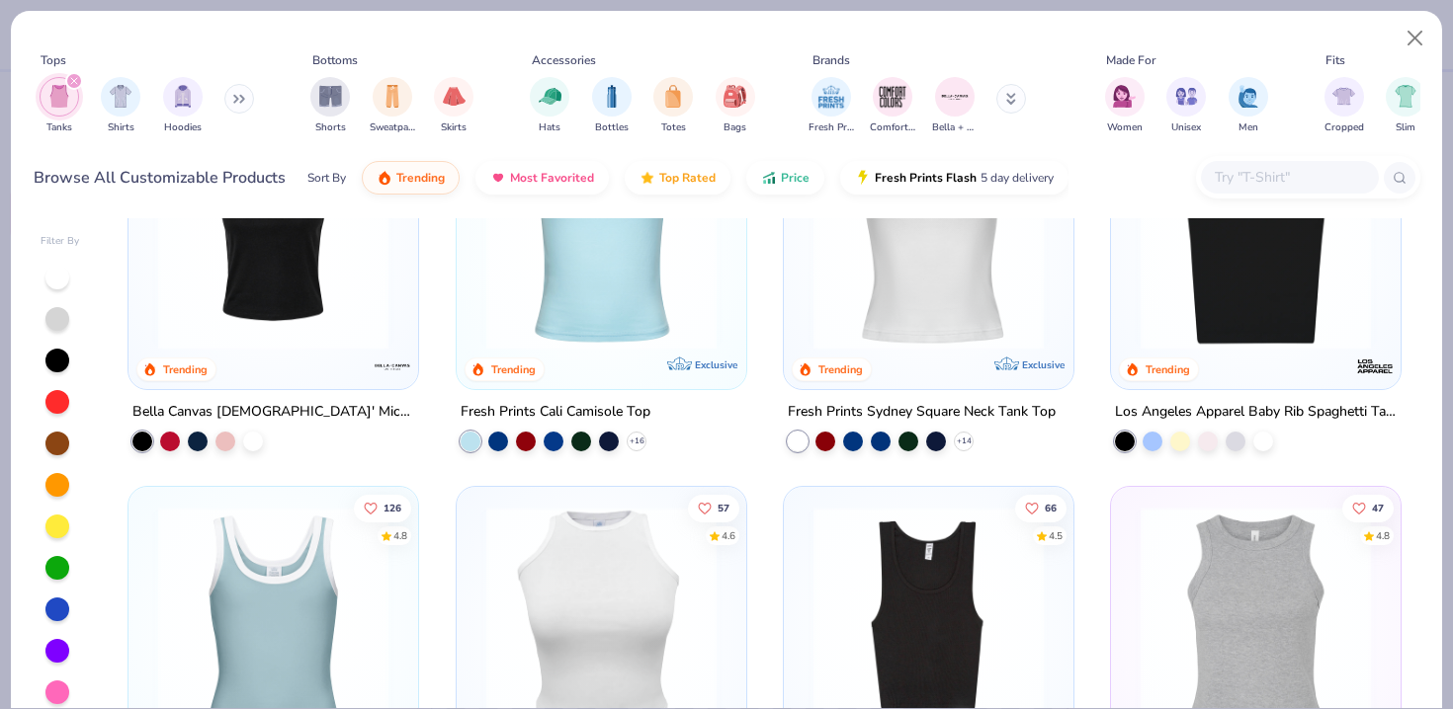
scroll to position [125, 0]
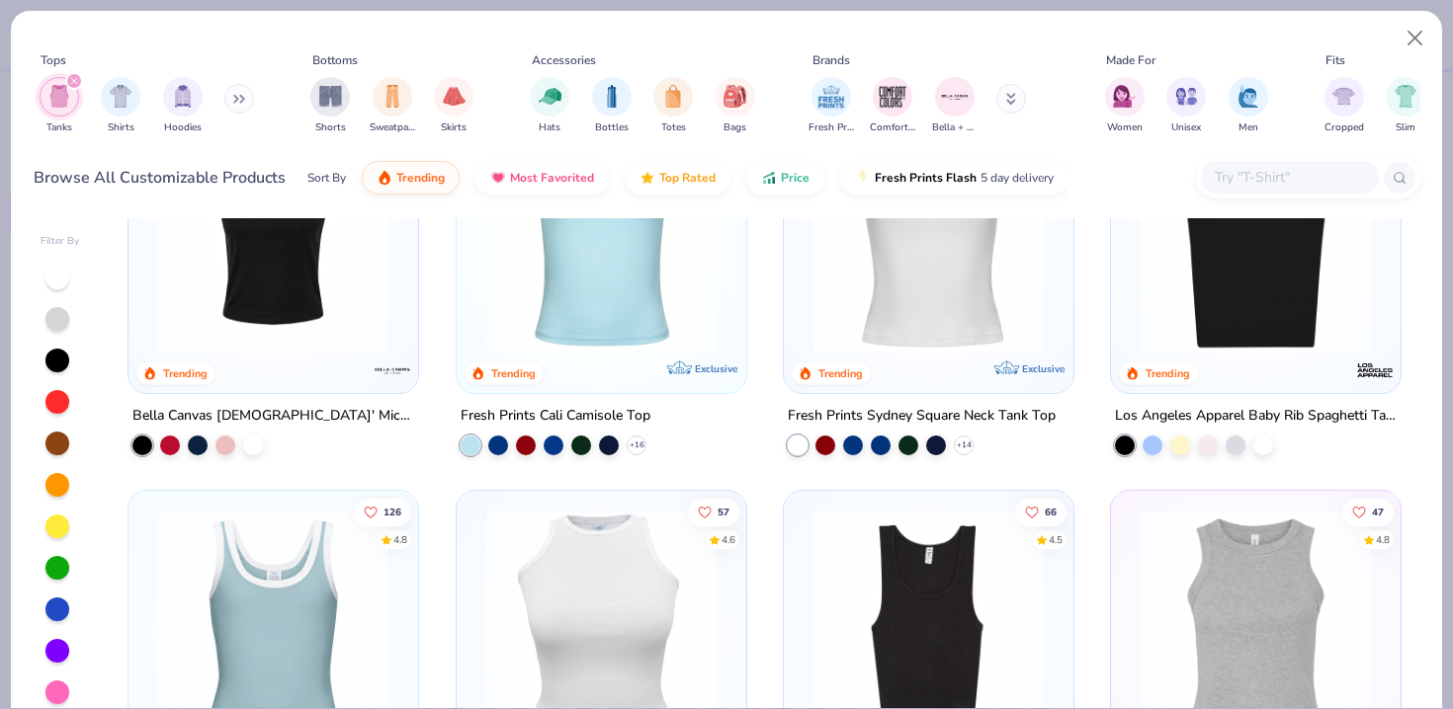
click at [612, 320] on img at bounding box center [601, 239] width 250 height 230
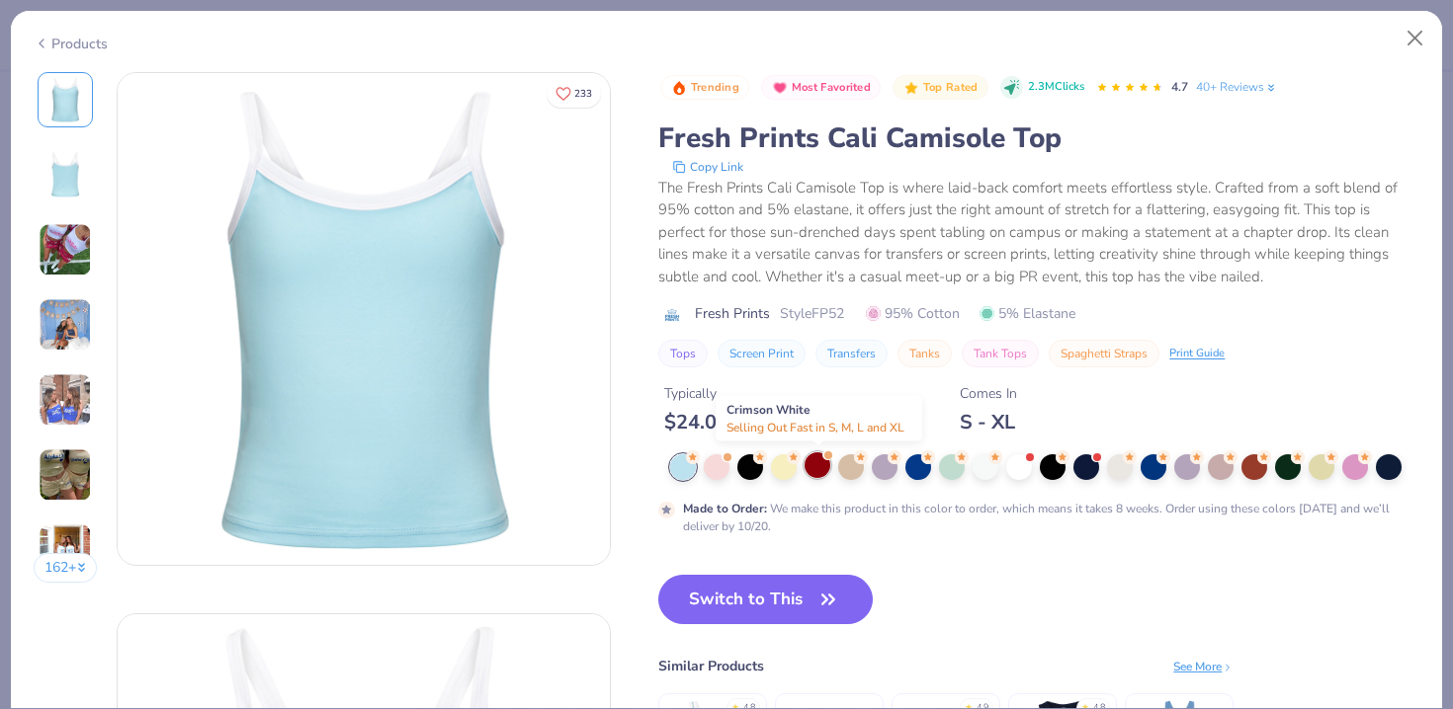
click at [821, 464] on div at bounding box center [817, 466] width 26 height 26
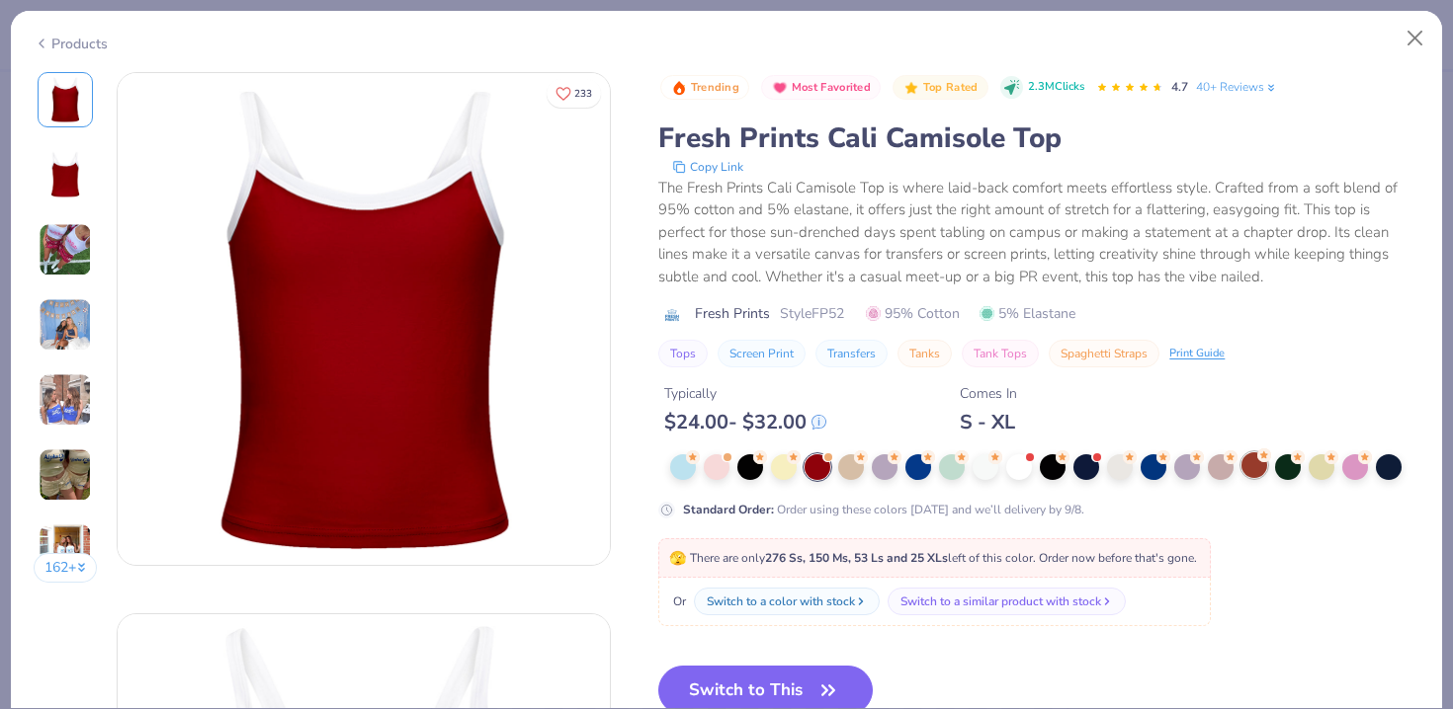
click at [1246, 471] on div at bounding box center [1254, 466] width 26 height 26
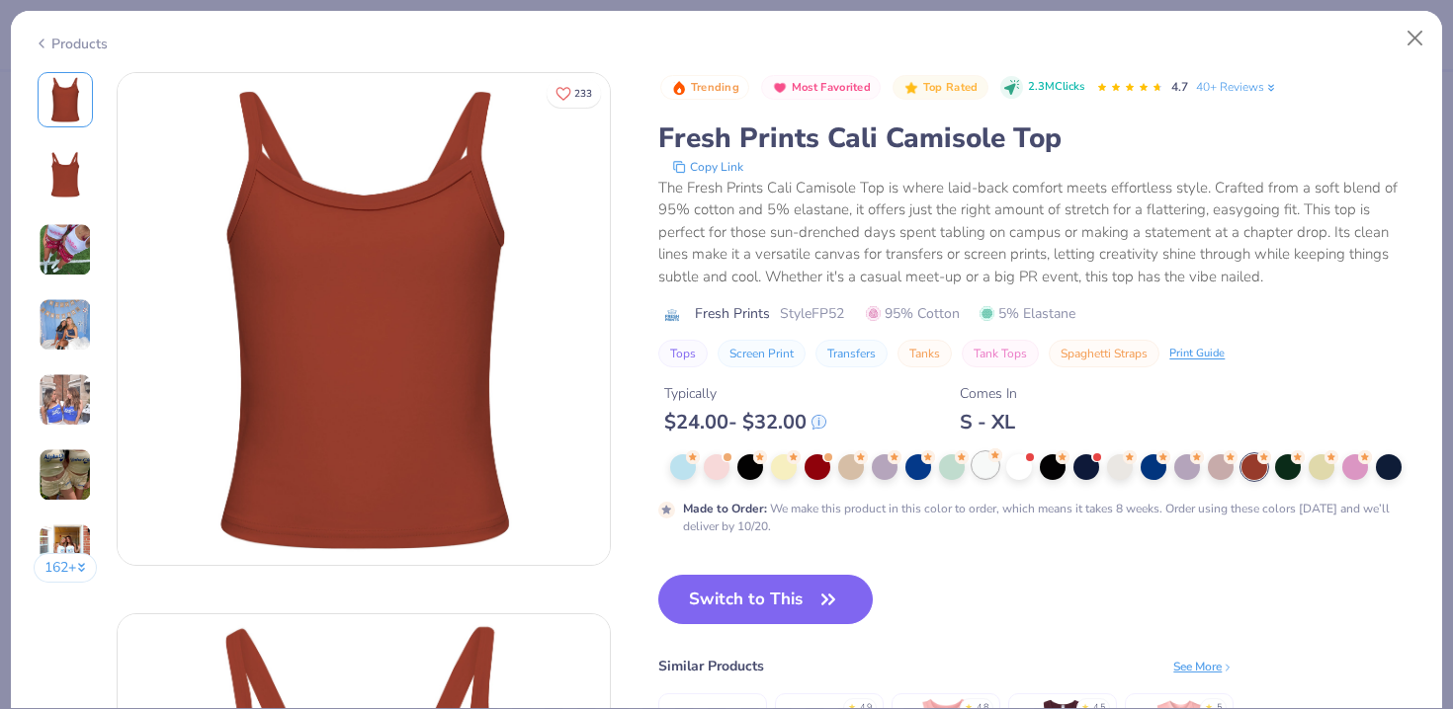
click at [987, 473] on div at bounding box center [985, 466] width 26 height 26
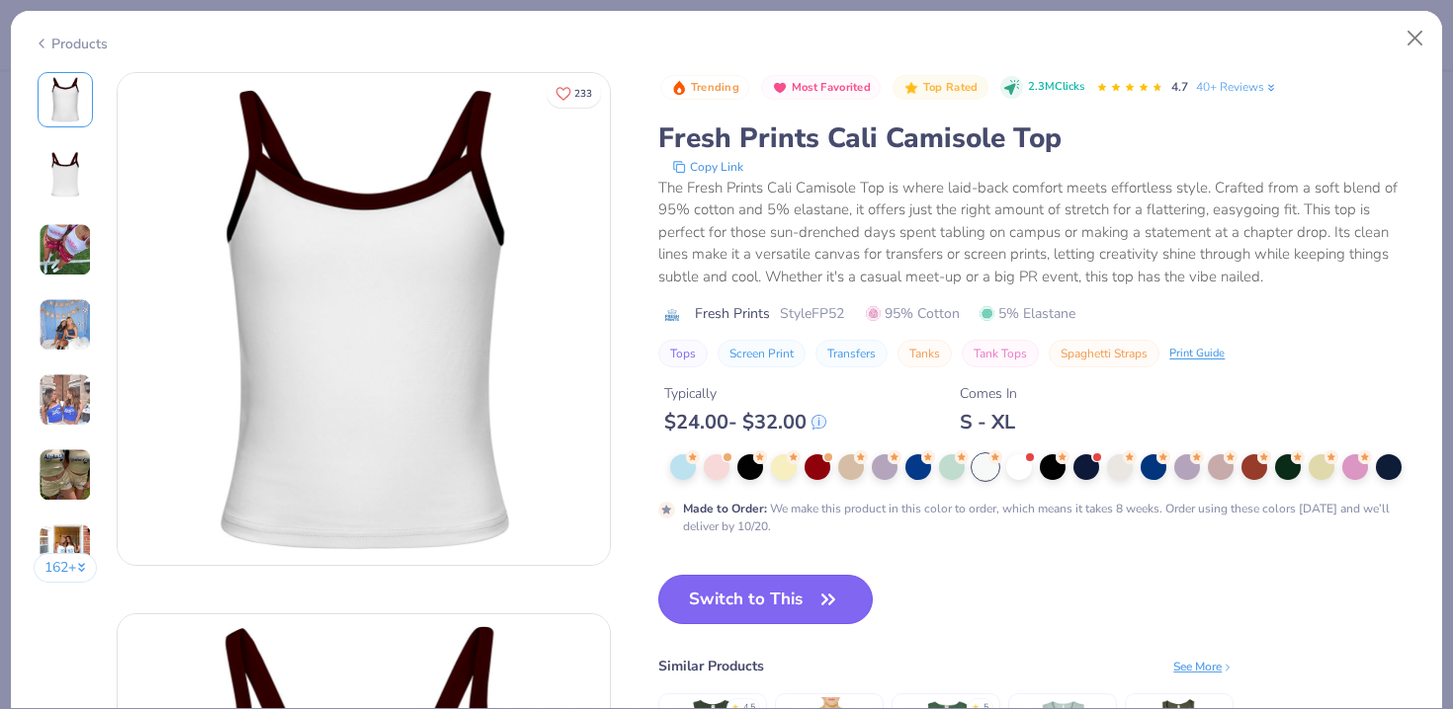
click at [766, 604] on button "Switch to This" at bounding box center [765, 599] width 214 height 49
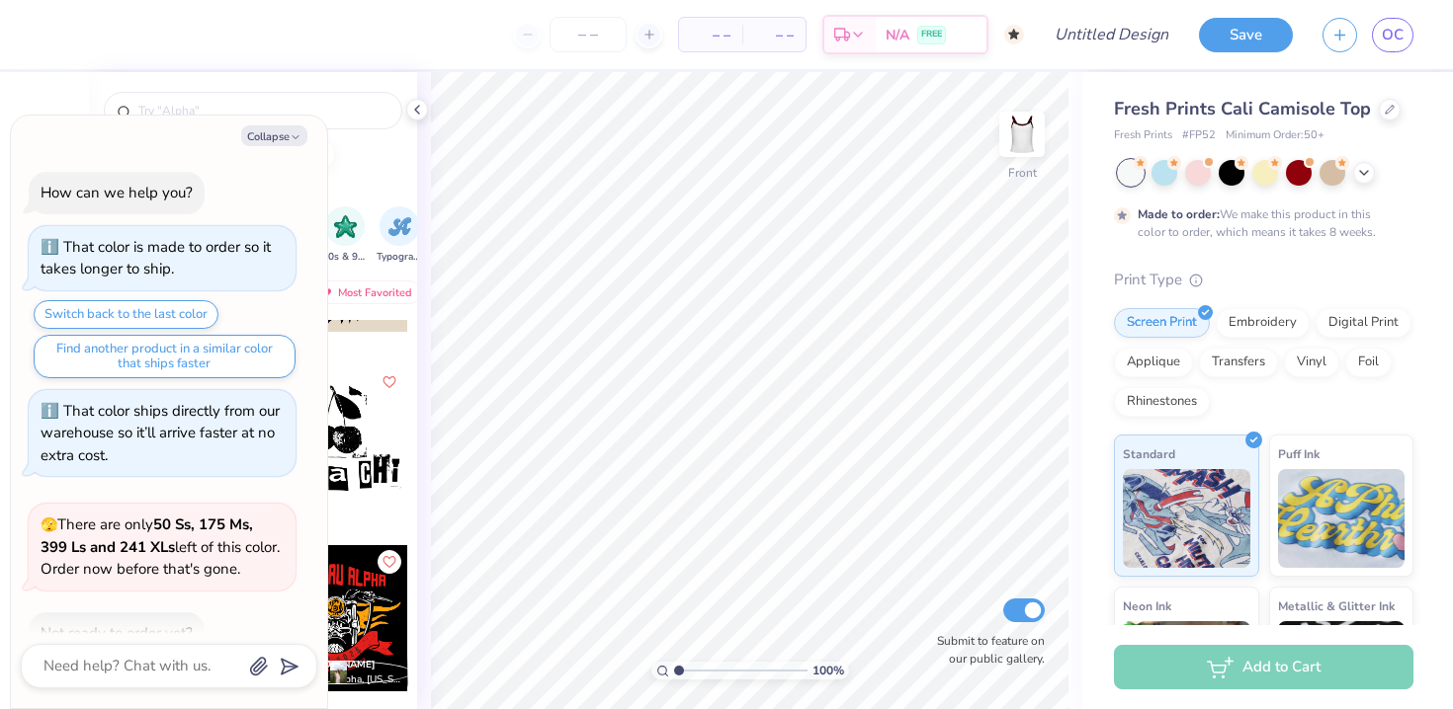
scroll to position [279, 0]
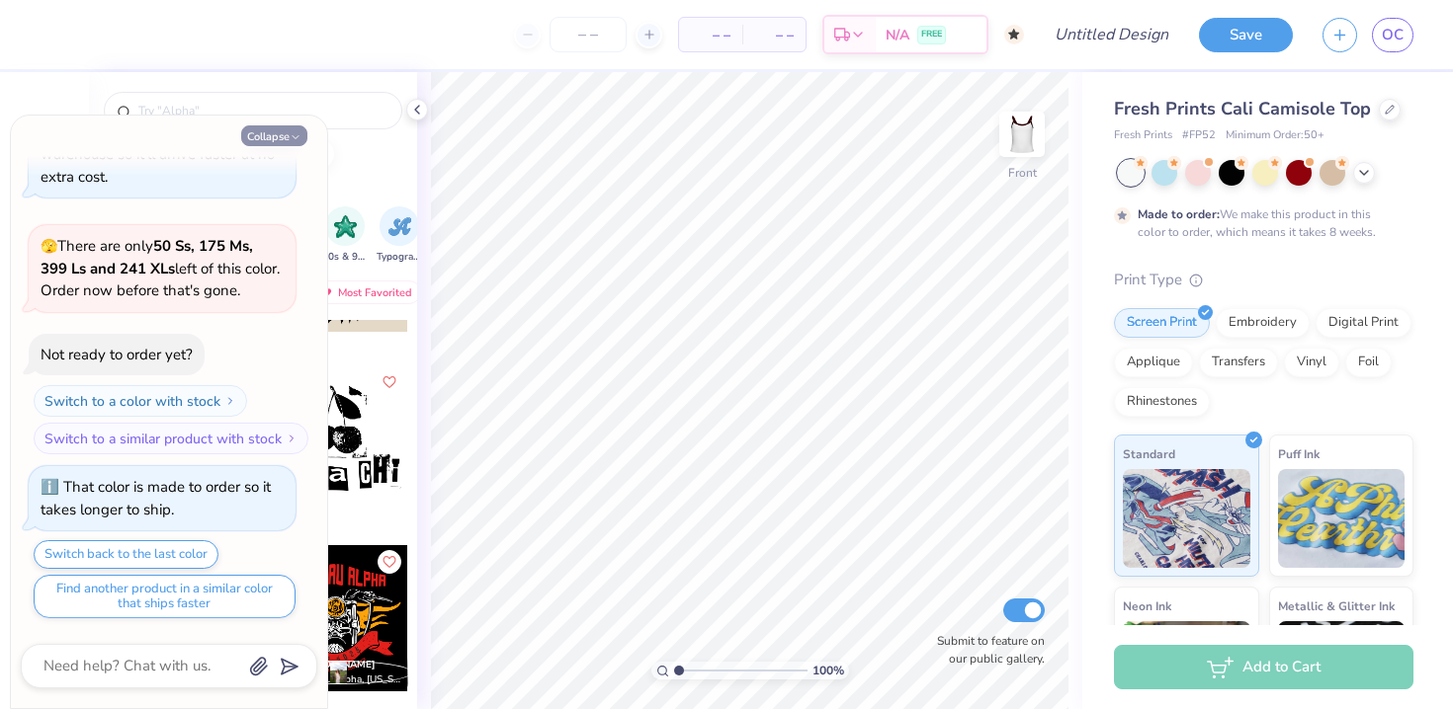
click at [275, 134] on button "Collapse" at bounding box center [274, 135] width 66 height 21
type textarea "x"
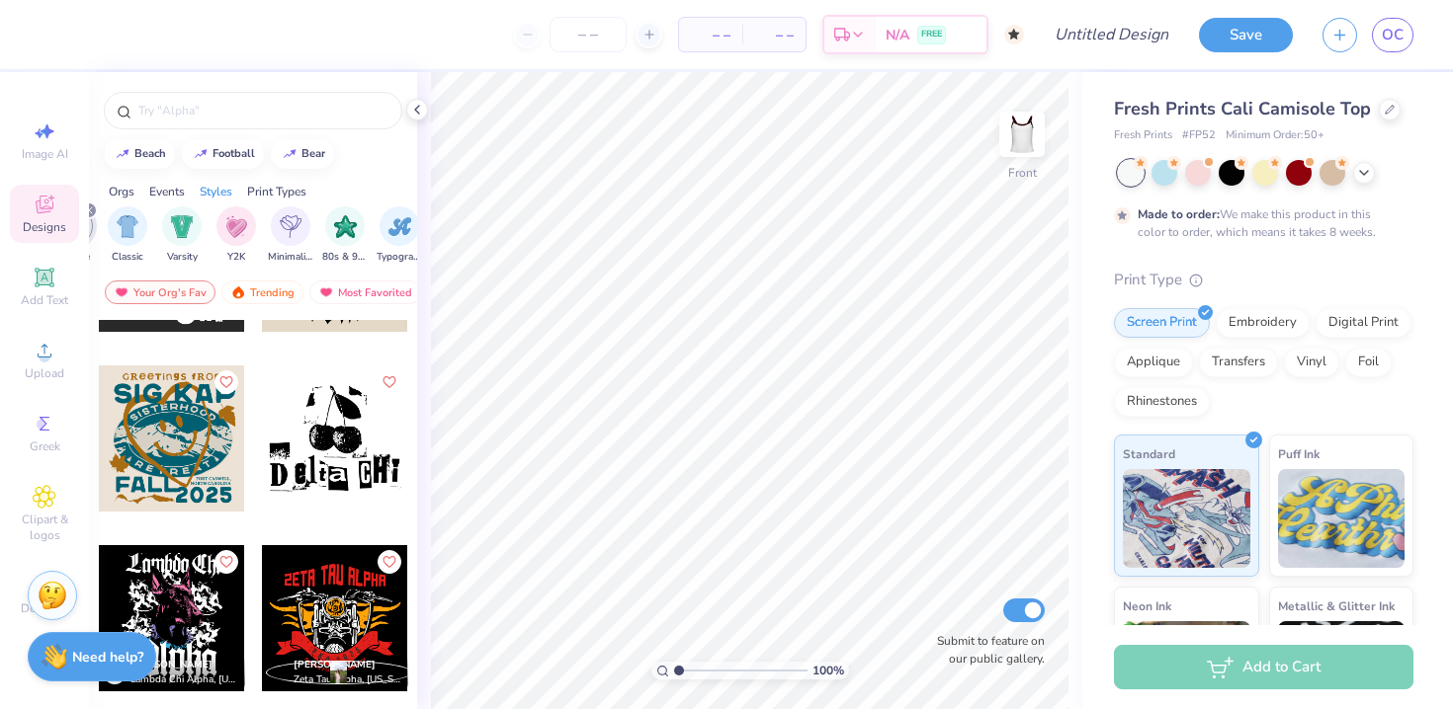
click at [359, 433] on div at bounding box center [335, 439] width 146 height 146
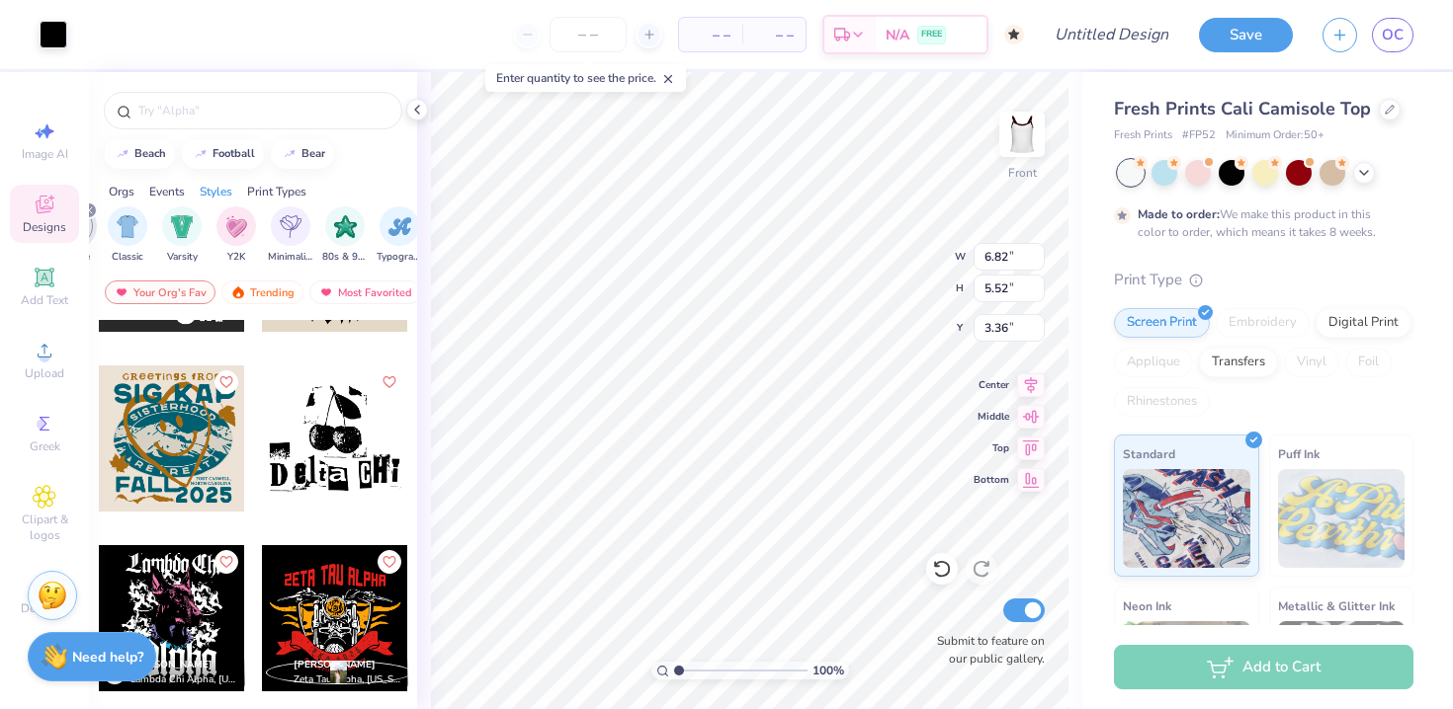
type input "6.82"
type input "5.52"
type input "3.78"
type input "7.65"
type input "6.19"
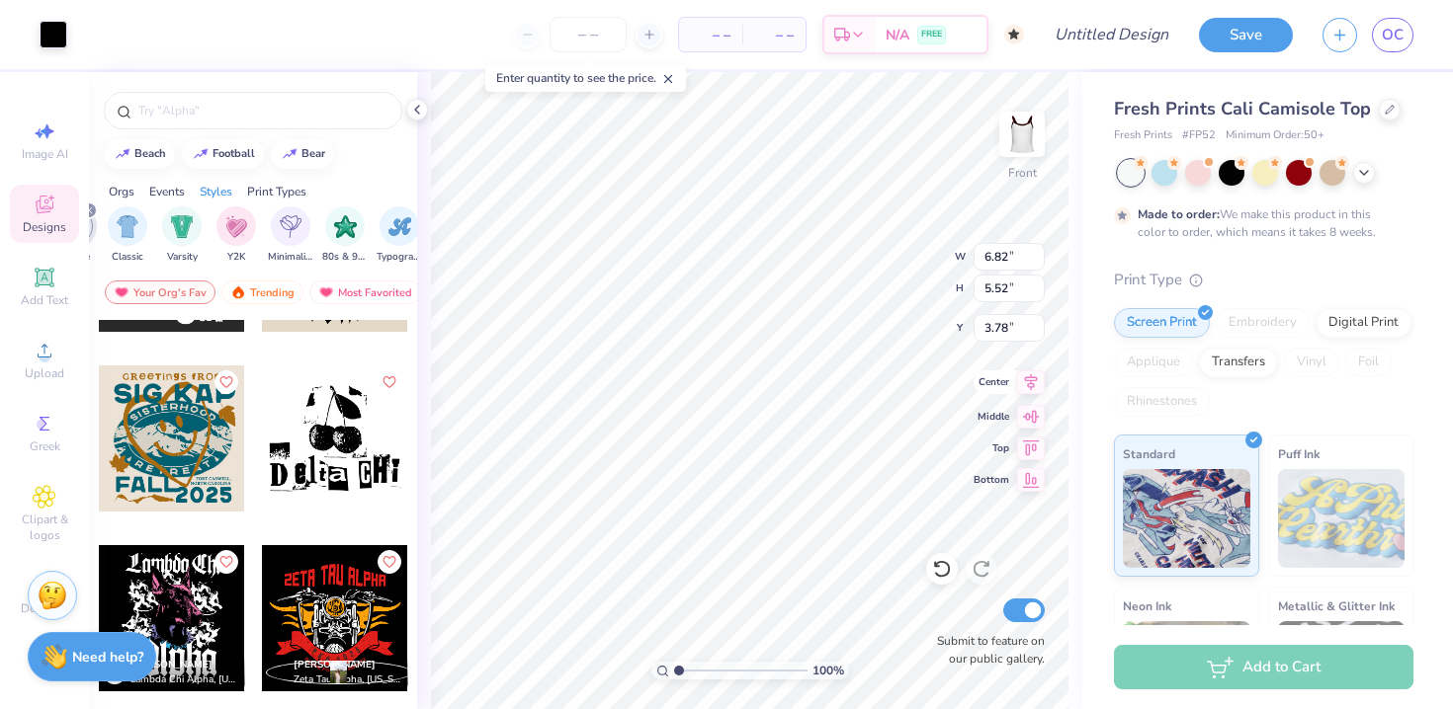
type input "3.11"
type input "8.32"
type input "6.73"
type input "2.57"
type input "8.81"
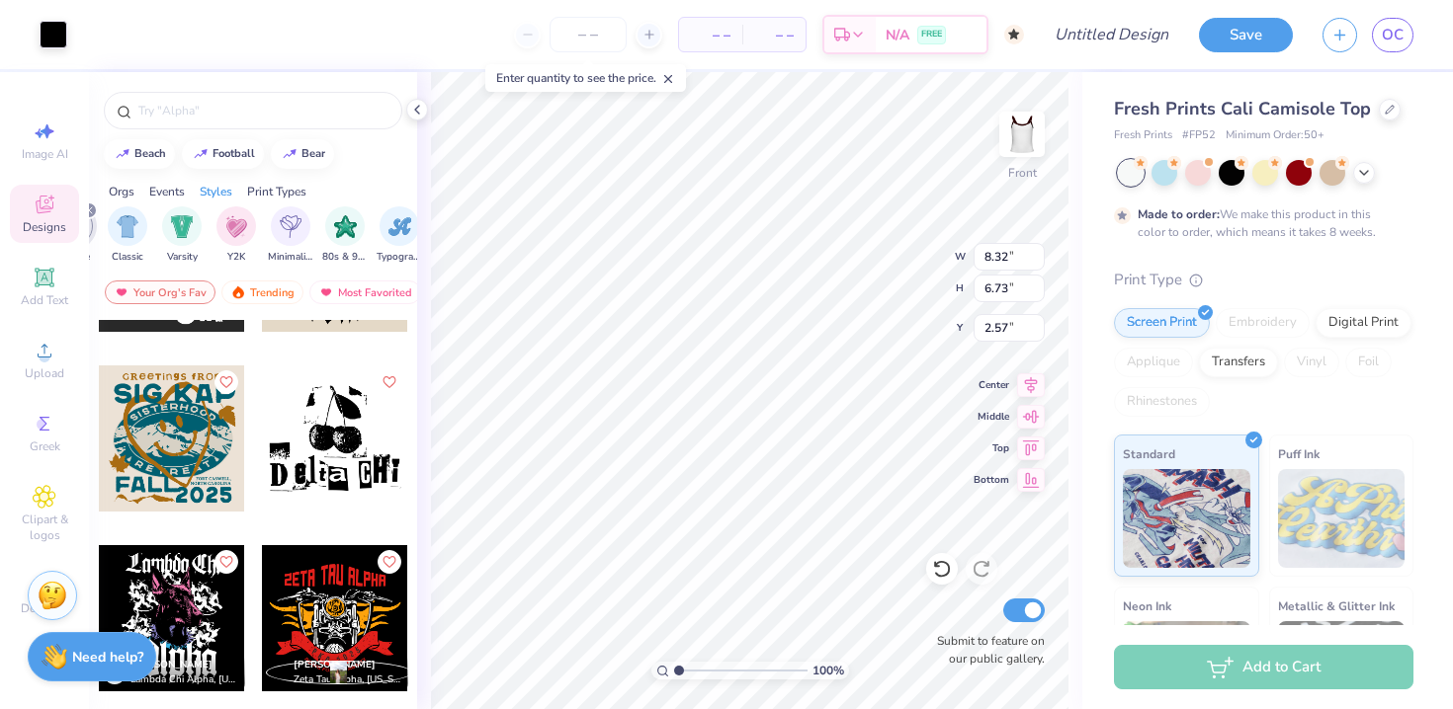
type input "7.12"
type input "2.24"
type input "4.25"
type input "4.88"
type input "2.12"
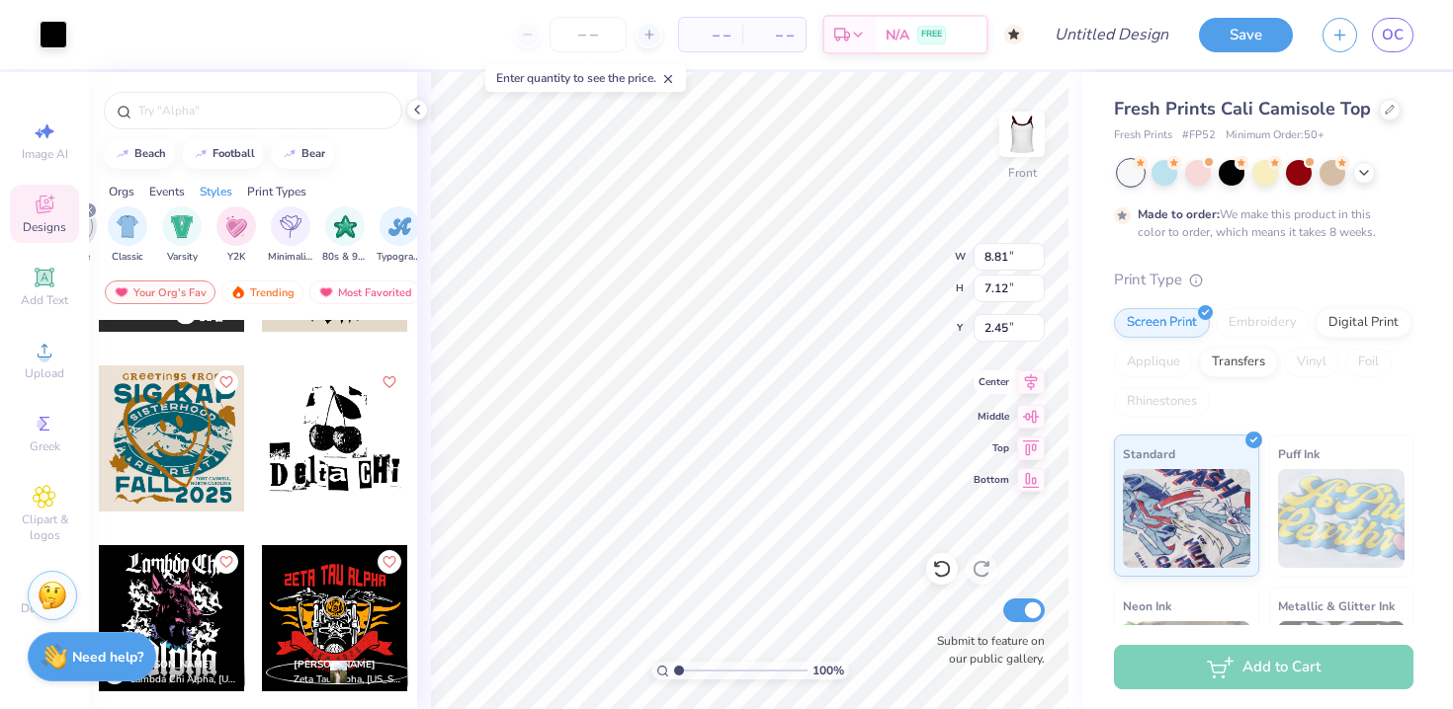
click at [1032, 381] on icon at bounding box center [1031, 383] width 28 height 24
click at [1032, 417] on icon at bounding box center [1031, 414] width 17 height 13
type input "3.44"
click at [1028, 390] on icon at bounding box center [1031, 383] width 28 height 24
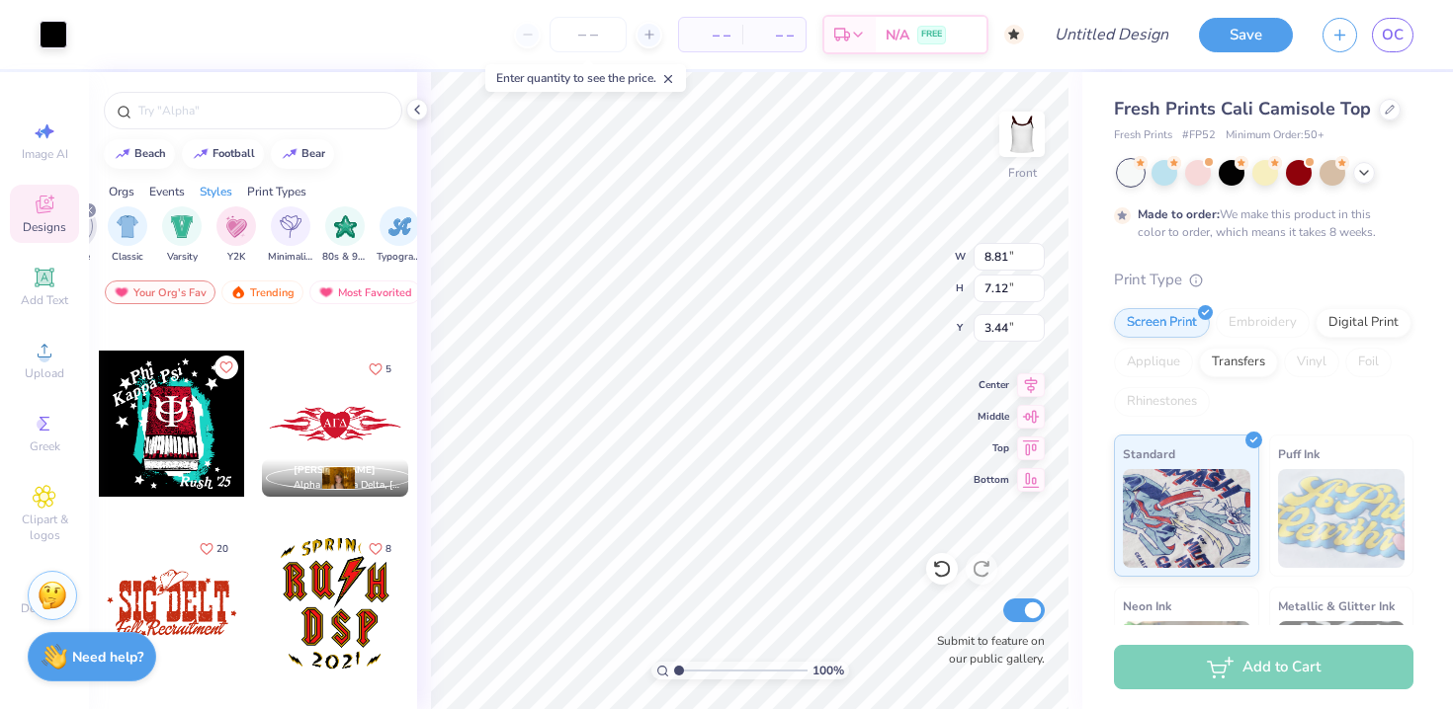
scroll to position [0, 0]
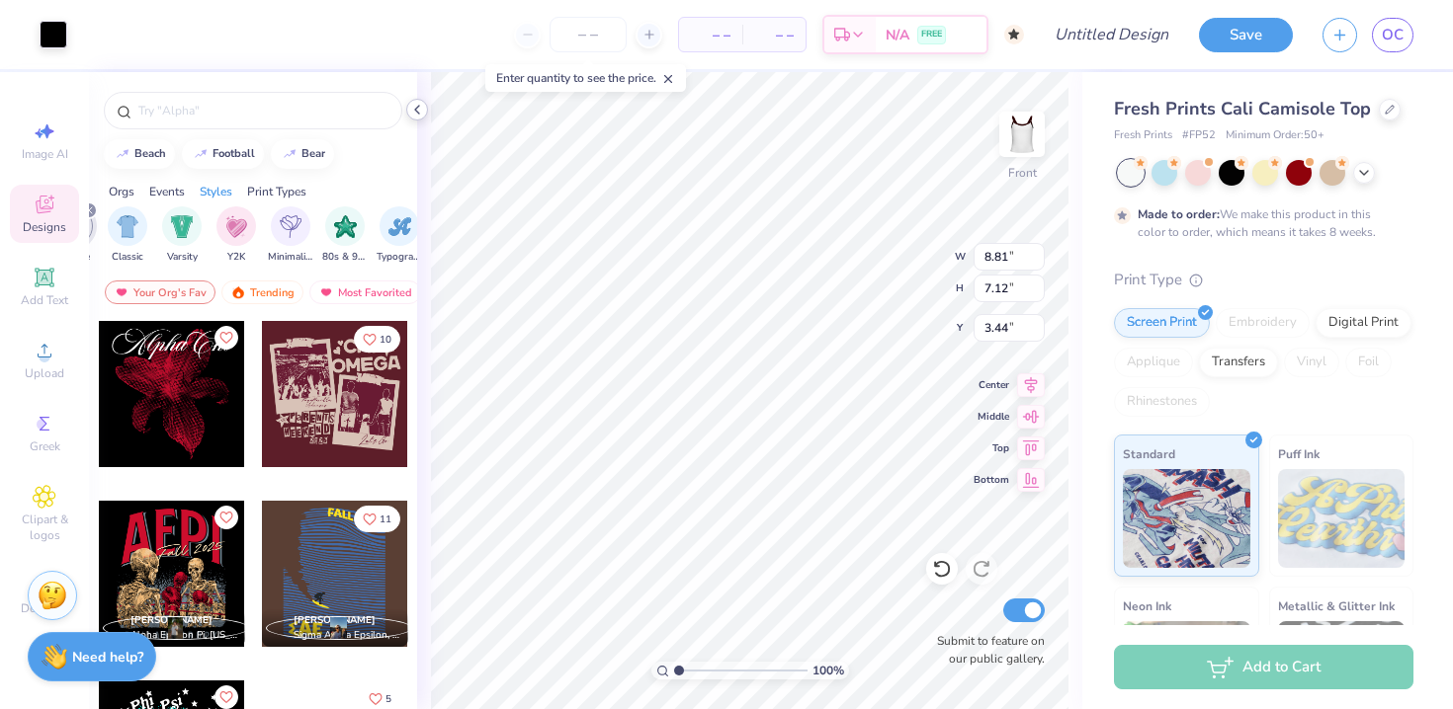
click at [416, 110] on polyline at bounding box center [417, 110] width 4 height 8
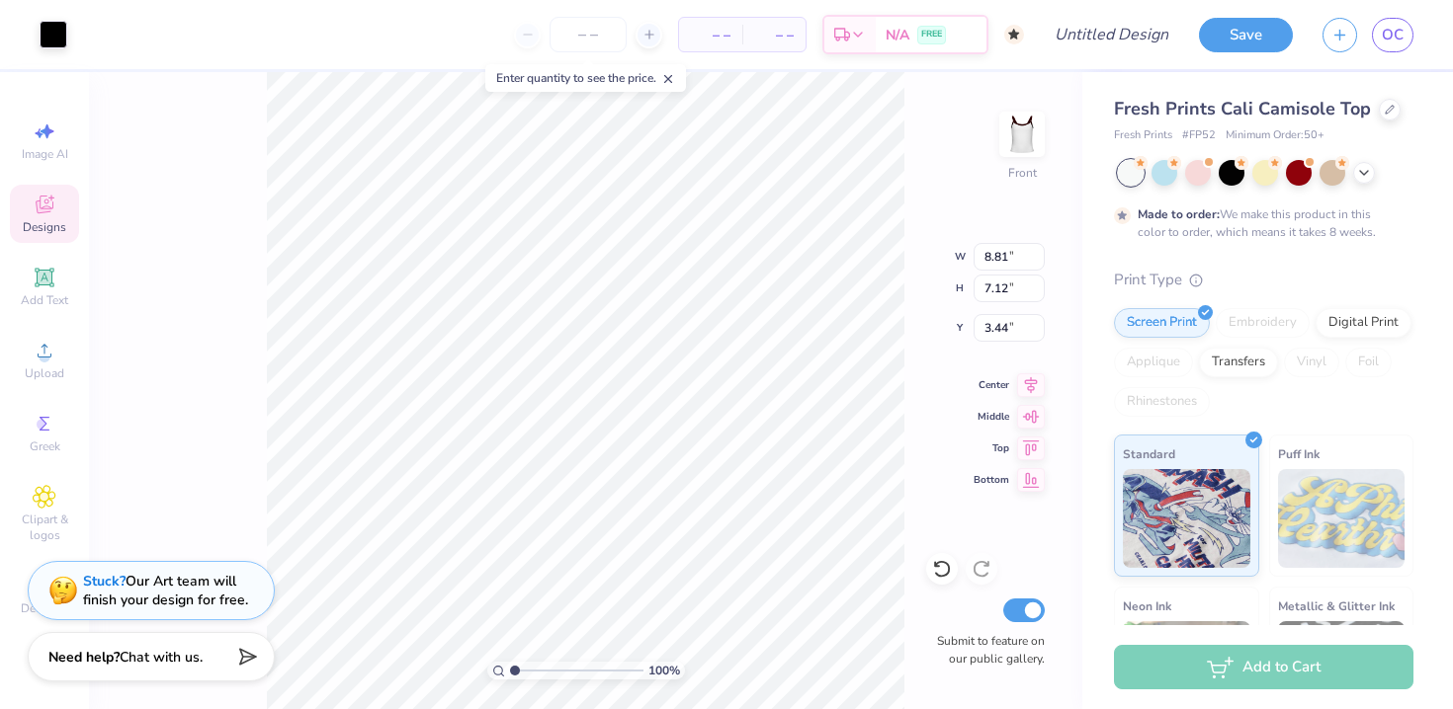
click at [56, 225] on span "Designs" at bounding box center [44, 227] width 43 height 16
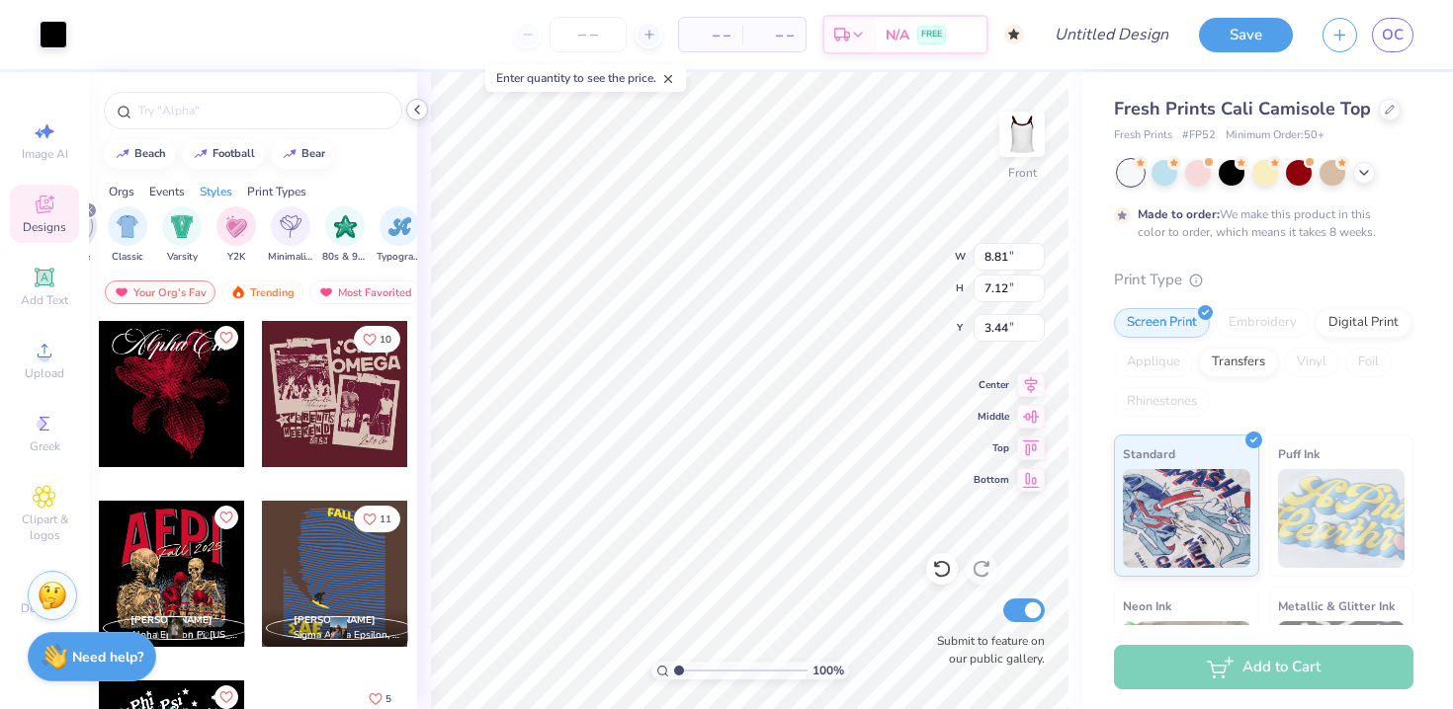
click at [417, 108] on icon at bounding box center [417, 110] width 16 height 16
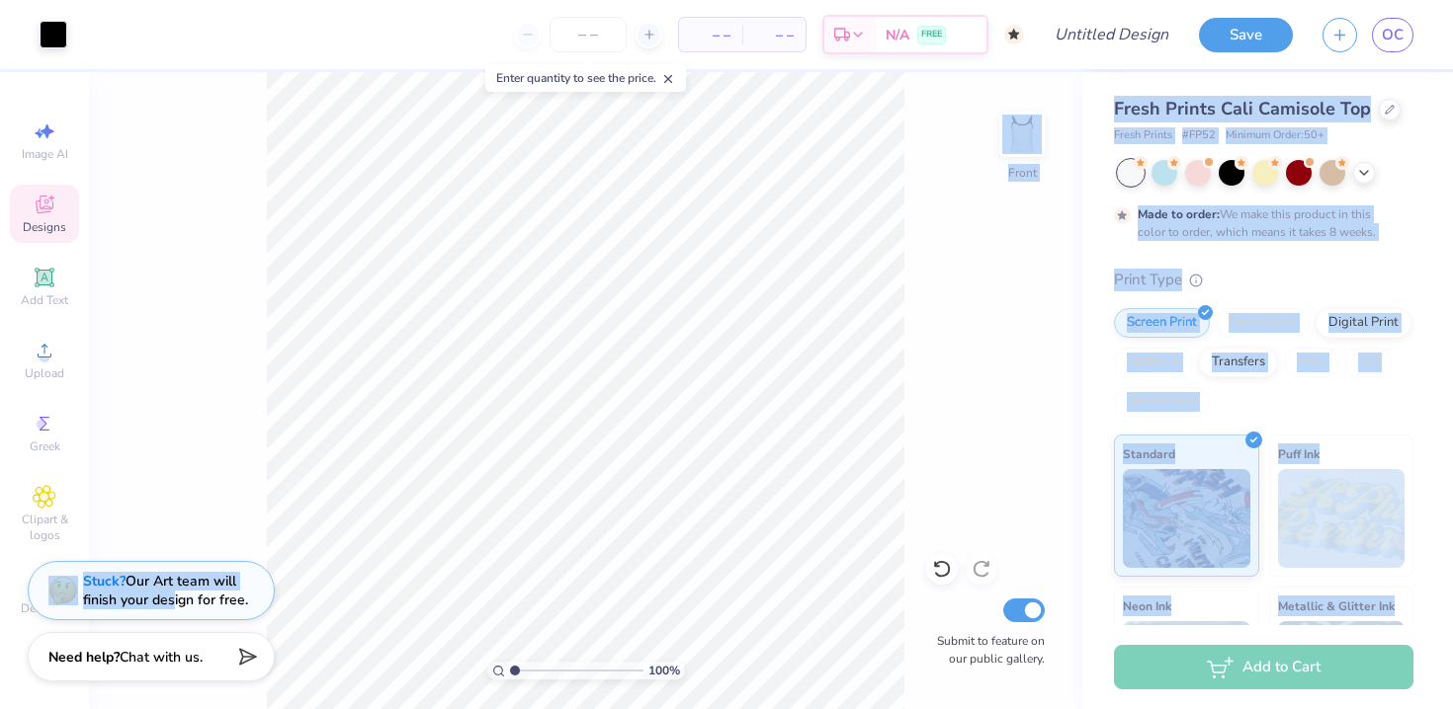
drag, startPoint x: 175, startPoint y: 603, endPoint x: 204, endPoint y: 230, distance: 373.6
click at [205, 230] on div "Art colors – – Per Item – – Total Est. Delivery N/A FREE Design Title Save OC I…" at bounding box center [726, 354] width 1453 height 709
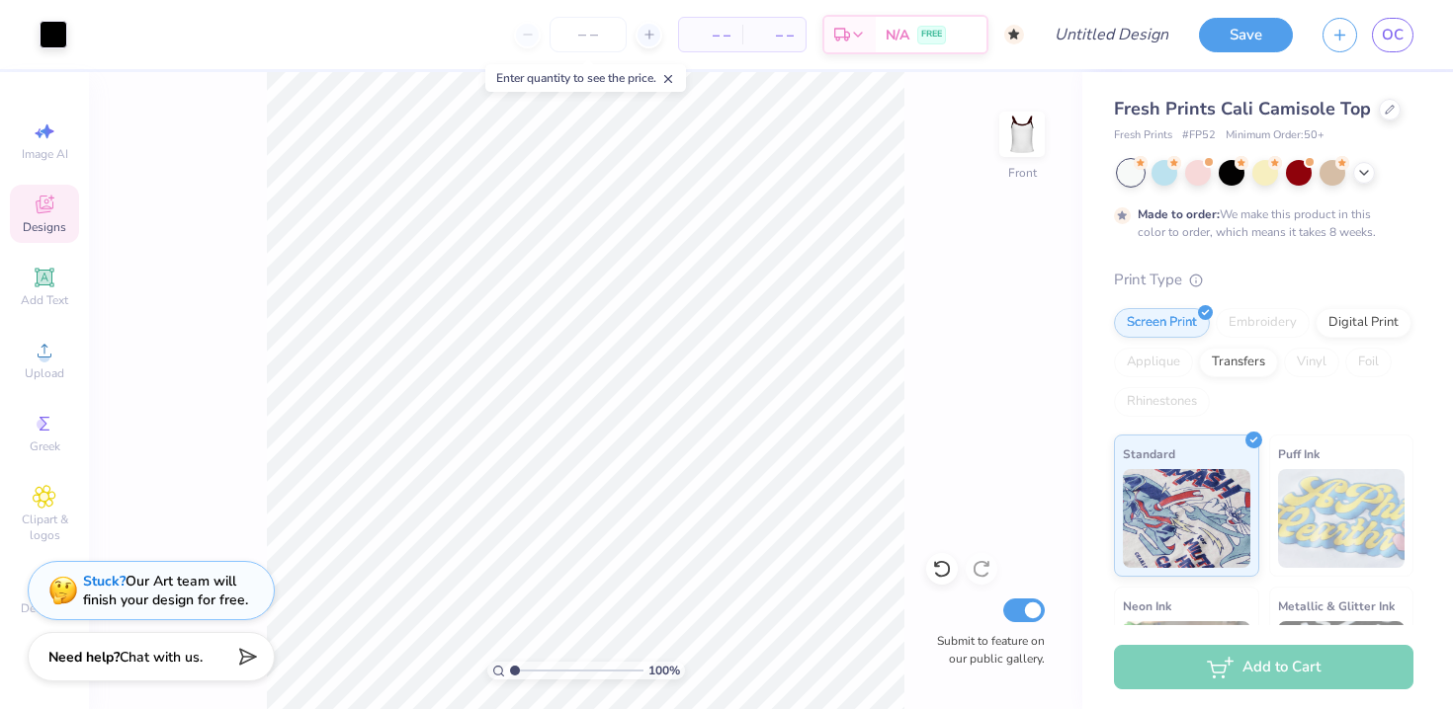
click at [254, 381] on div "100 % Front Submit to feature on our public gallery." at bounding box center [585, 390] width 993 height 637
click at [27, 608] on span "Decorate" at bounding box center [44, 609] width 47 height 16
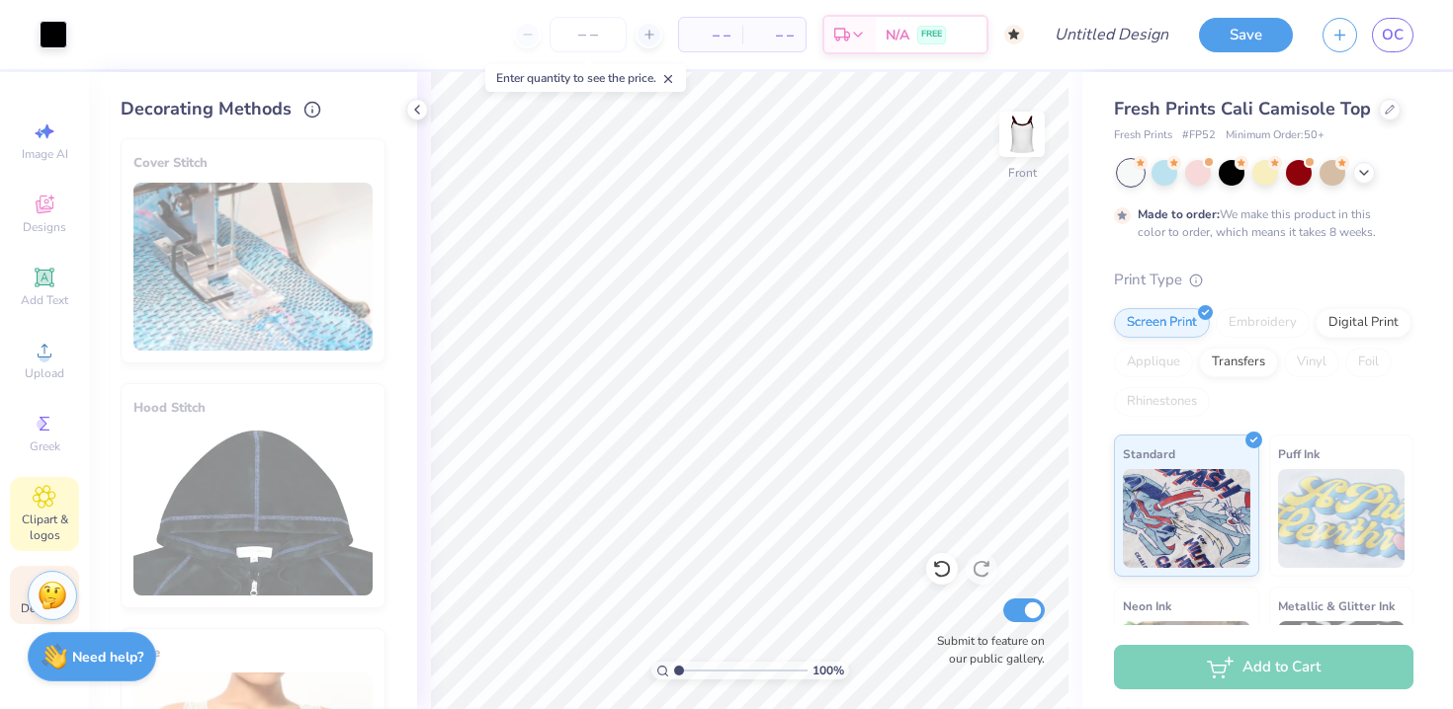
click at [57, 521] on span "Clipart & logos" at bounding box center [44, 528] width 69 height 32
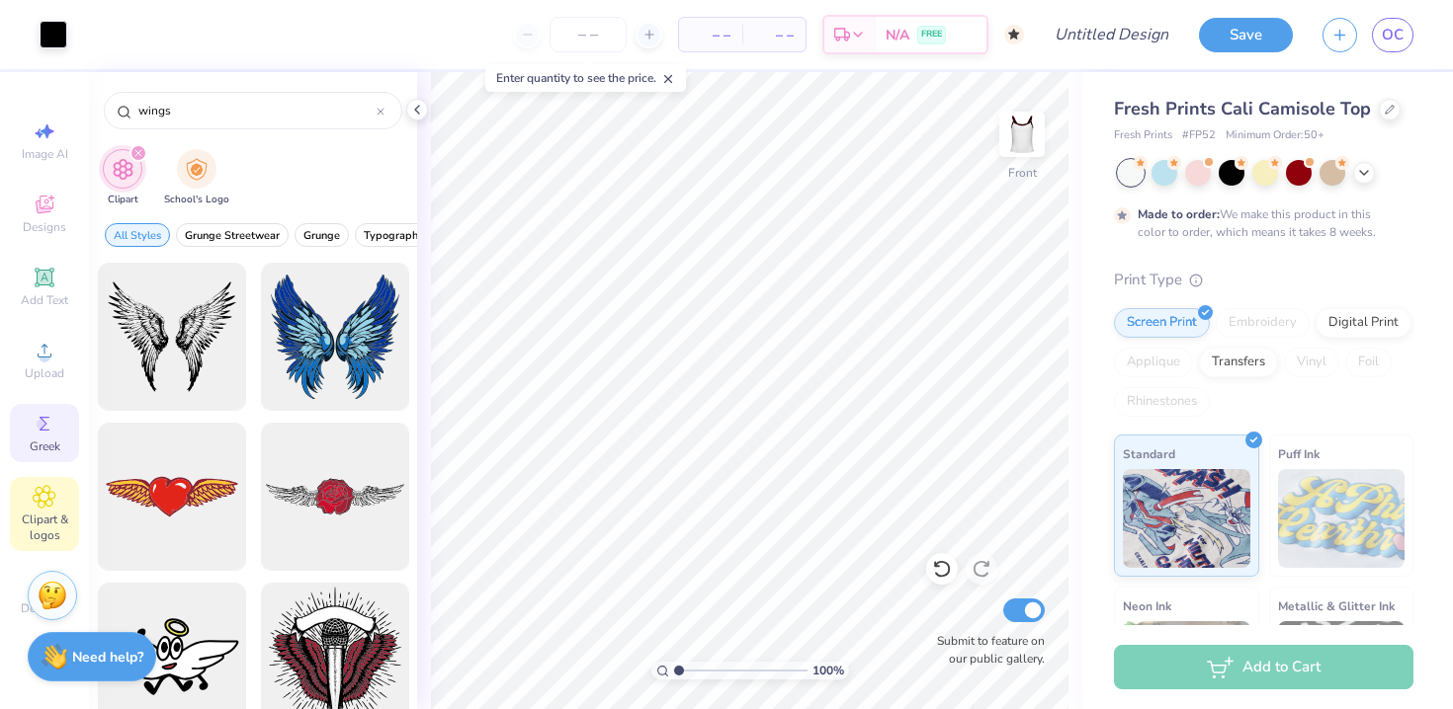
click at [36, 461] on div "Greek" at bounding box center [44, 433] width 69 height 58
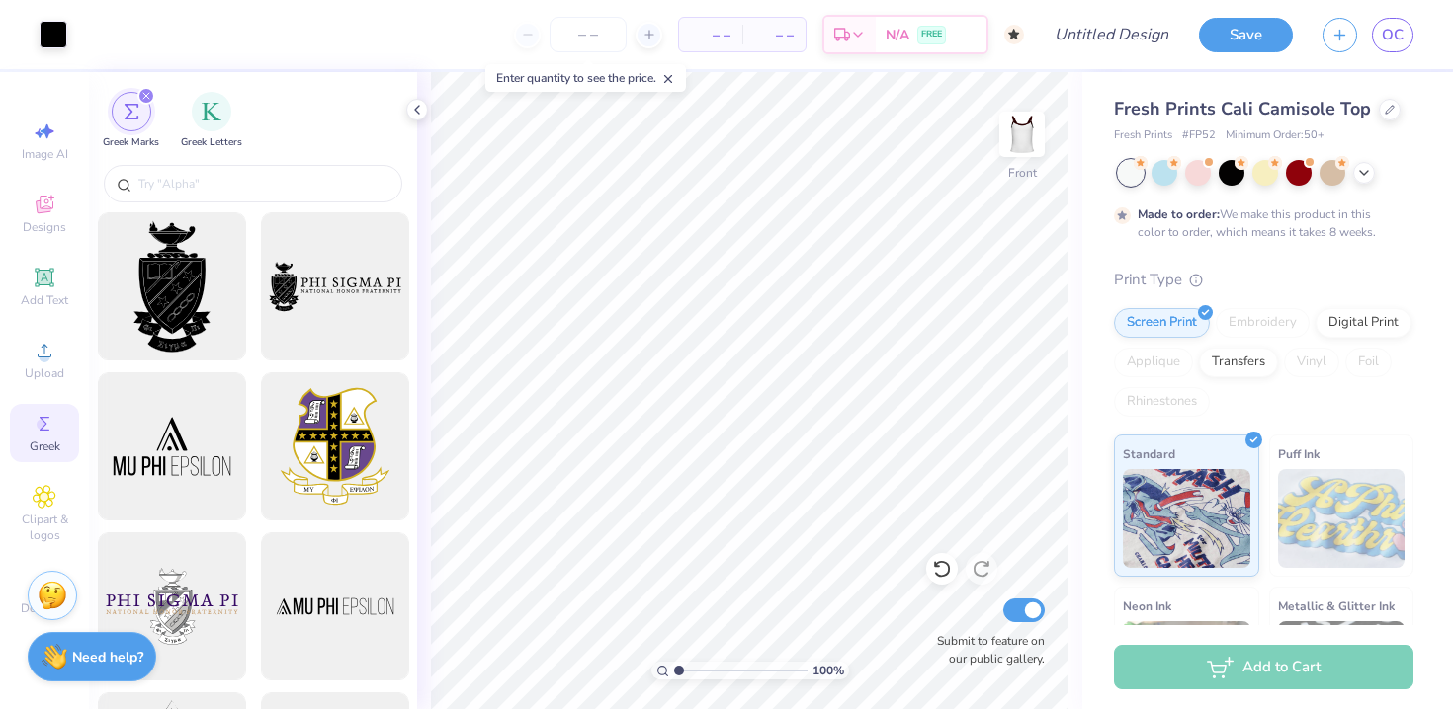
click at [30, 391] on div "Image AI Designs Add Text Upload Greek Clipart & logos Decorate" at bounding box center [44, 368] width 69 height 513
click at [42, 361] on circle at bounding box center [44, 357] width 11 height 11
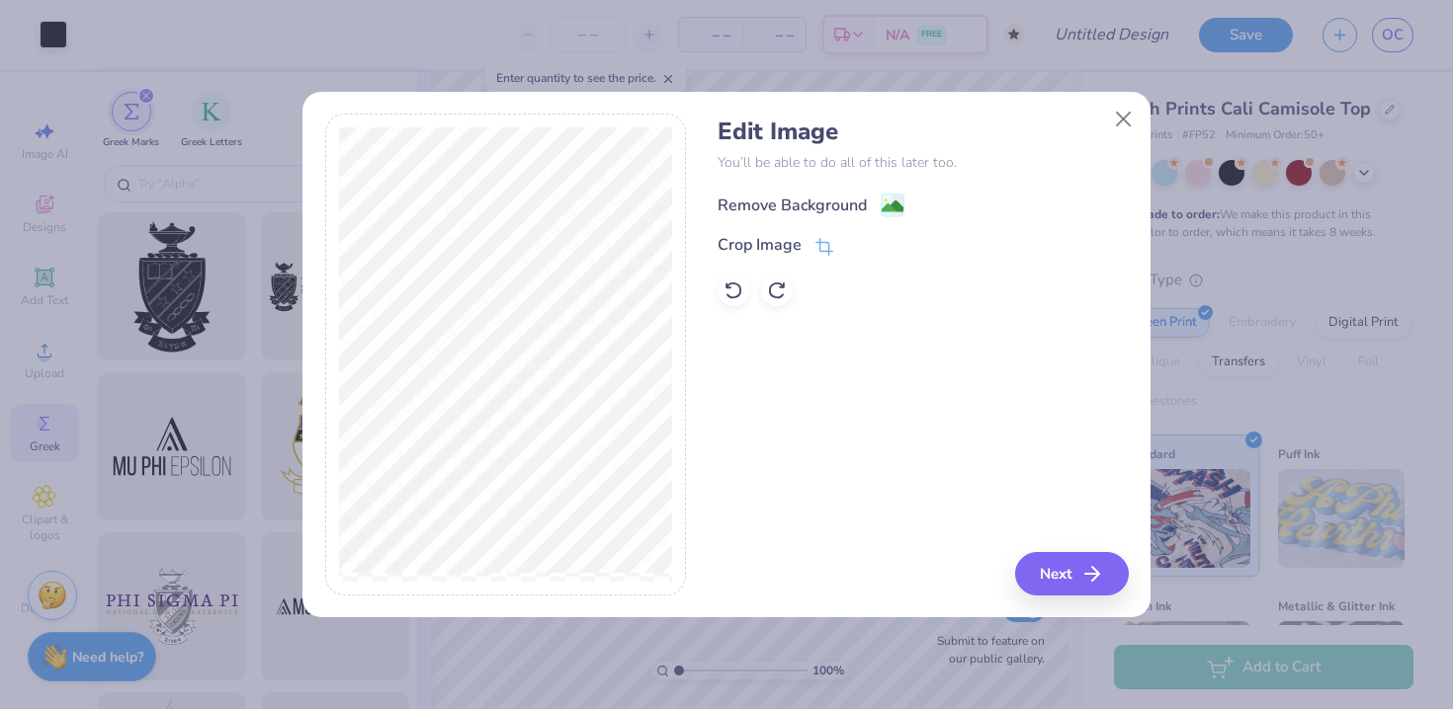
click at [881, 200] on rect at bounding box center [892, 206] width 23 height 23
click at [1059, 568] on button "Next" at bounding box center [1075, 573] width 114 height 43
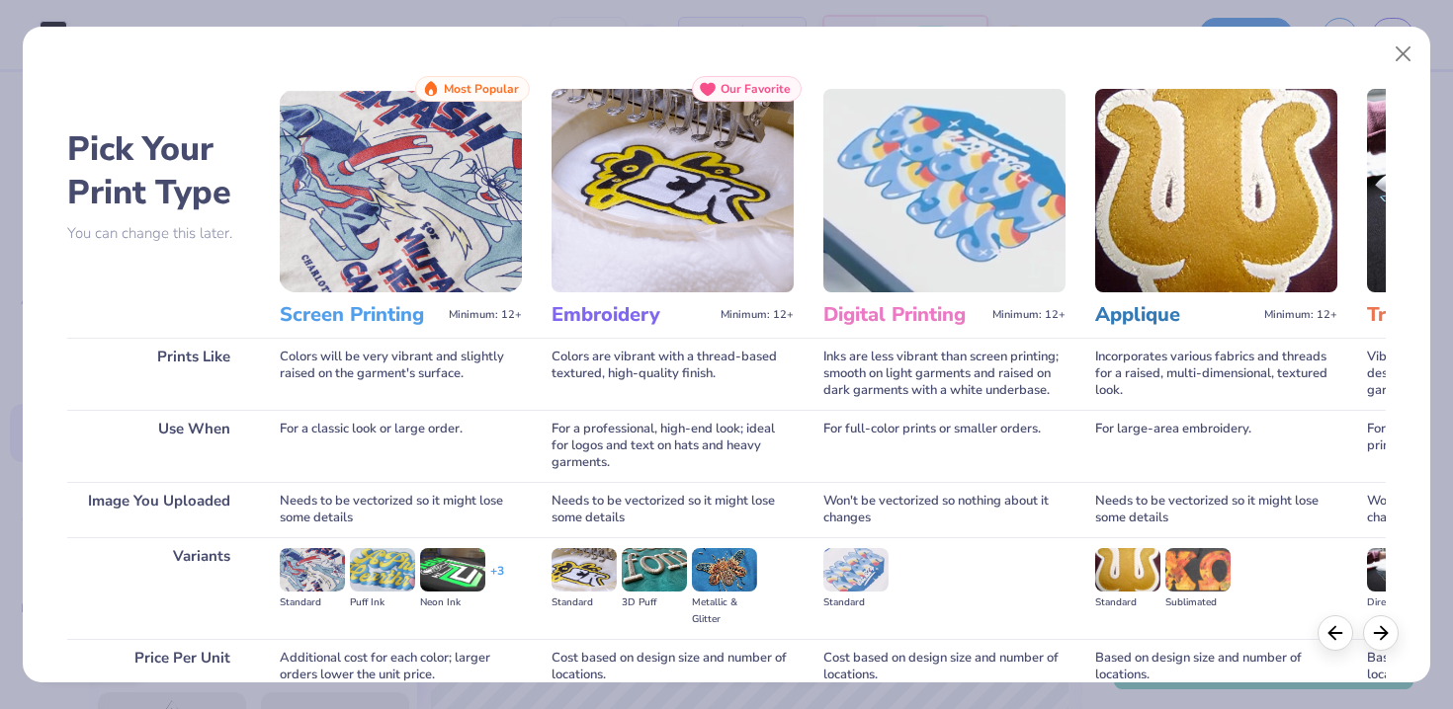
click at [431, 262] on img at bounding box center [401, 191] width 242 height 204
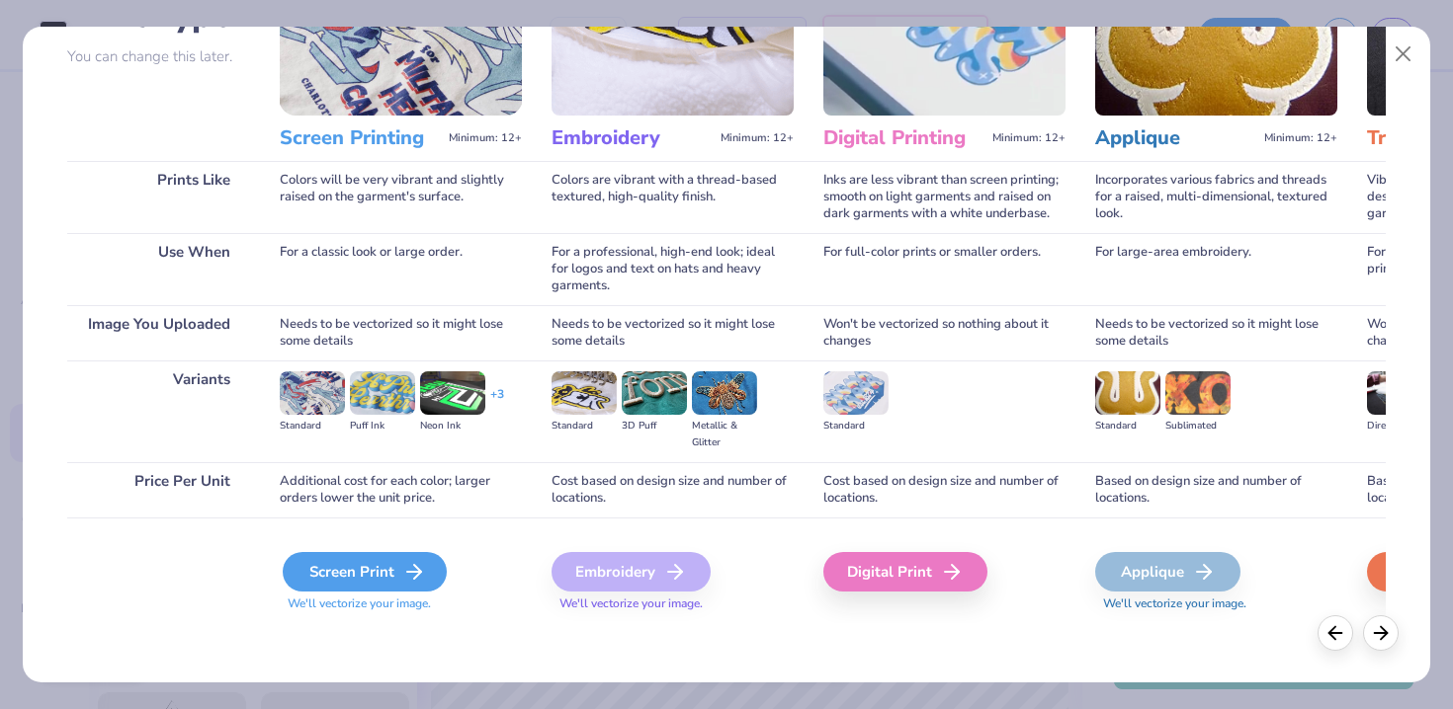
click at [358, 571] on div "Screen Print" at bounding box center [365, 572] width 164 height 40
